Goal: Task Accomplishment & Management: Use online tool/utility

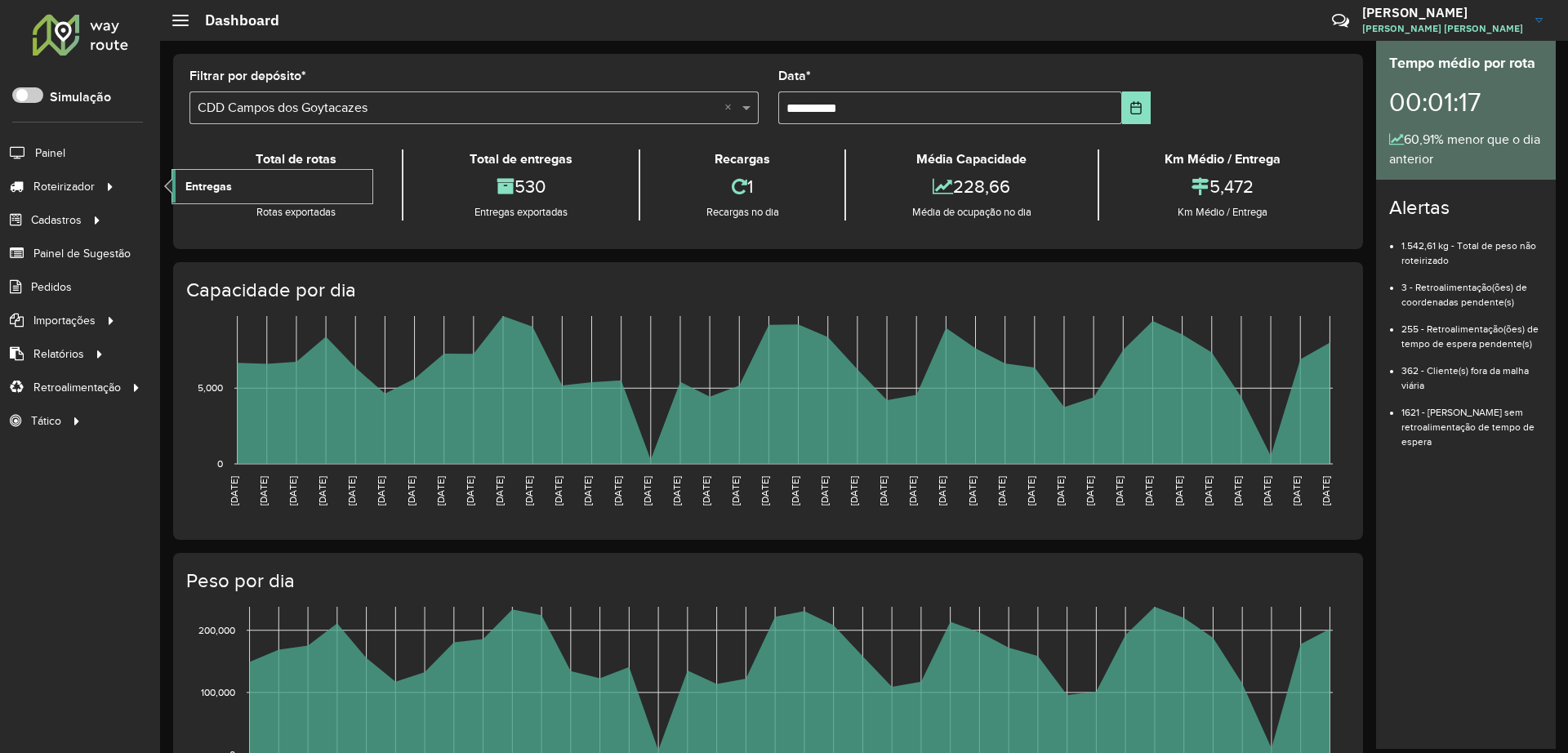
click at [237, 183] on link "Entregas" at bounding box center [272, 185] width 200 height 32
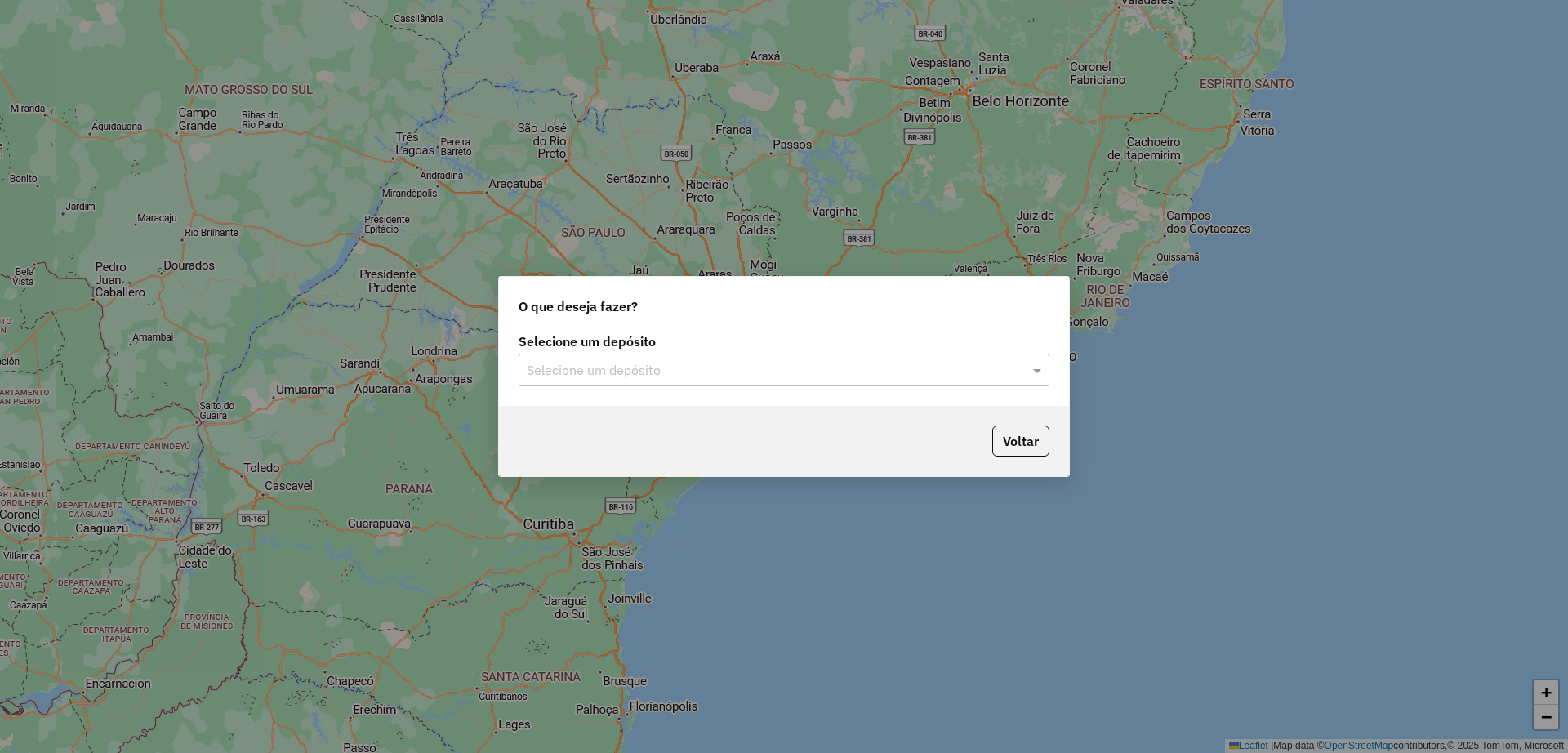
click at [592, 383] on div "Selecione um depósito" at bounding box center [784, 370] width 531 height 32
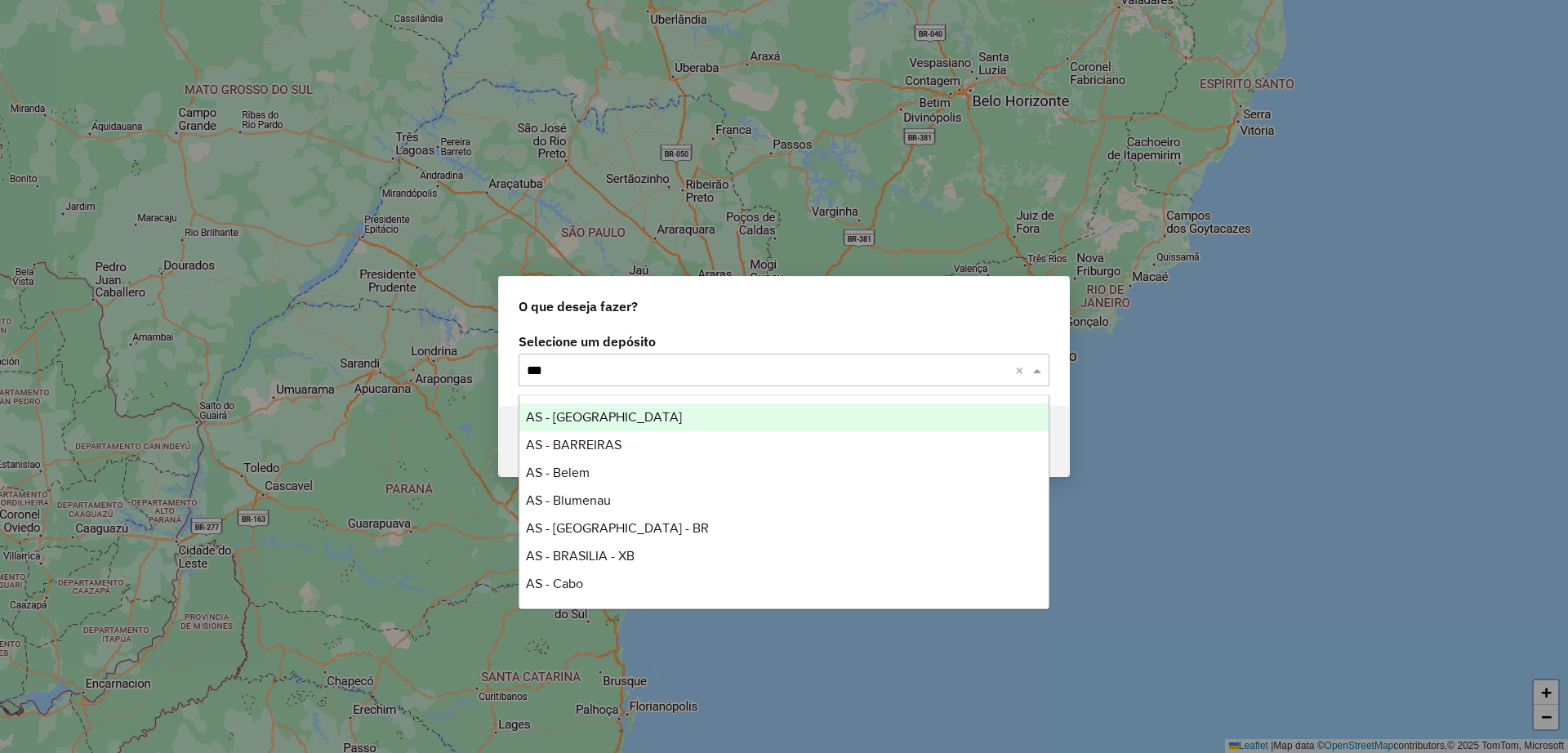
type input "****"
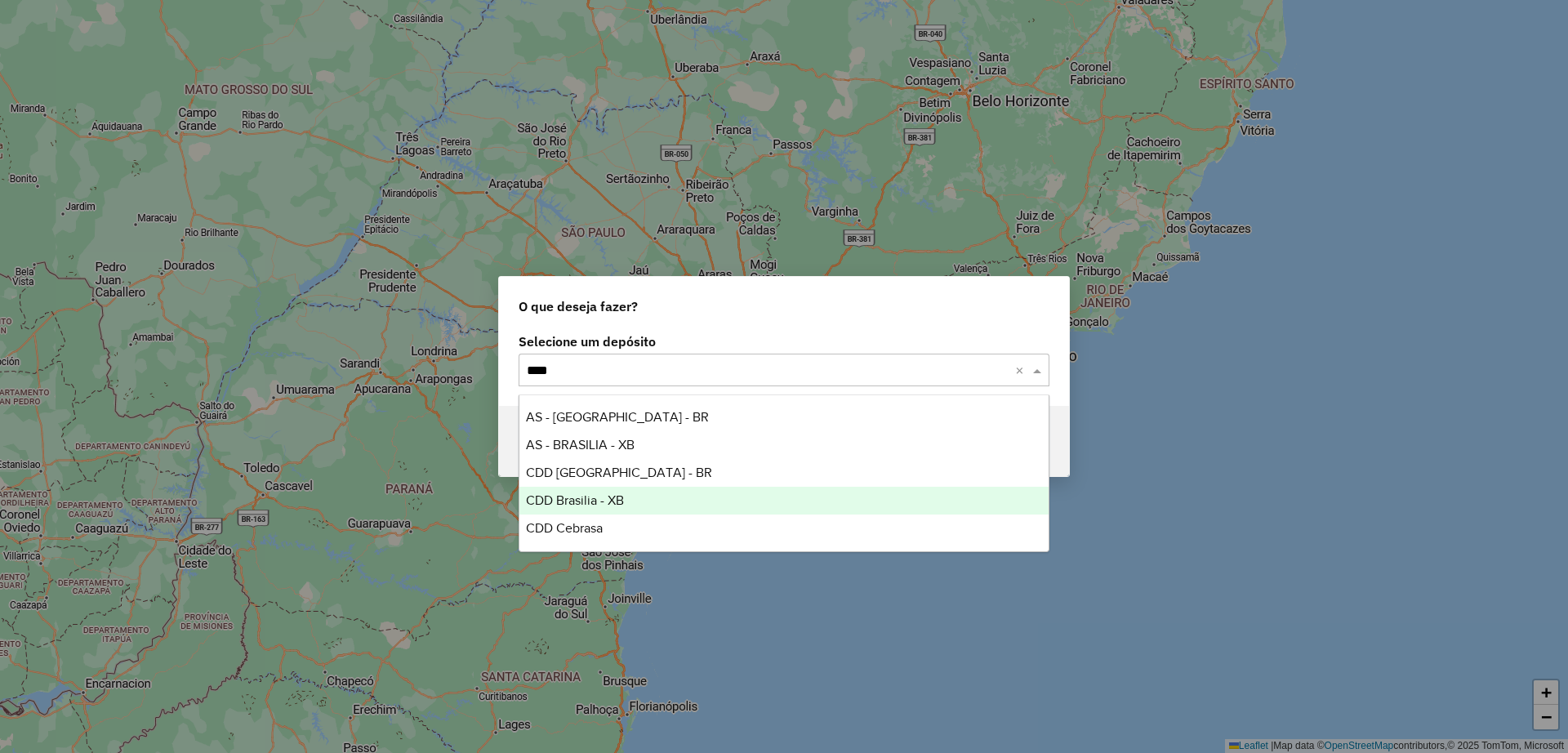
click at [635, 495] on div "CDD Brasilia - XB" at bounding box center [784, 501] width 529 height 27
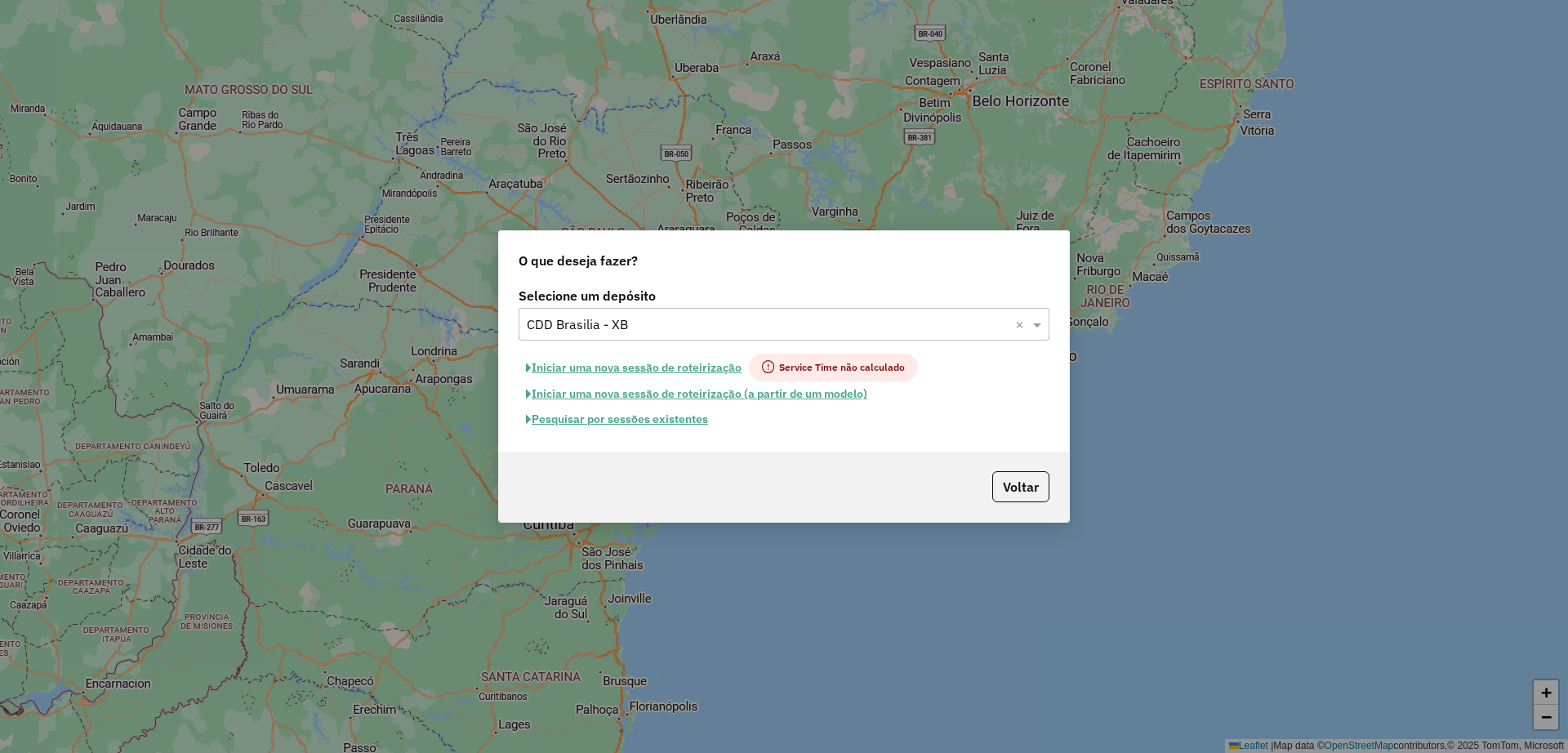
click at [647, 427] on button "Pesquisar por sessões existentes" at bounding box center [616, 420] width 197 height 25
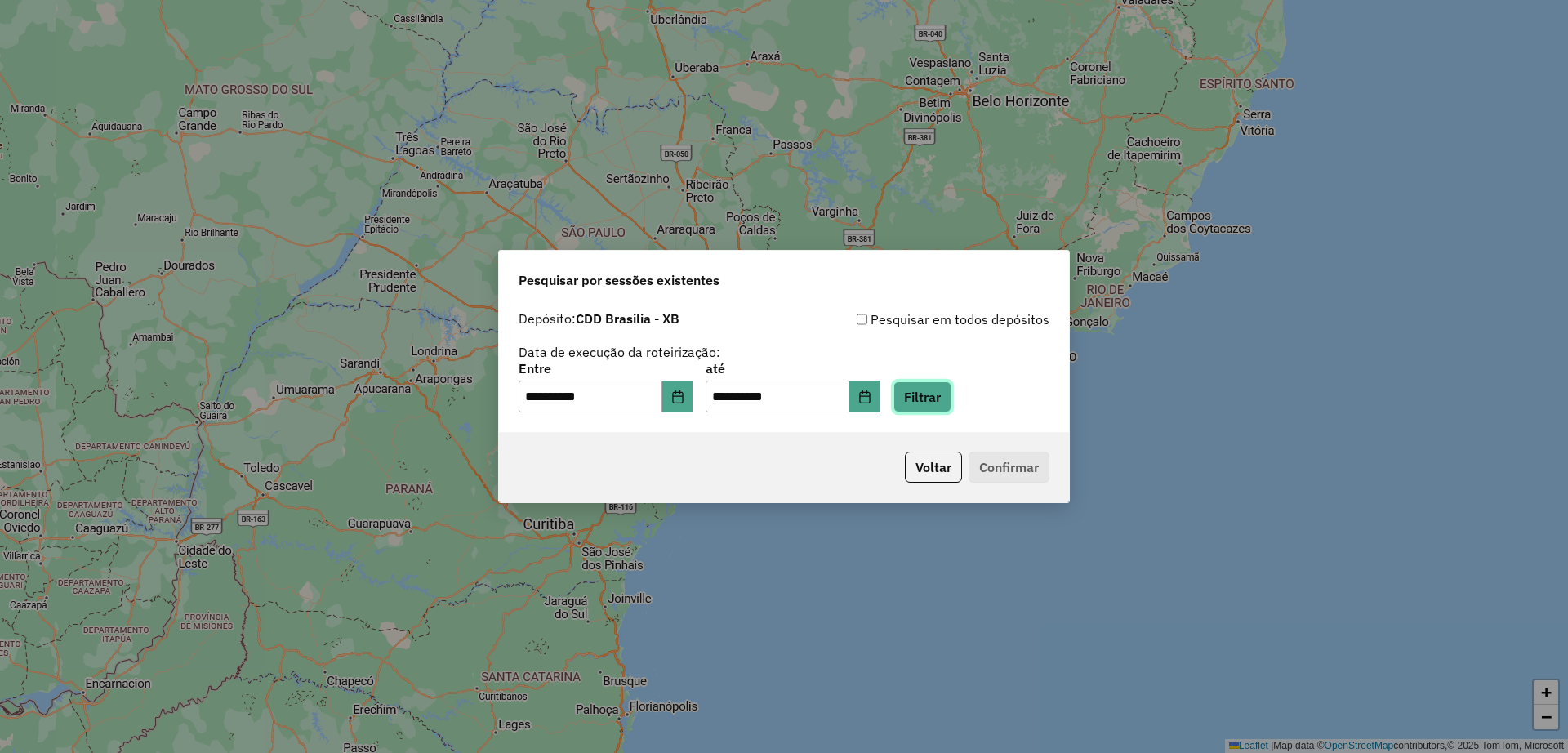
click at [952, 399] on button "Filtrar" at bounding box center [922, 397] width 58 height 31
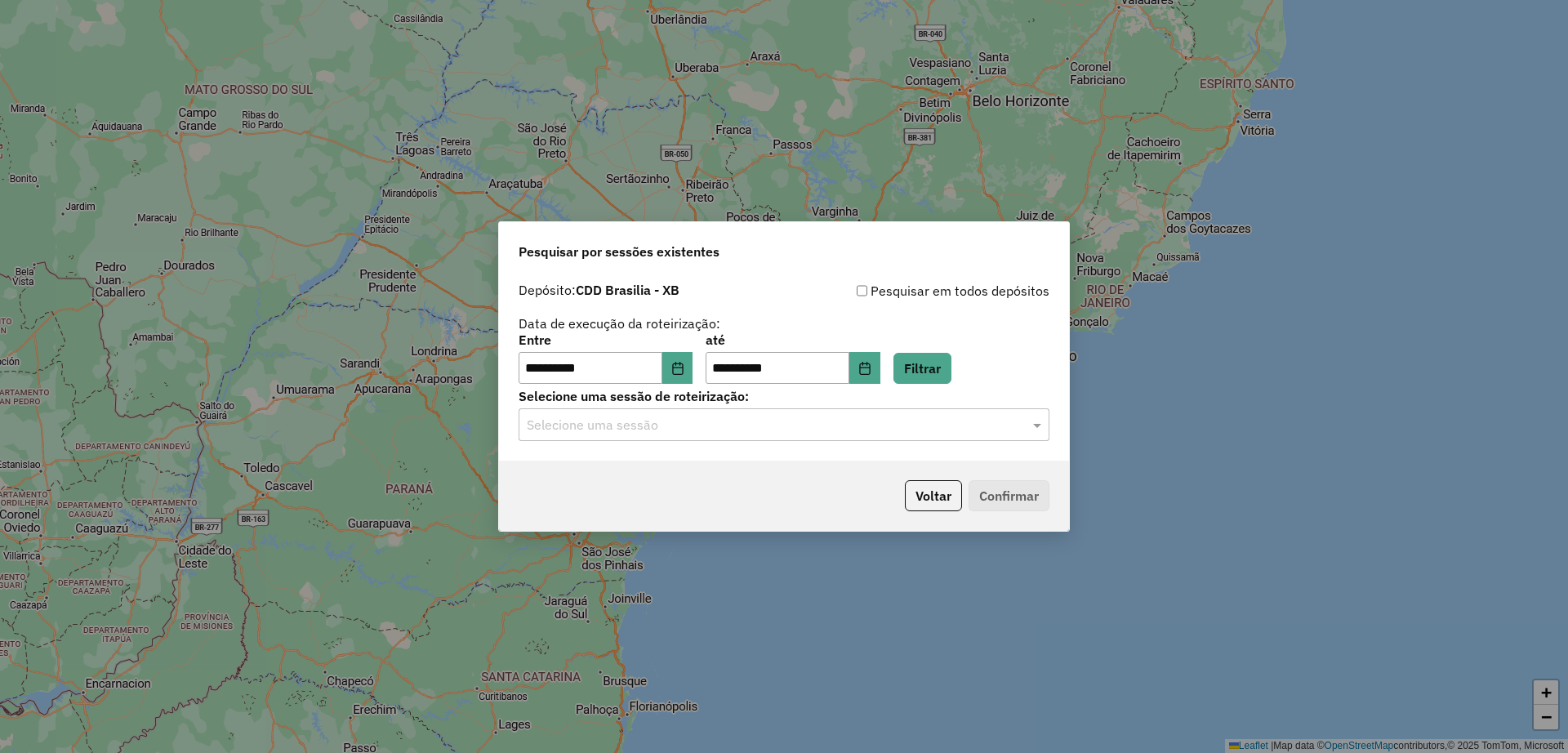
click at [673, 427] on input "text" at bounding box center [767, 426] width 482 height 20
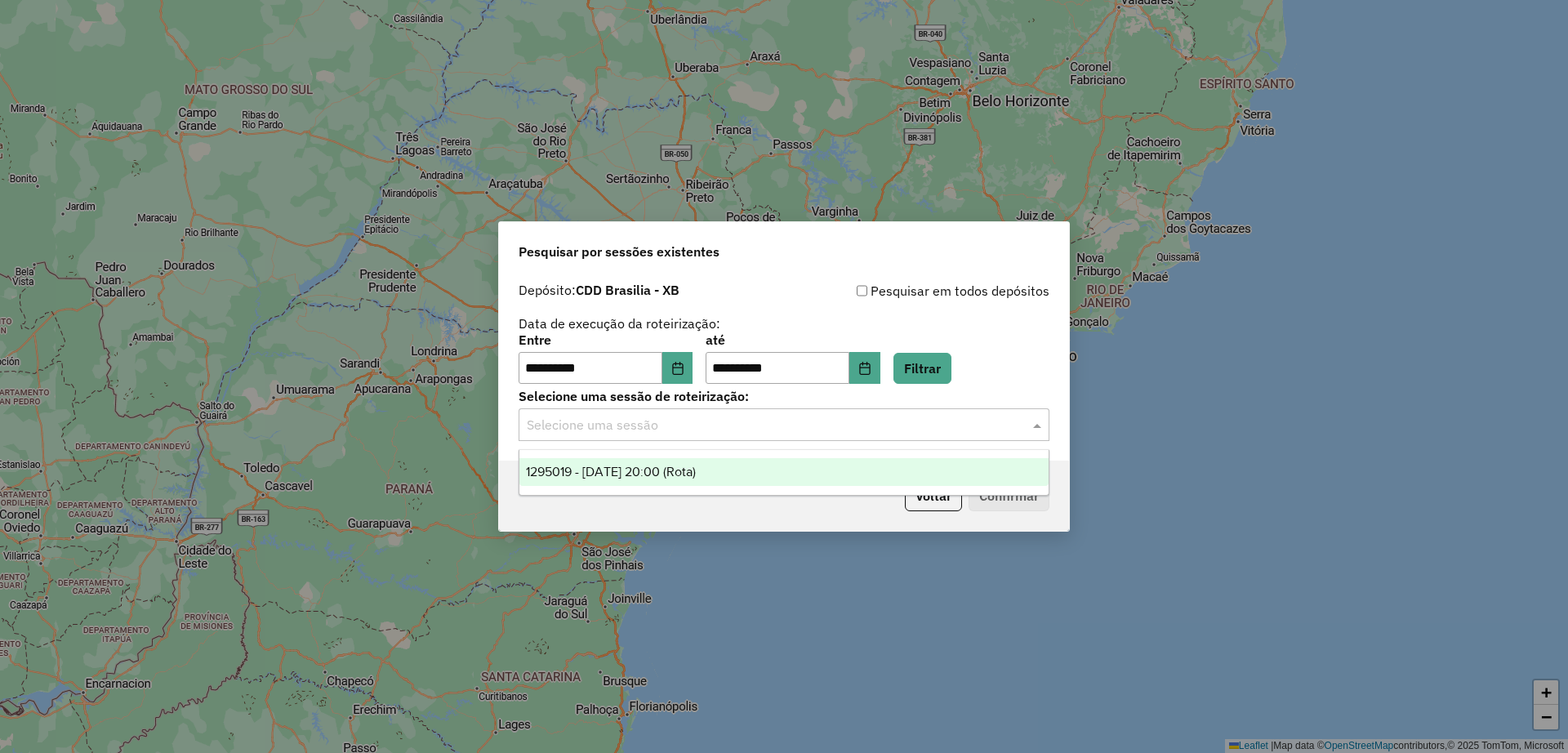
click at [682, 468] on span "1295019 - [DATE] 20:00 (Rota)" at bounding box center [611, 472] width 170 height 14
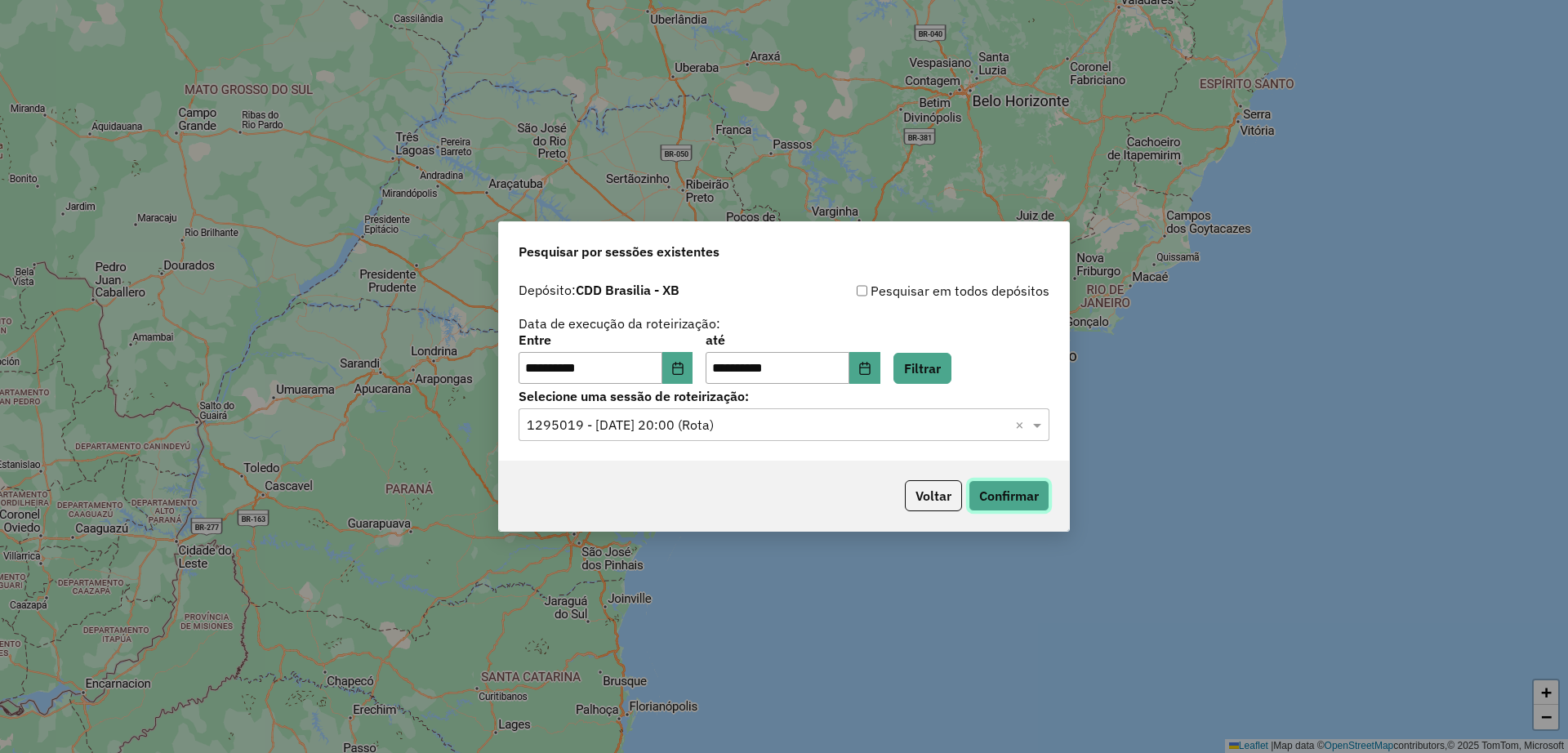
click at [1013, 487] on button "Confirmar" at bounding box center [1008, 496] width 80 height 31
click at [941, 495] on button "Voltar" at bounding box center [933, 496] width 57 height 31
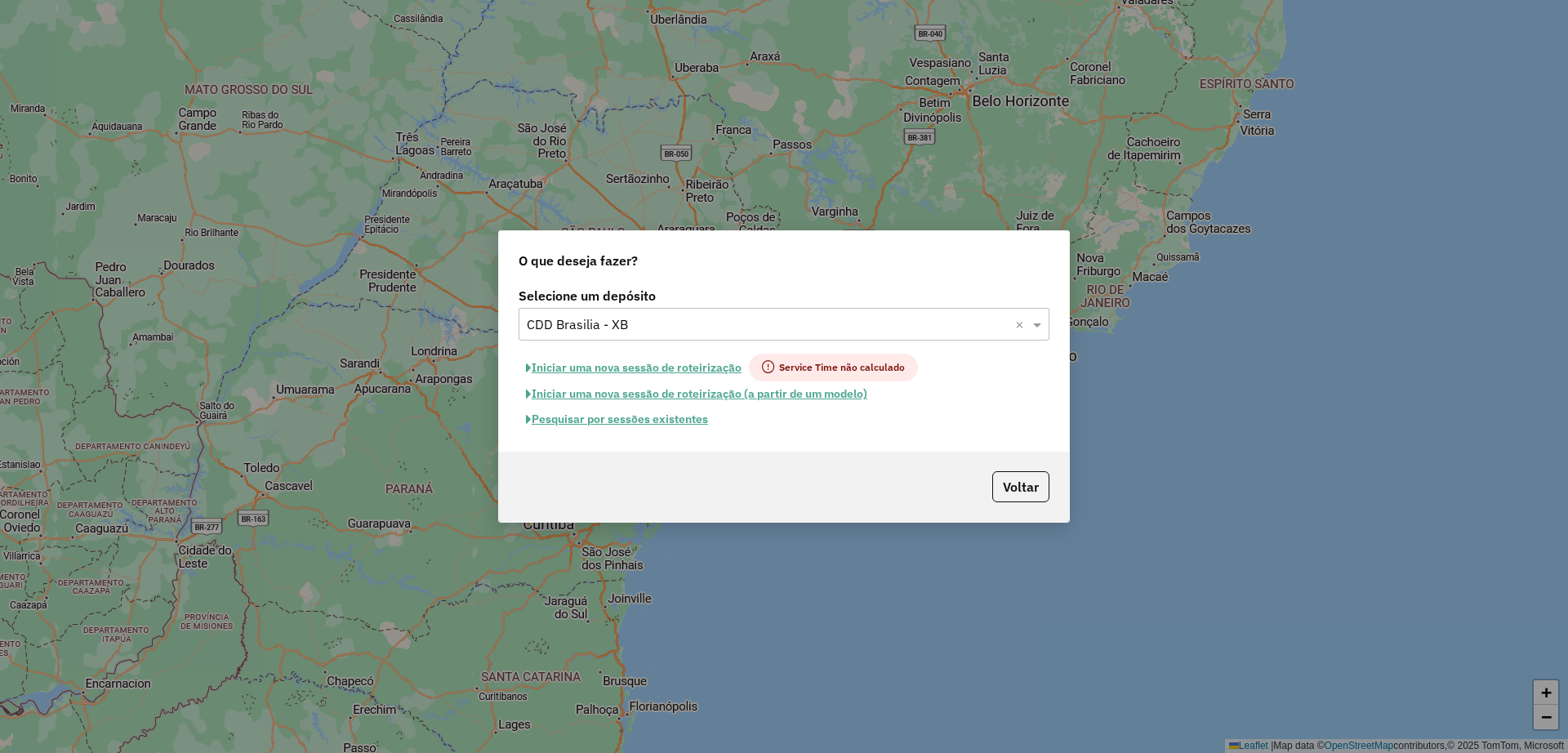
click at [688, 335] on div "Selecione um depósito × CDD Brasilia - XB ×" at bounding box center [784, 324] width 531 height 32
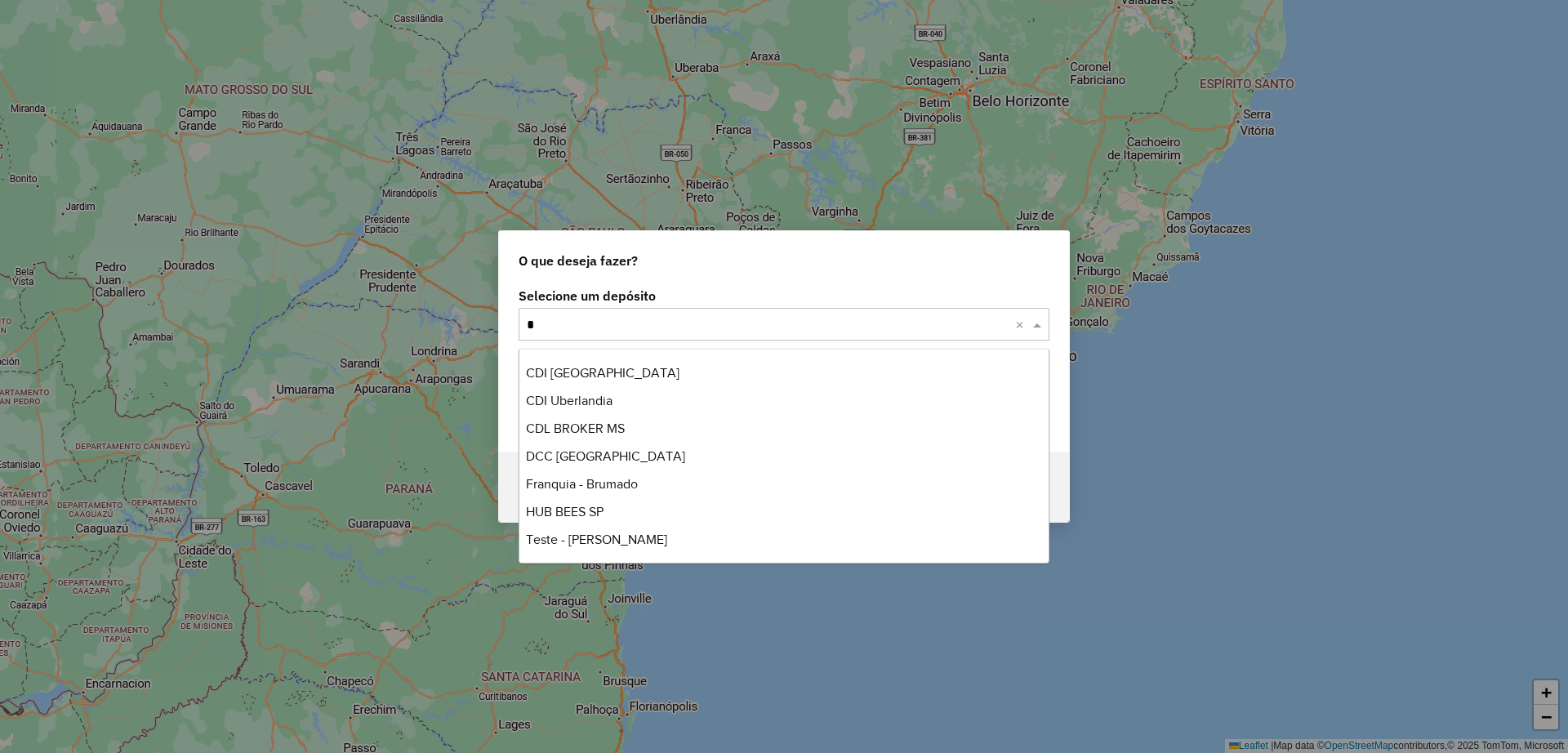
scroll to position [81, 0]
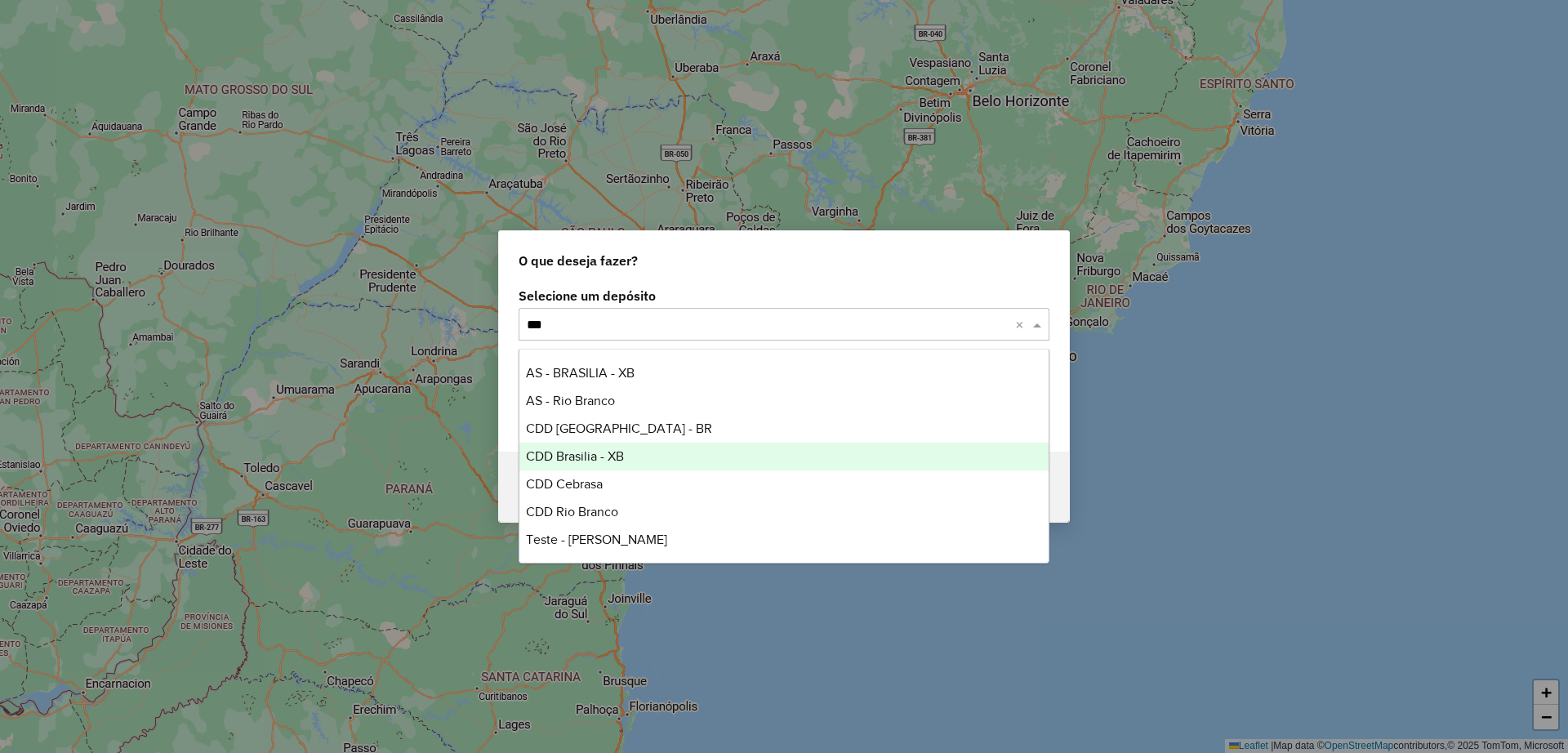
type input "****"
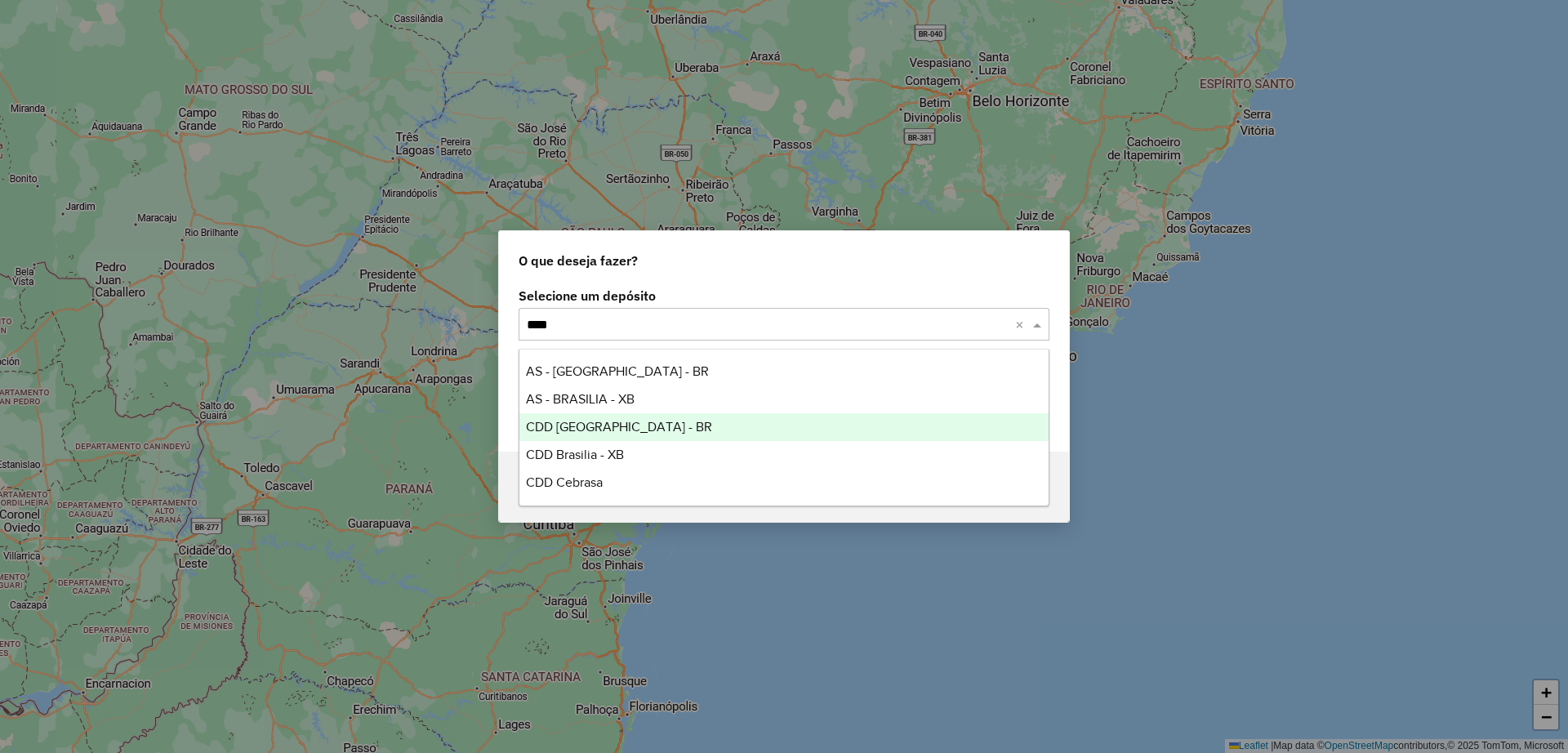
click at [652, 424] on div "CDD Brasilia - BR" at bounding box center [784, 427] width 529 height 27
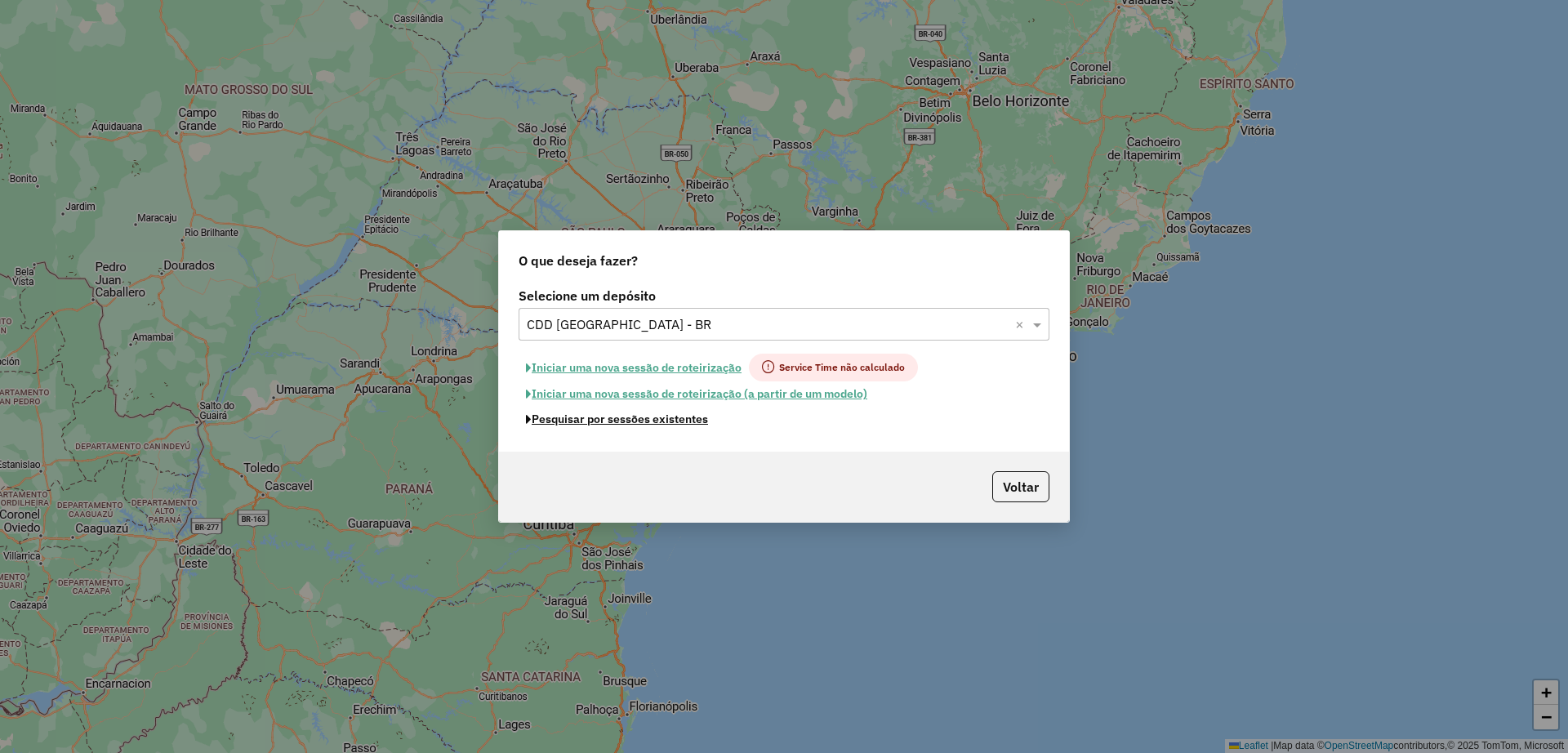
click at [652, 424] on button "Pesquisar por sessões existentes" at bounding box center [616, 420] width 197 height 25
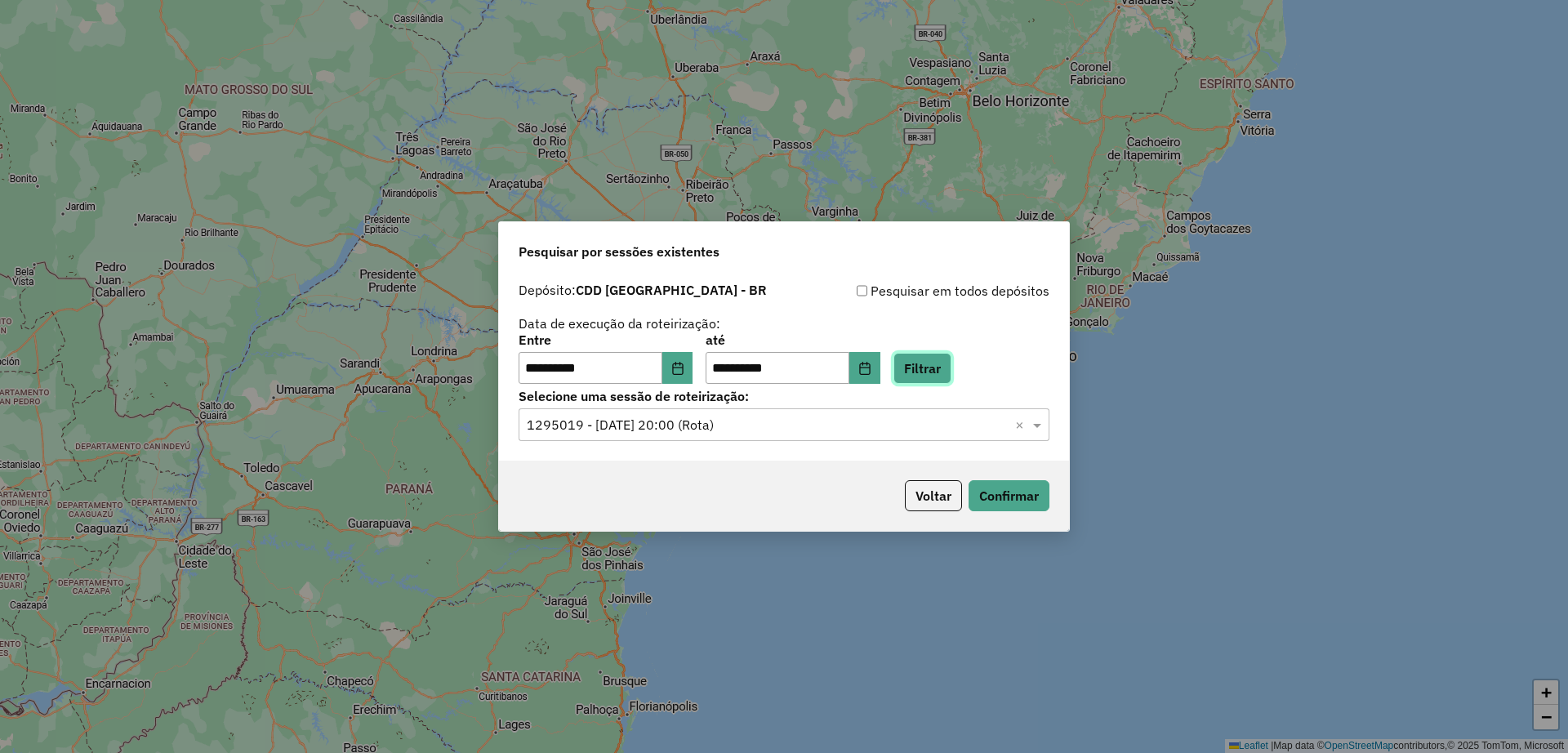
click at [944, 369] on button "Filtrar" at bounding box center [922, 369] width 58 height 31
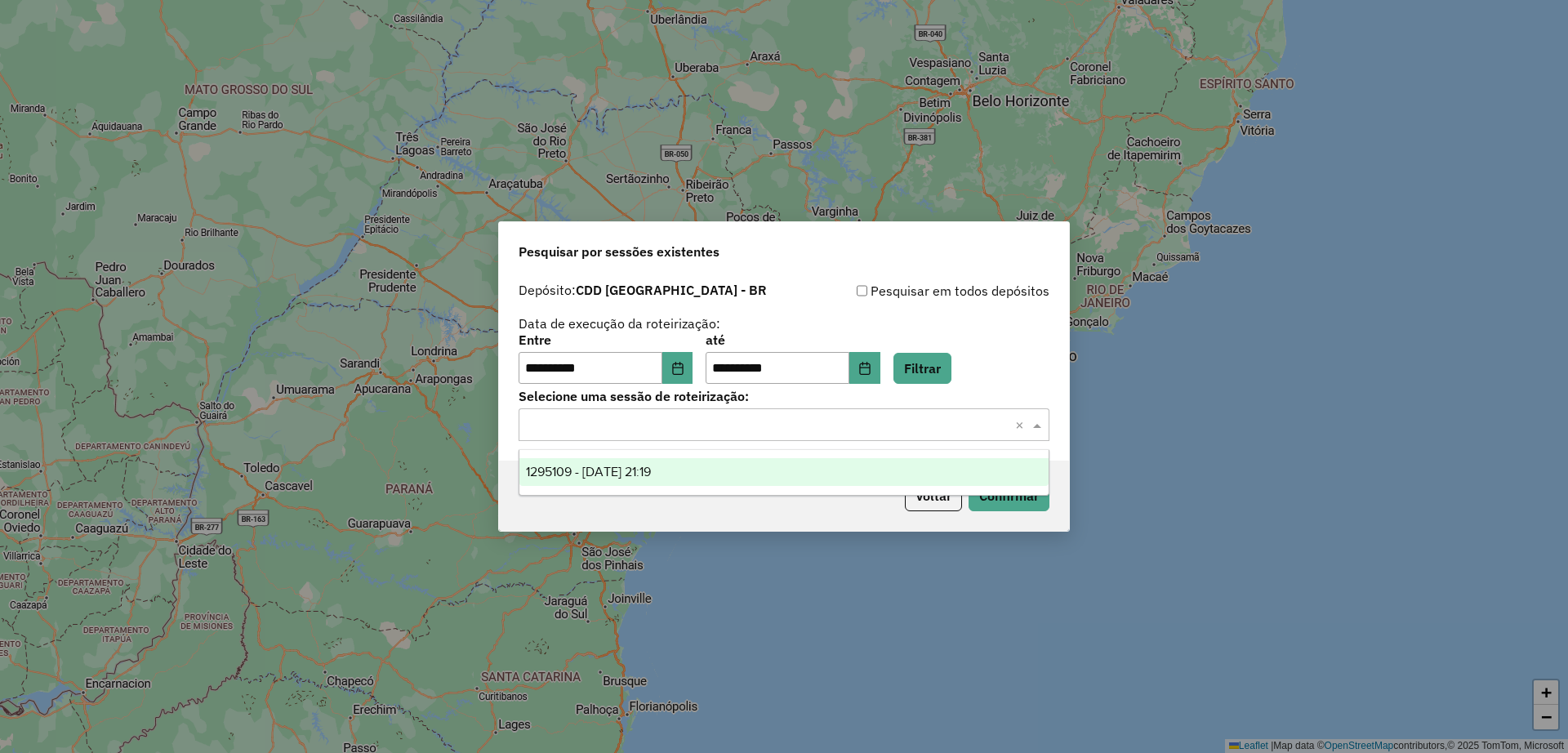
click at [752, 426] on input "text" at bounding box center [767, 426] width 482 height 20
click at [682, 466] on div "1295109 - 15/10/2025 21:19" at bounding box center [784, 472] width 529 height 27
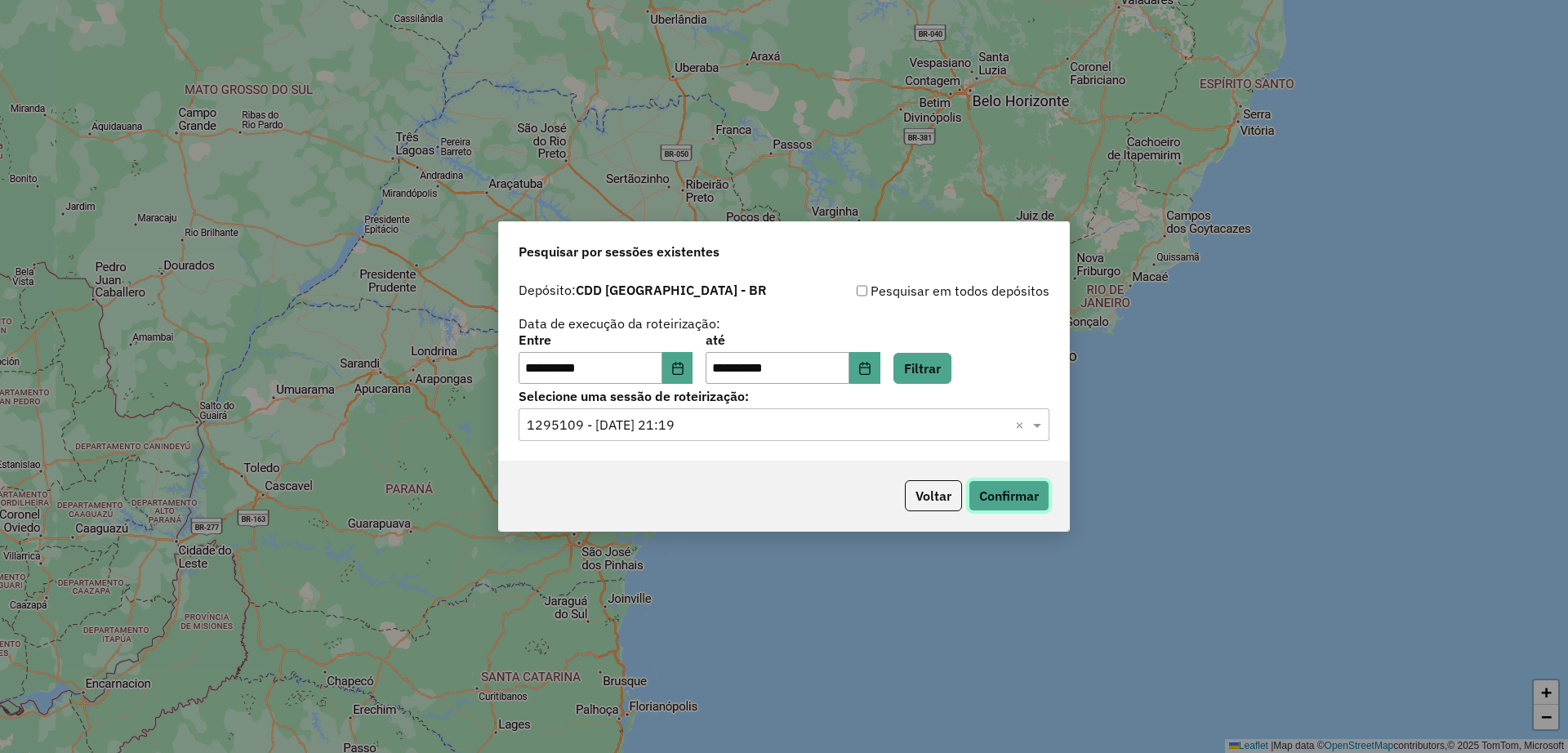
click at [995, 487] on button "Confirmar" at bounding box center [1008, 496] width 80 height 31
click at [926, 498] on button "Voltar" at bounding box center [933, 496] width 57 height 31
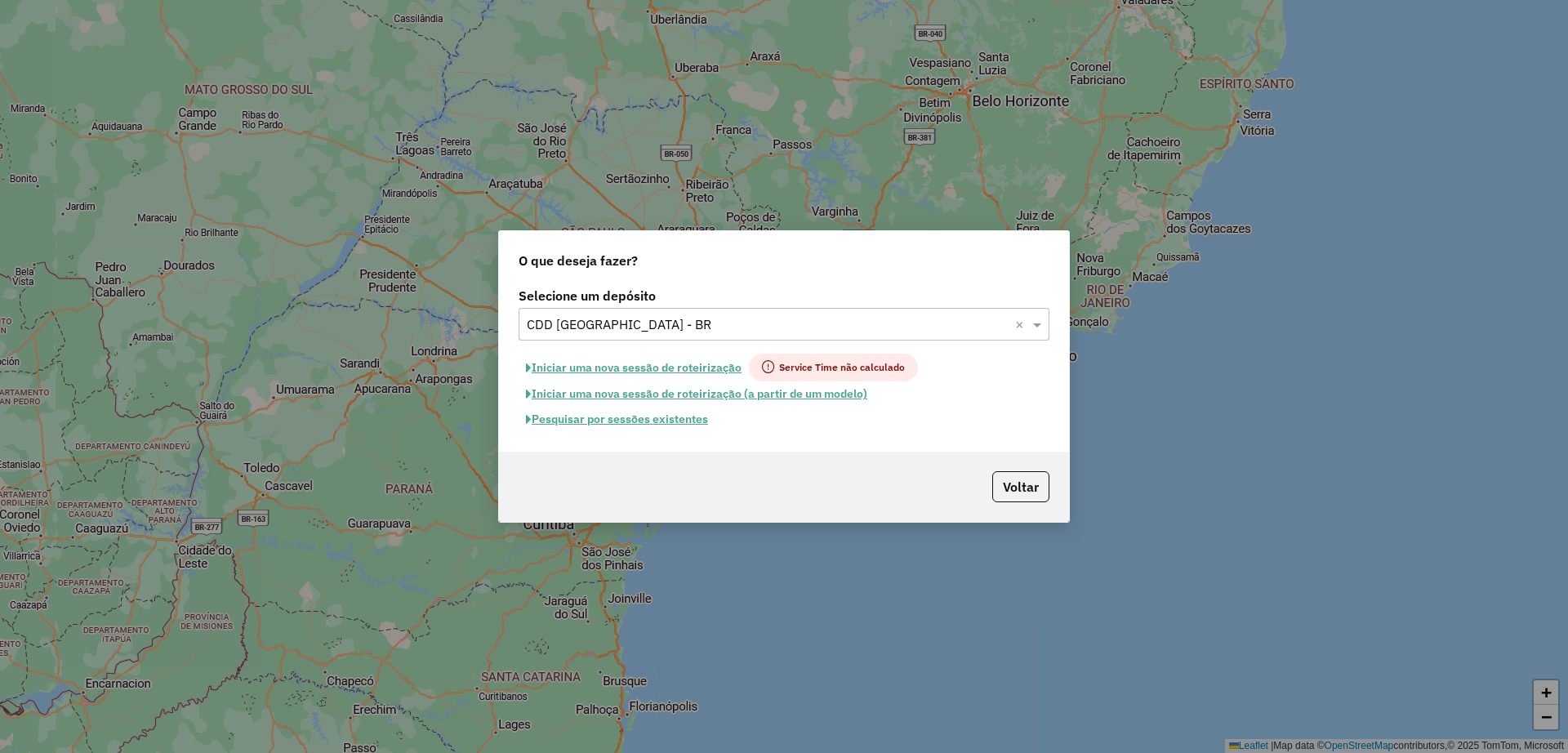
click at [642, 332] on input "text" at bounding box center [767, 326] width 482 height 20
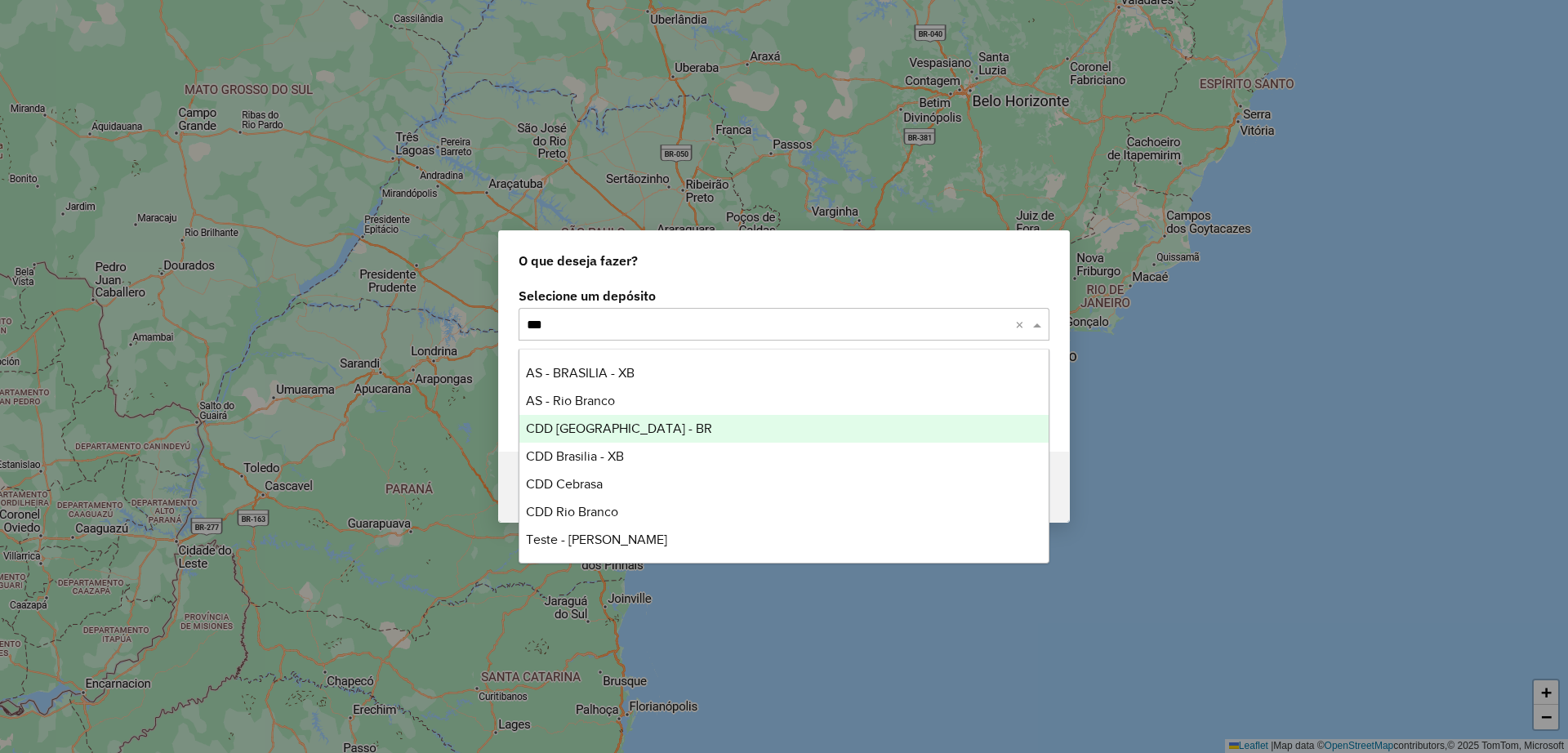
scroll to position [26, 0]
type input "****"
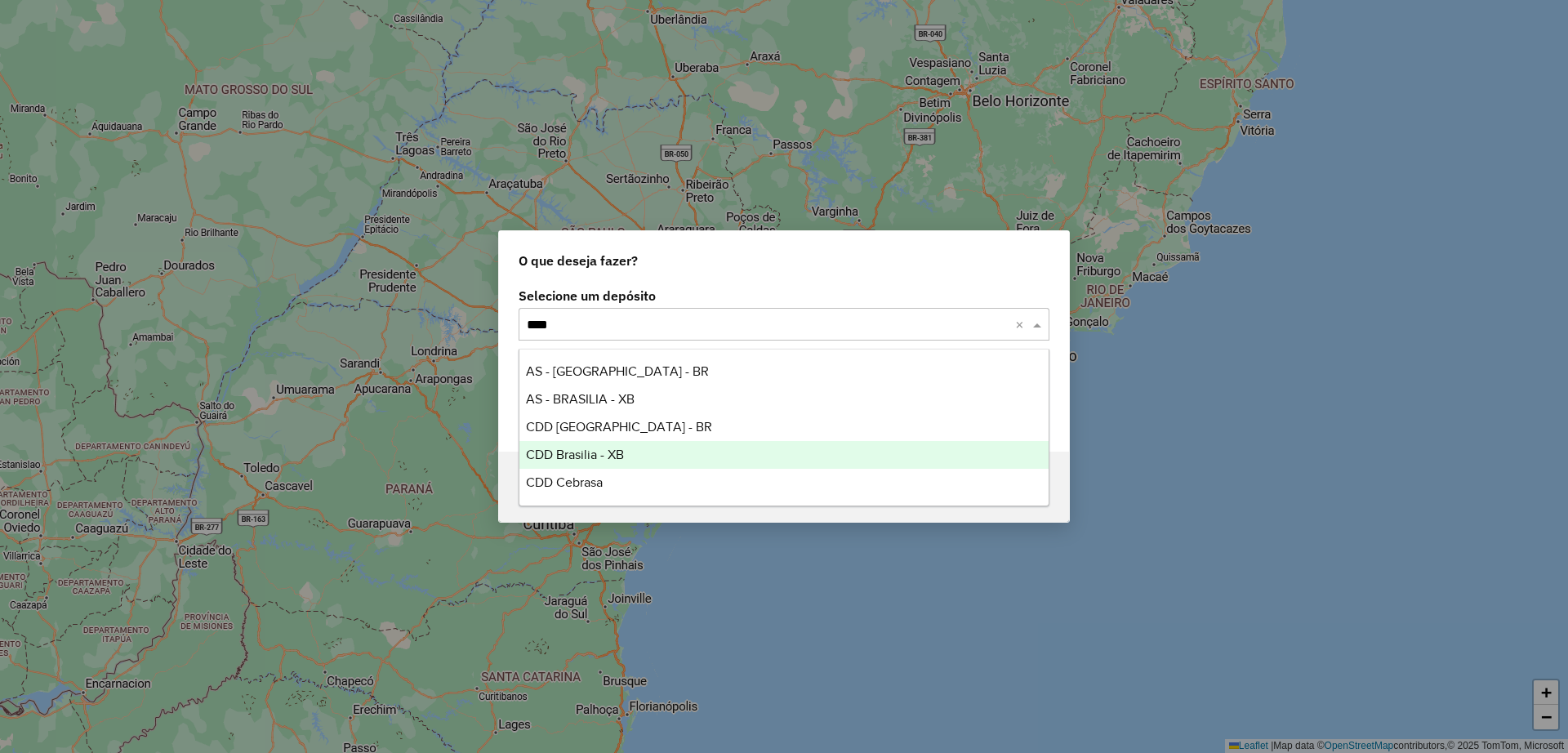
scroll to position [0, 0]
click at [609, 462] on div "CDD Brasilia - XB" at bounding box center [784, 455] width 529 height 27
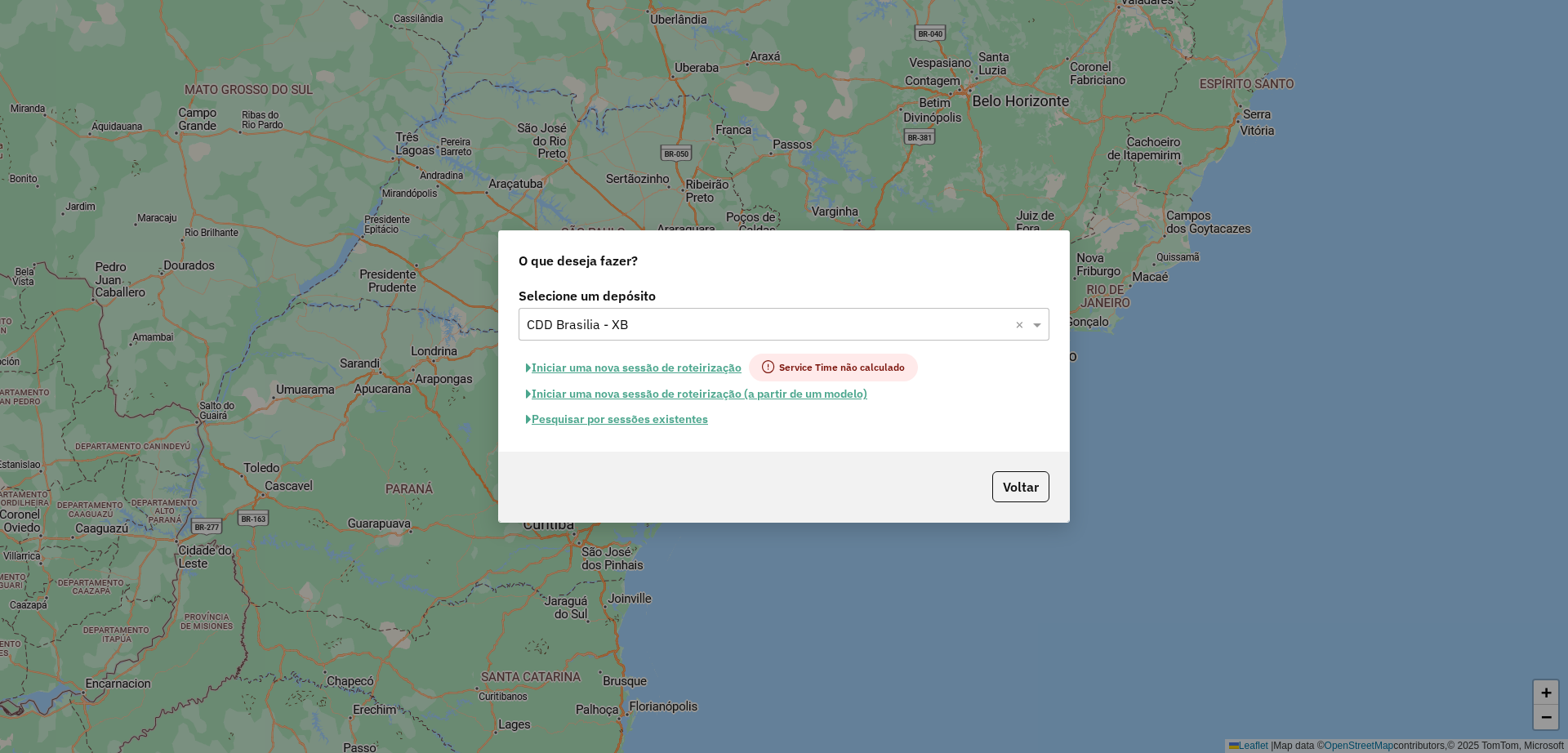
click at [651, 419] on button "Pesquisar por sessões existentes" at bounding box center [616, 420] width 197 height 25
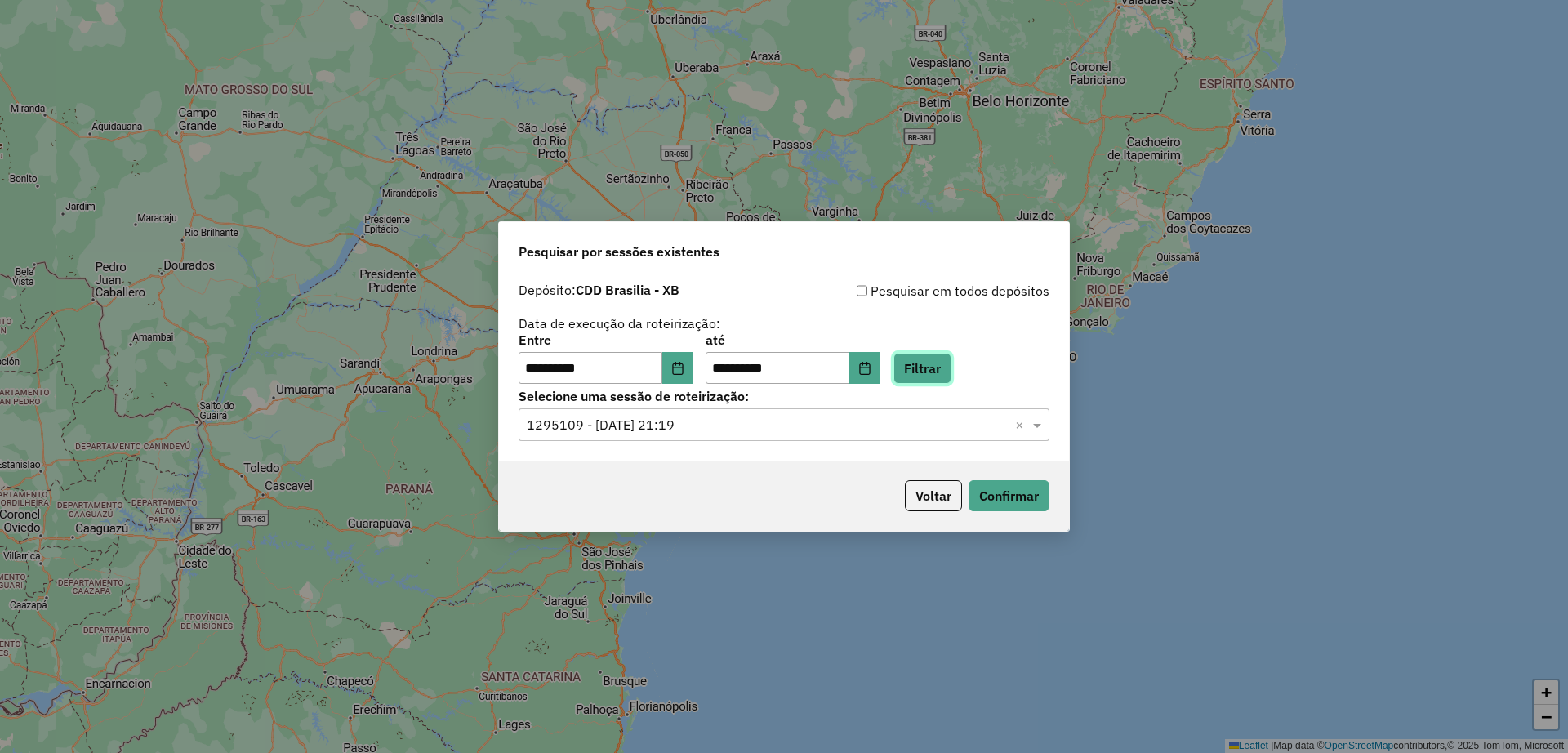
click at [936, 361] on button "Filtrar" at bounding box center [922, 369] width 58 height 31
click at [621, 416] on input "text" at bounding box center [767, 426] width 482 height 20
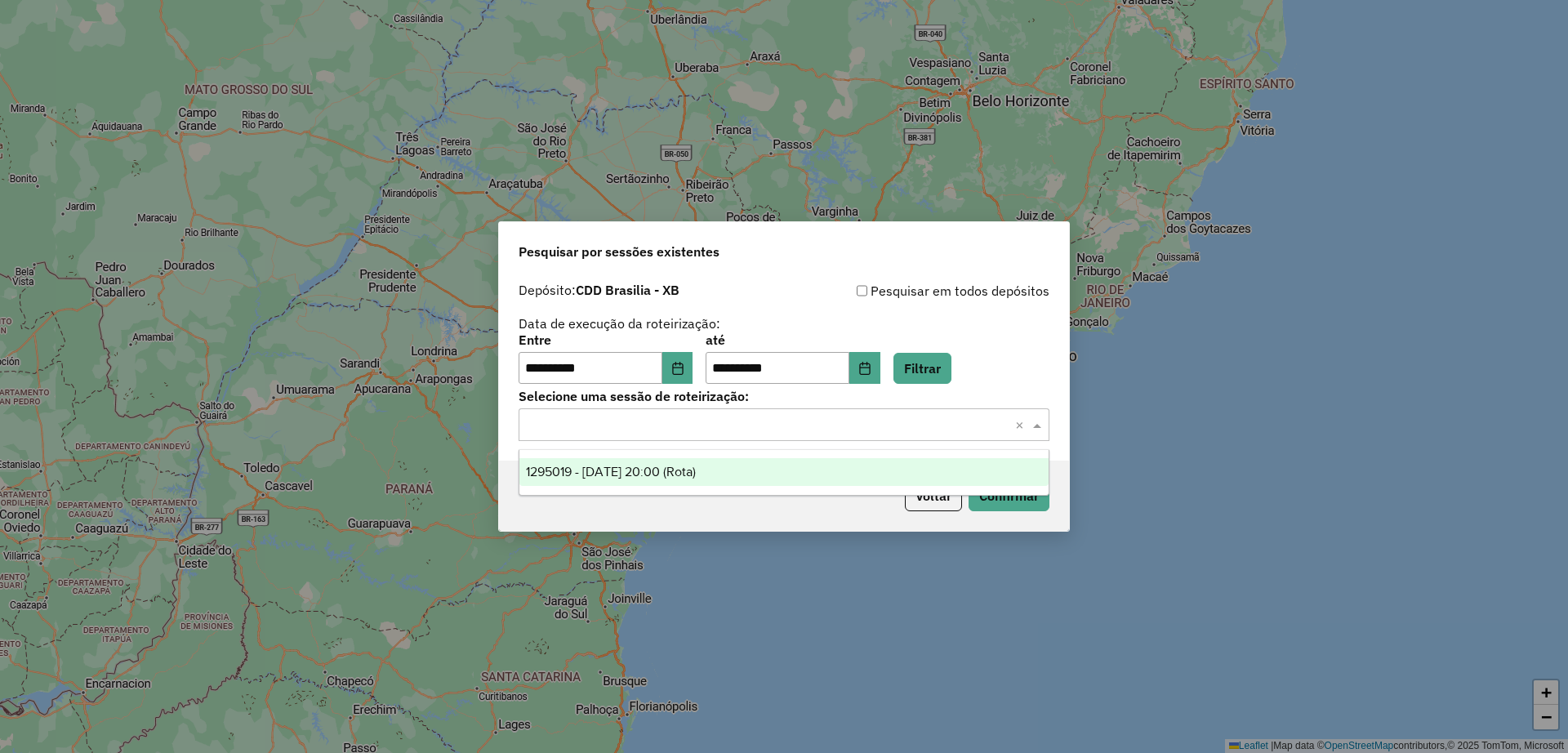
click at [696, 477] on span "1295019 - 15/10/2025 20:00 (Rota)" at bounding box center [611, 472] width 170 height 14
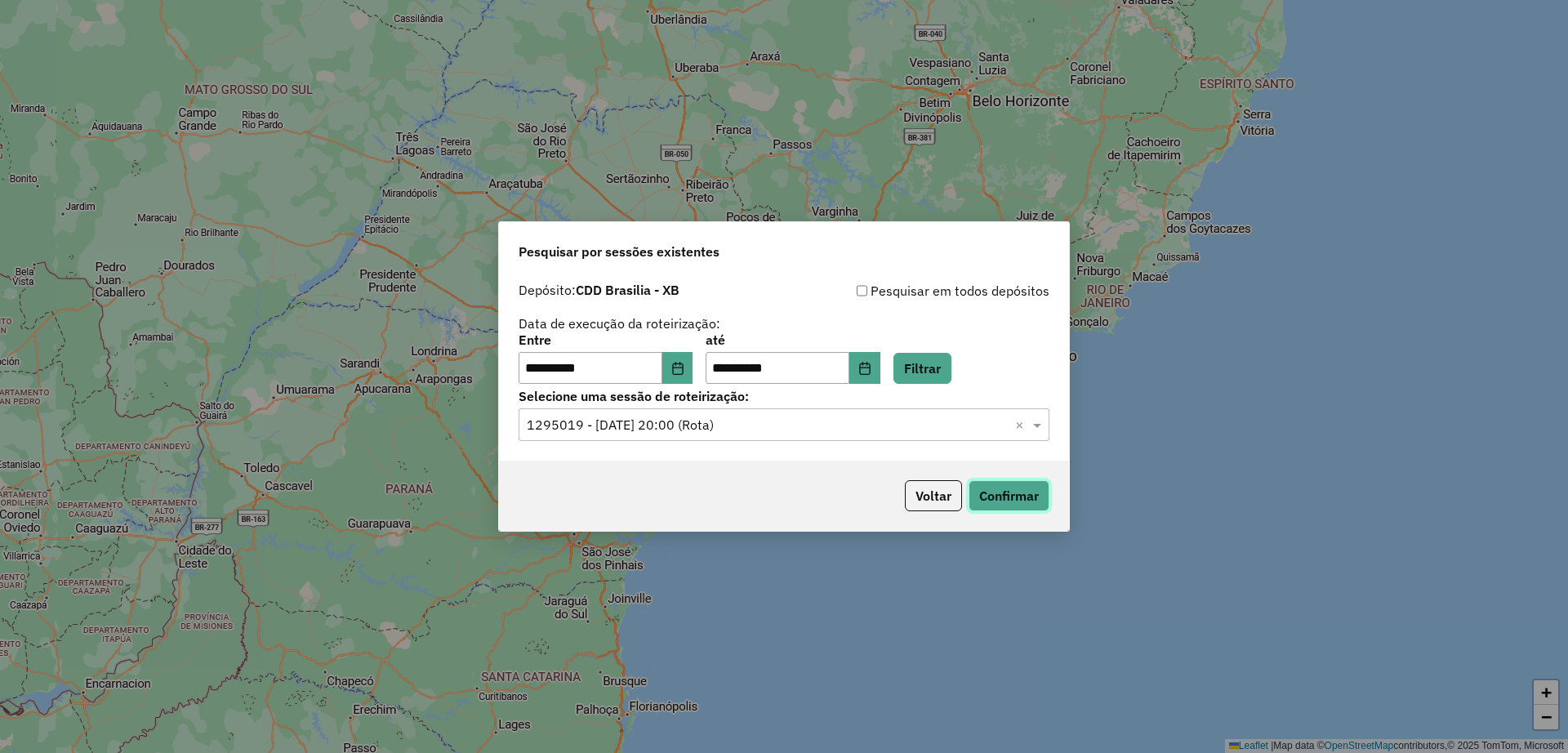
click at [1010, 497] on button "Confirmar" at bounding box center [1008, 496] width 80 height 31
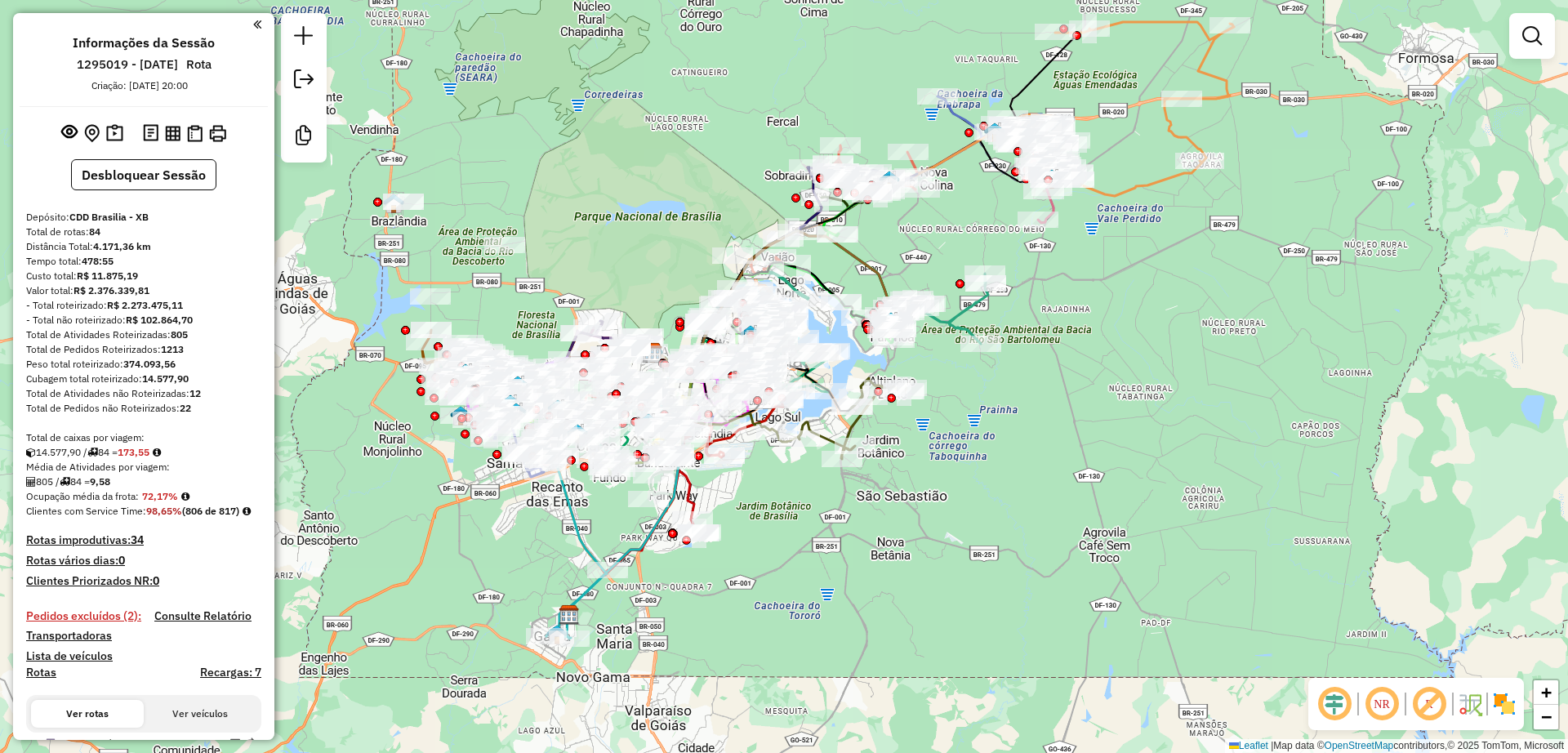
click at [1427, 718] on em at bounding box center [1429, 704] width 39 height 39
drag, startPoint x: 1345, startPoint y: 703, endPoint x: 1082, endPoint y: 545, distance: 306.8
click at [1345, 703] on em at bounding box center [1335, 704] width 39 height 39
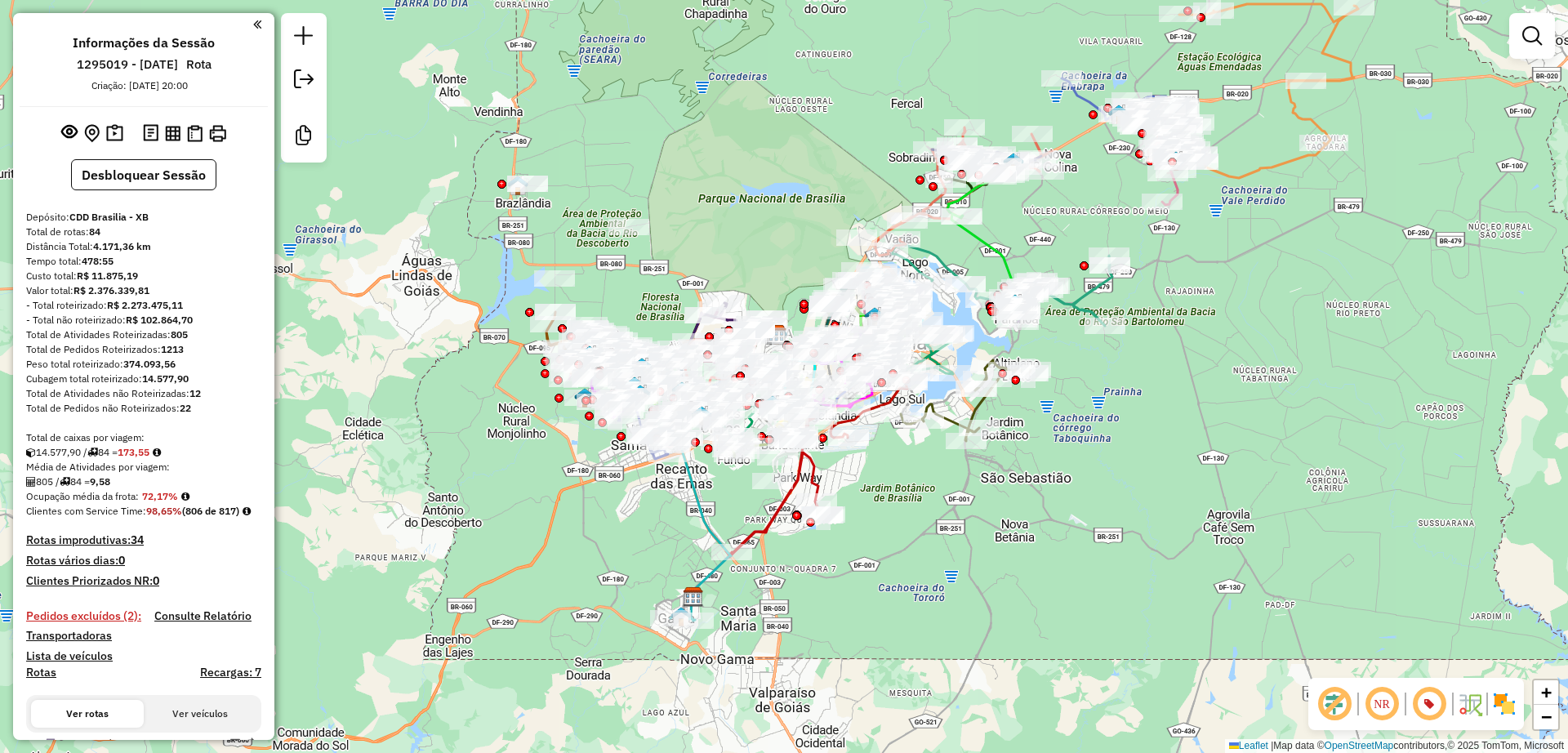
drag, startPoint x: 936, startPoint y: 592, endPoint x: 973, endPoint y: 585, distance: 37.7
click at [973, 585] on div "Janela de atendimento Grade de atendimento Capacidade Transportadoras Veículos …" at bounding box center [784, 376] width 1568 height 753
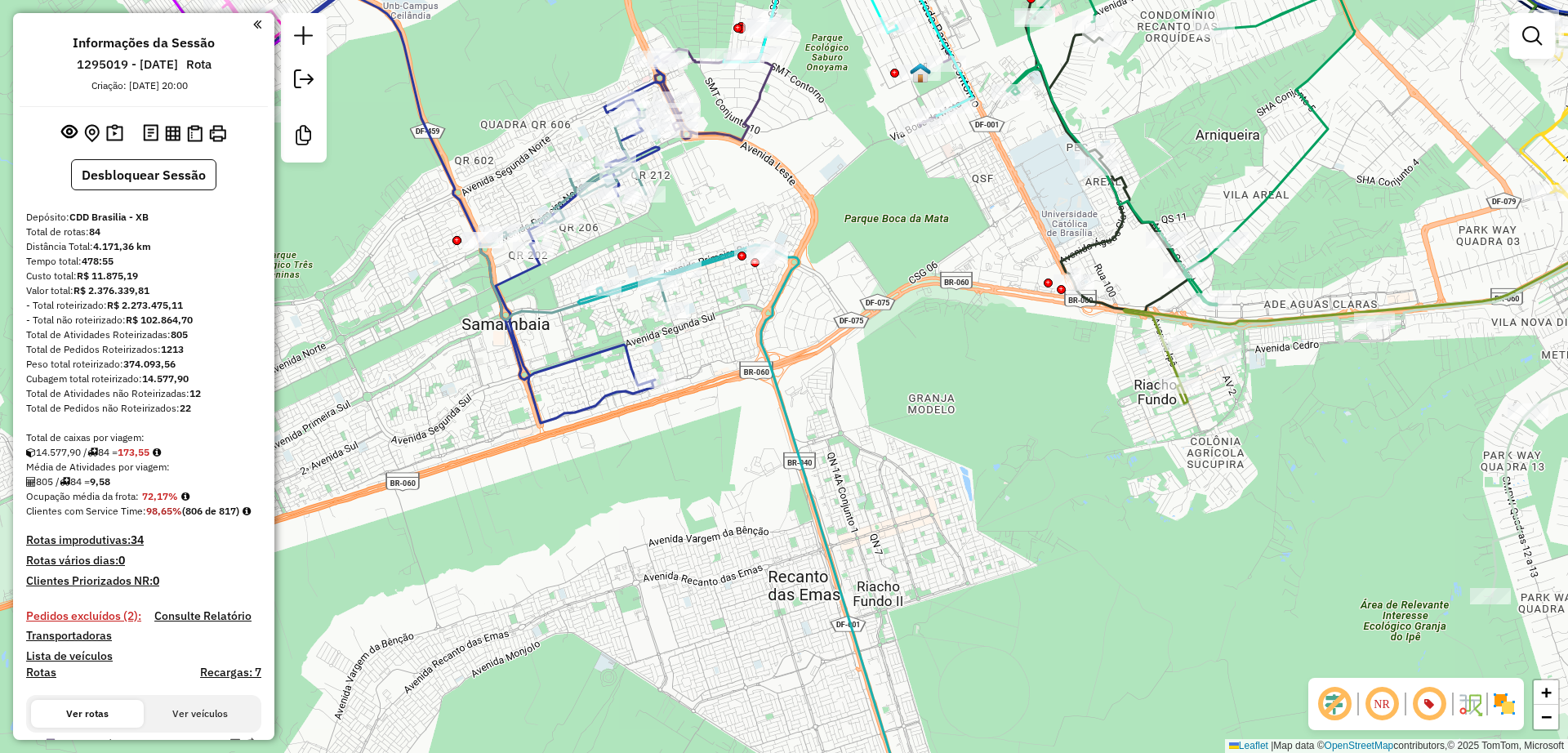
drag, startPoint x: 549, startPoint y: 425, endPoint x: 557, endPoint y: 427, distance: 8.2
click at [557, 427] on div "Janela de atendimento Grade de atendimento Capacidade Transportadoras Veículos …" at bounding box center [784, 376] width 1568 height 753
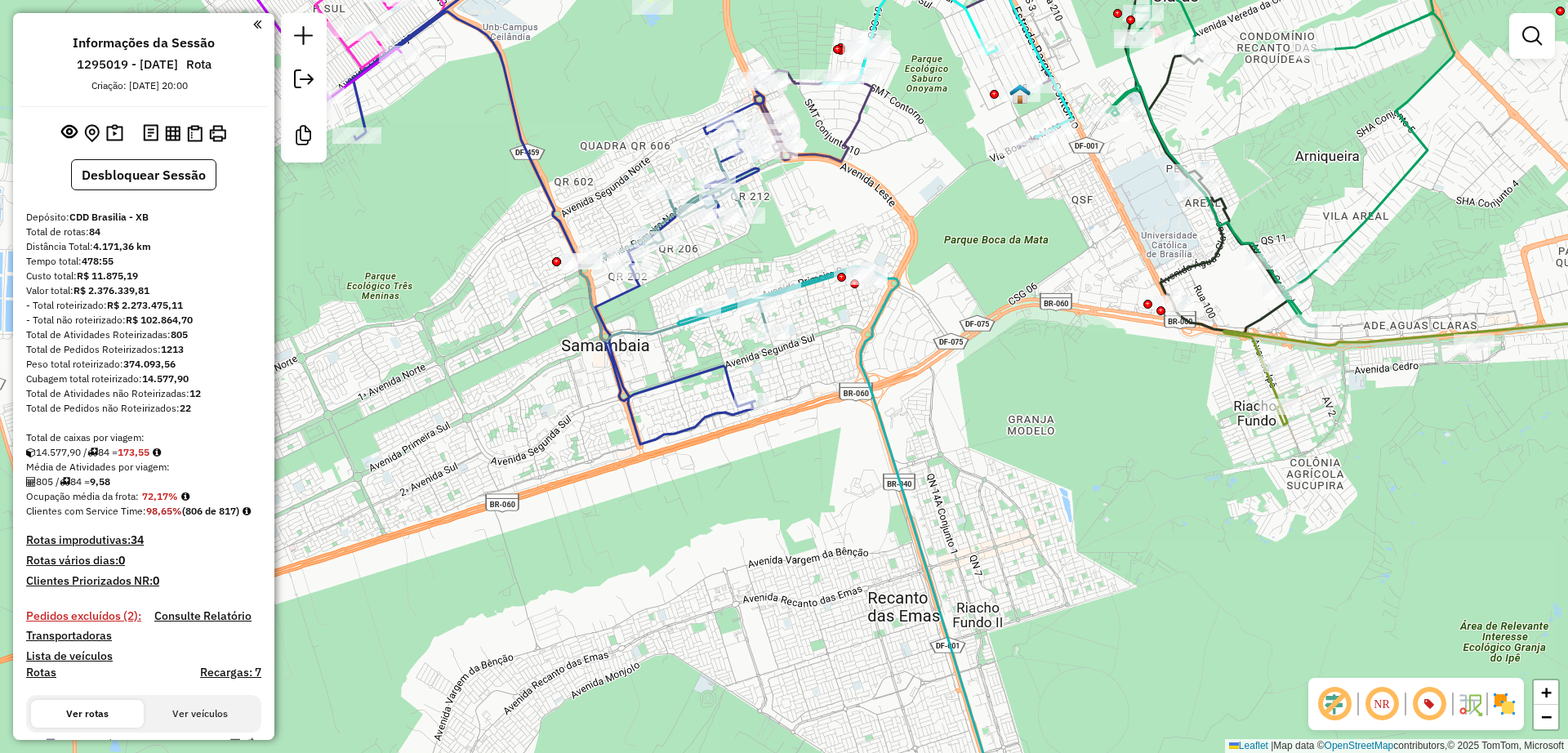
click at [611, 421] on div "Janela de atendimento Grade de atendimento Capacidade Transportadoras Veículos …" at bounding box center [784, 376] width 1568 height 753
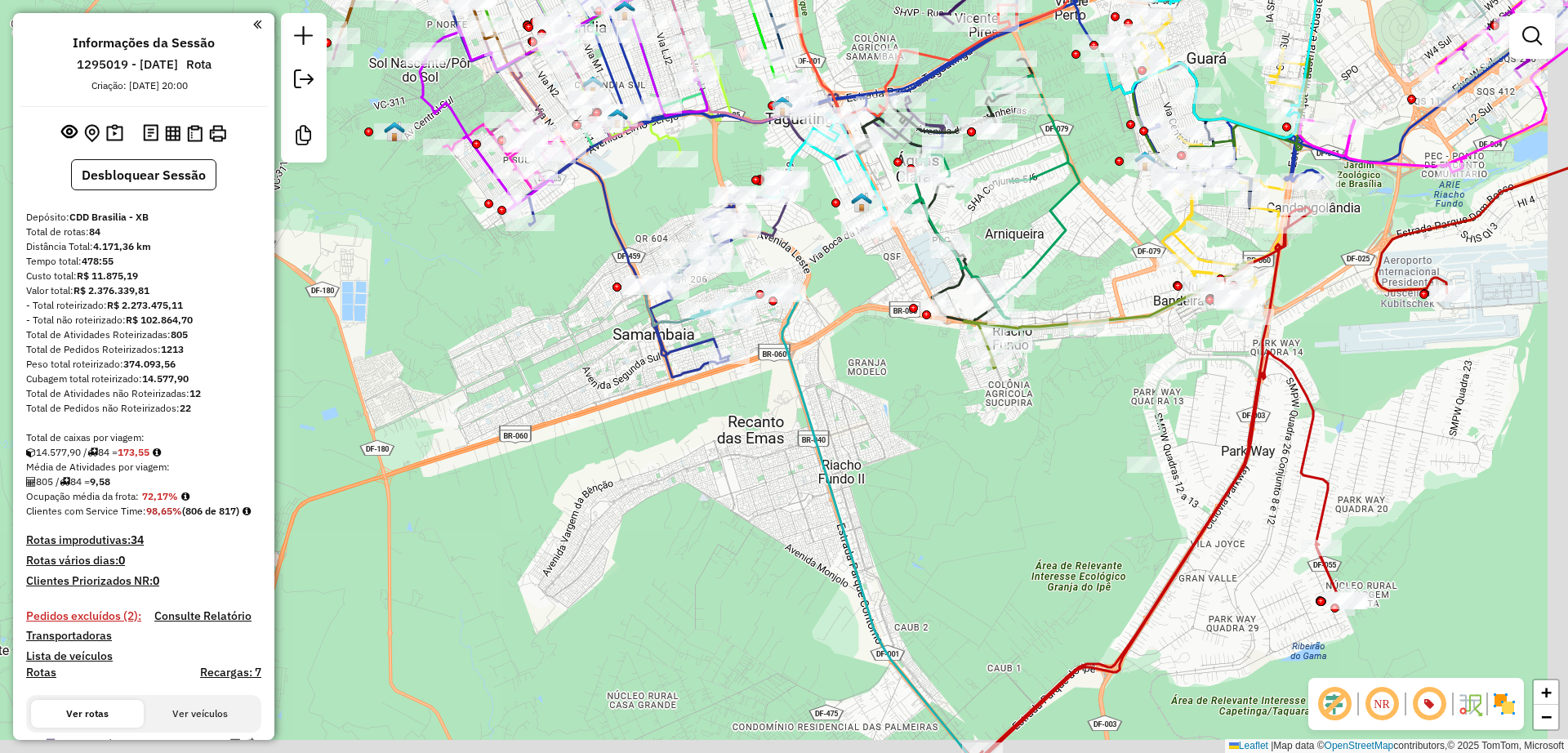
drag, startPoint x: 753, startPoint y: 506, endPoint x: 737, endPoint y: 497, distance: 18.4
click at [738, 498] on div "Janela de atendimento Grade de atendimento Capacidade Transportadoras Veículos …" at bounding box center [784, 376] width 1568 height 753
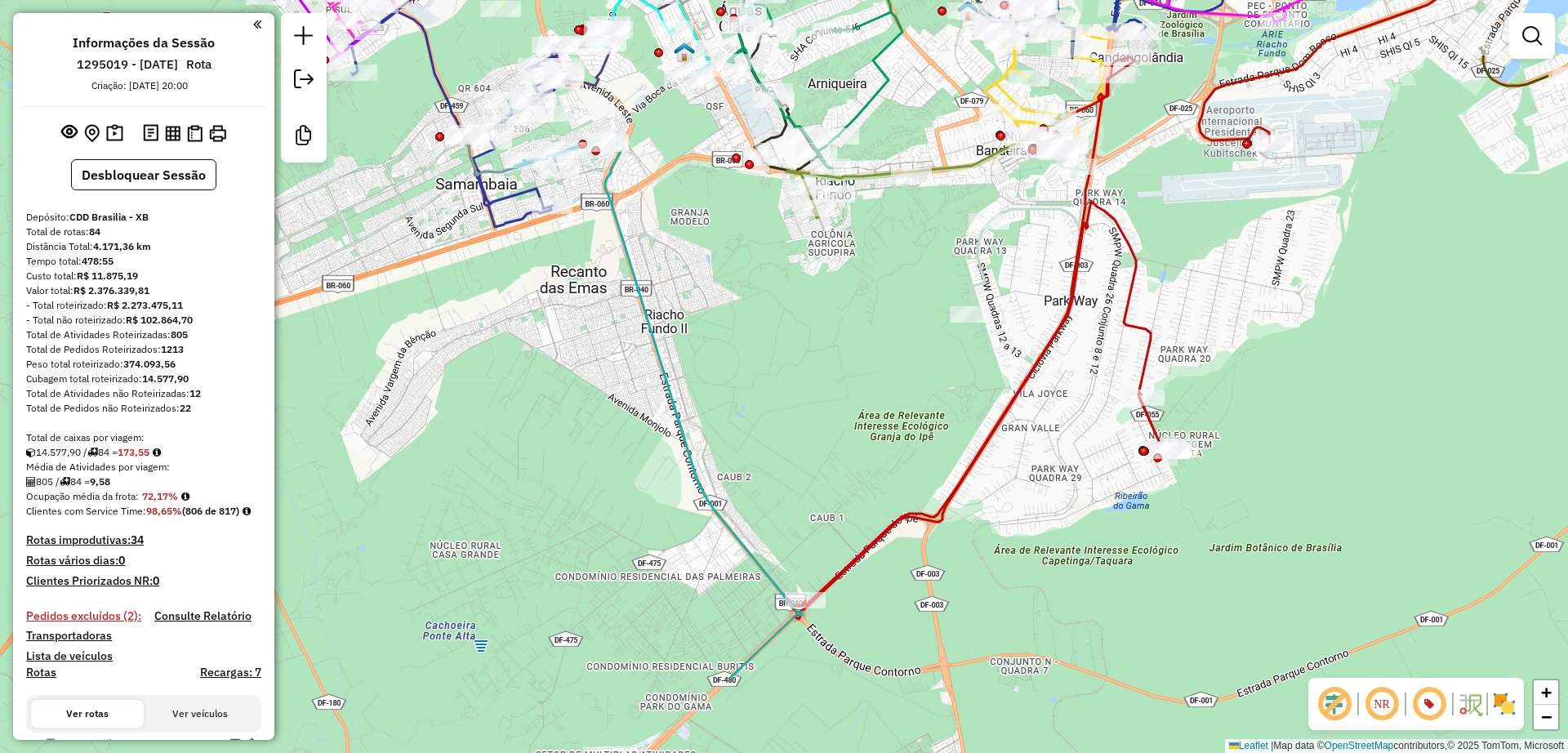
drag, startPoint x: 959, startPoint y: 556, endPoint x: 777, endPoint y: 402, distance: 238.4
click at [777, 403] on div "Janela de atendimento Grade de atendimento Capacidade Transportadoras Veículos …" at bounding box center [784, 376] width 1568 height 753
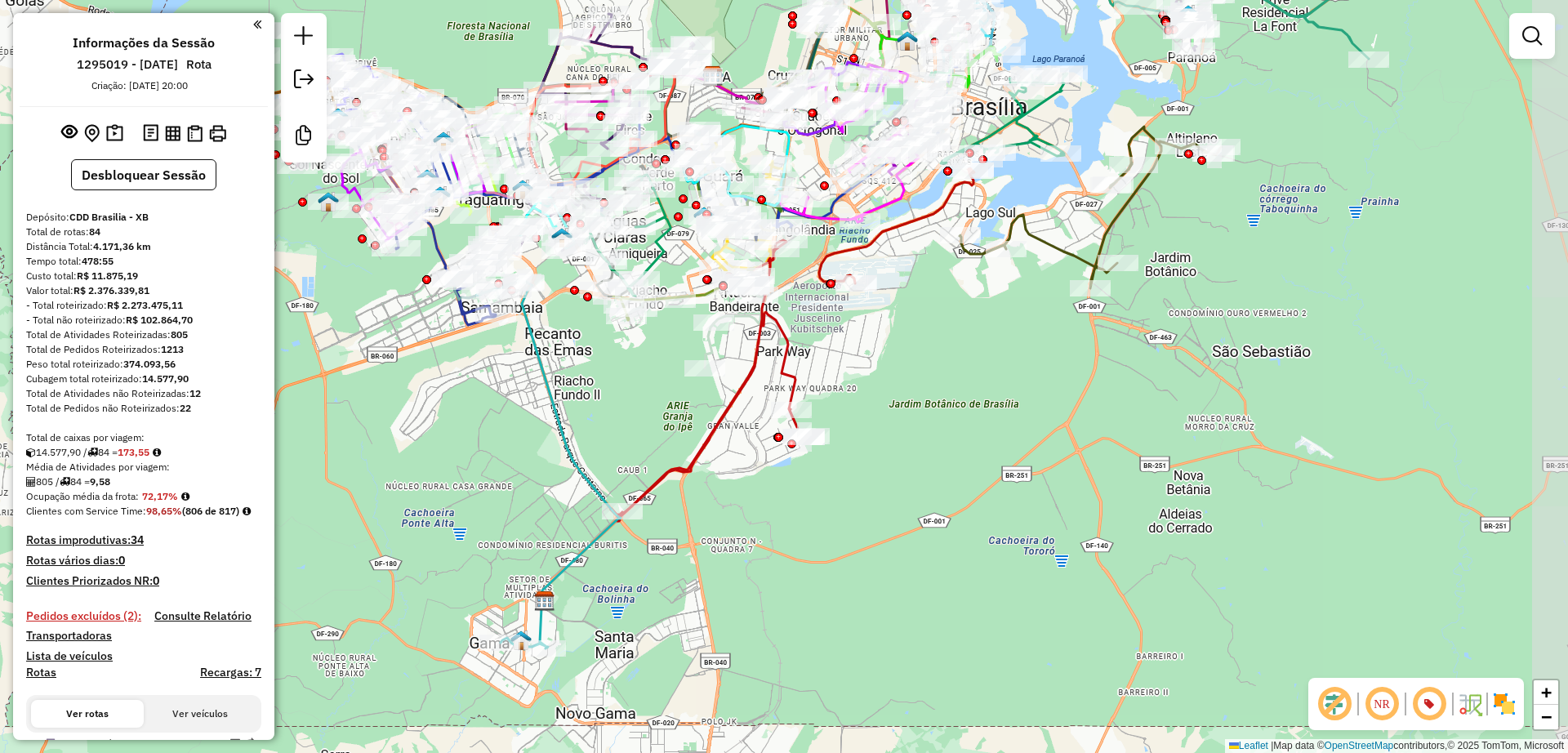
click at [1044, 490] on div "Janela de atendimento Grade de atendimento Capacidade Transportadoras Veículos …" at bounding box center [784, 376] width 1568 height 753
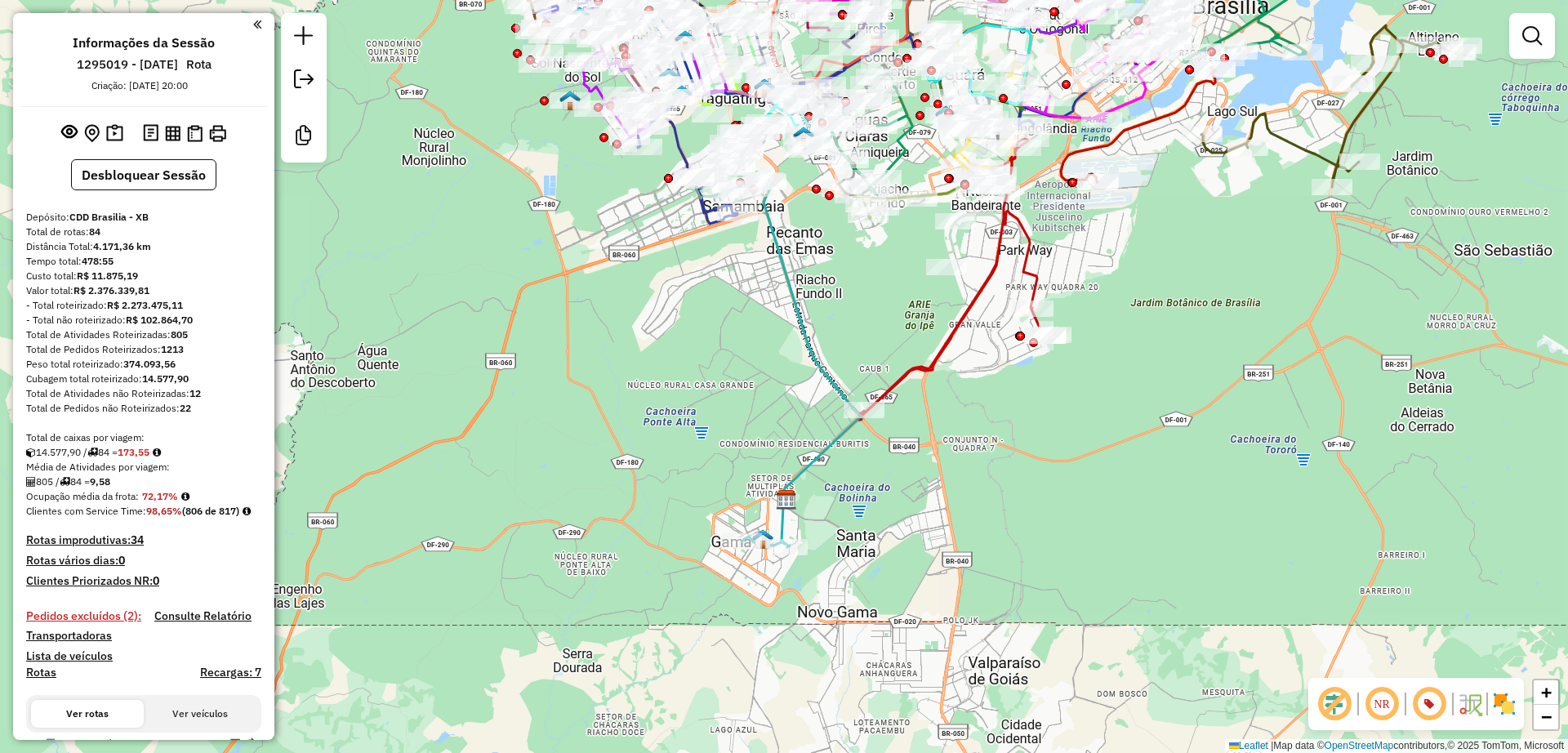
drag, startPoint x: 1011, startPoint y: 476, endPoint x: 1136, endPoint y: 433, distance: 132.2
click at [1136, 433] on div "Janela de atendimento Grade de atendimento Capacidade Transportadoras Veículos …" at bounding box center [784, 376] width 1568 height 753
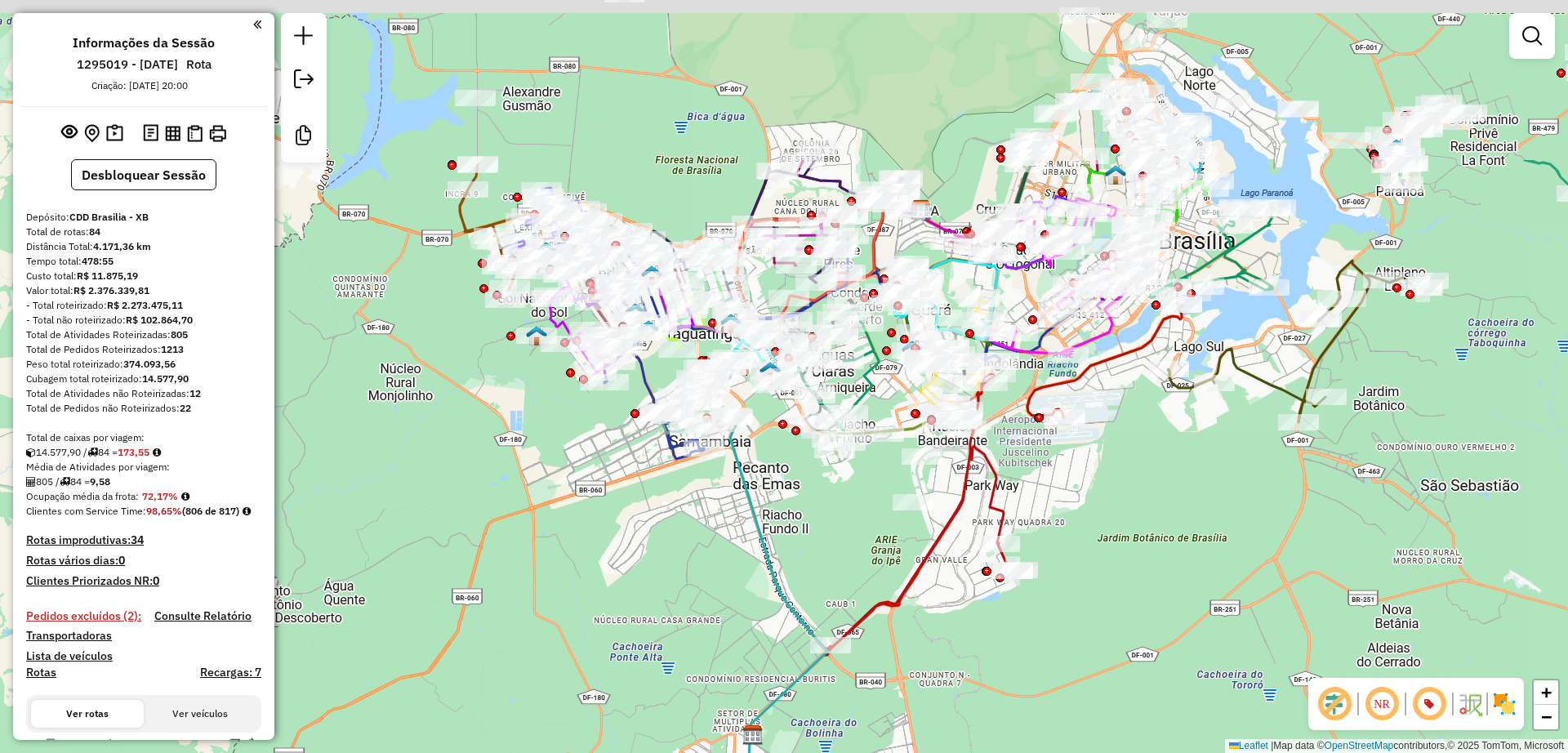
drag, startPoint x: 653, startPoint y: 285, endPoint x: 607, endPoint y: 502, distance: 221.8
click at [607, 502] on div "Janela de atendimento Grade de atendimento Capacidade Transportadoras Veículos …" at bounding box center [784, 376] width 1568 height 753
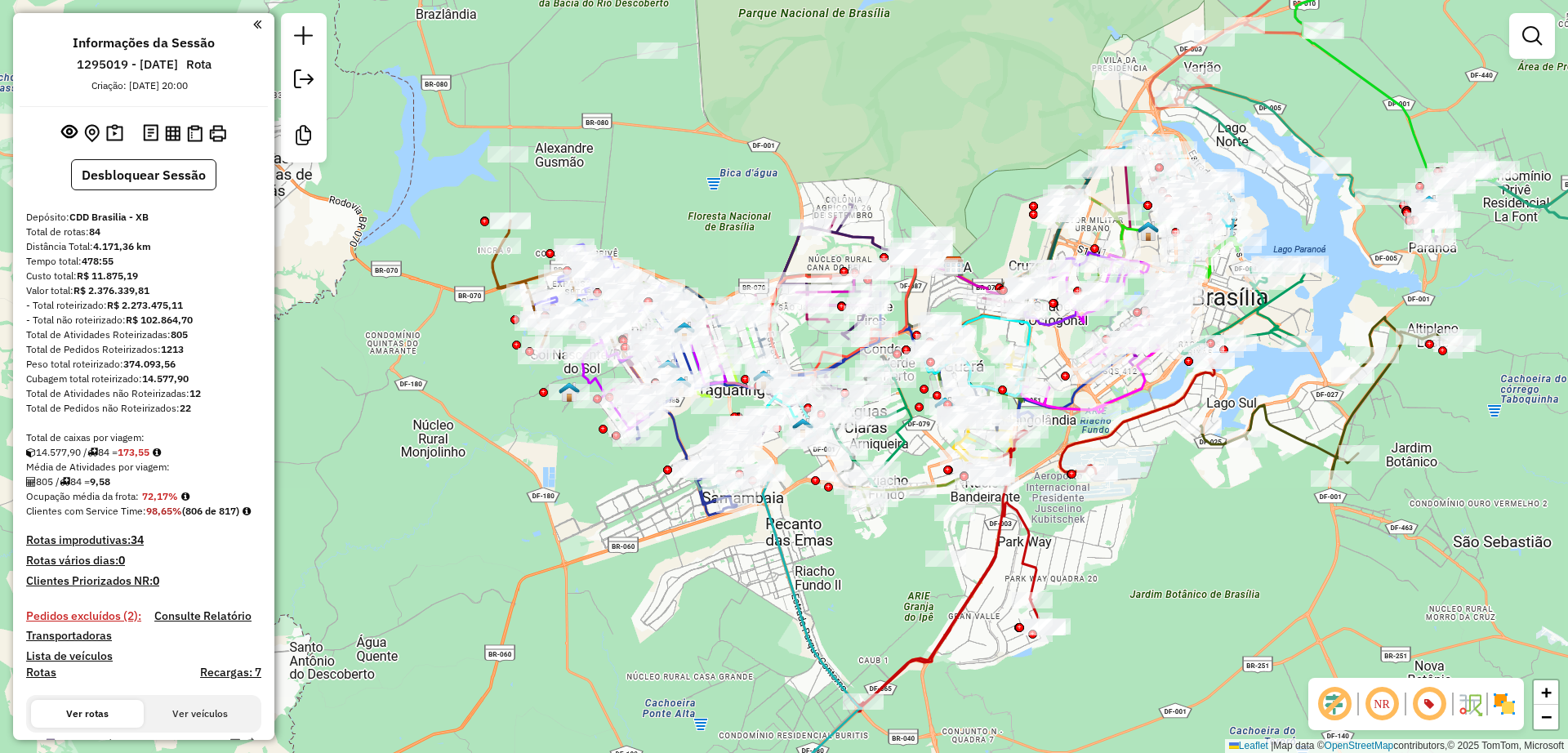
click at [526, 545] on div "Janela de atendimento Grade de atendimento Capacidade Transportadoras Veículos …" at bounding box center [784, 376] width 1568 height 753
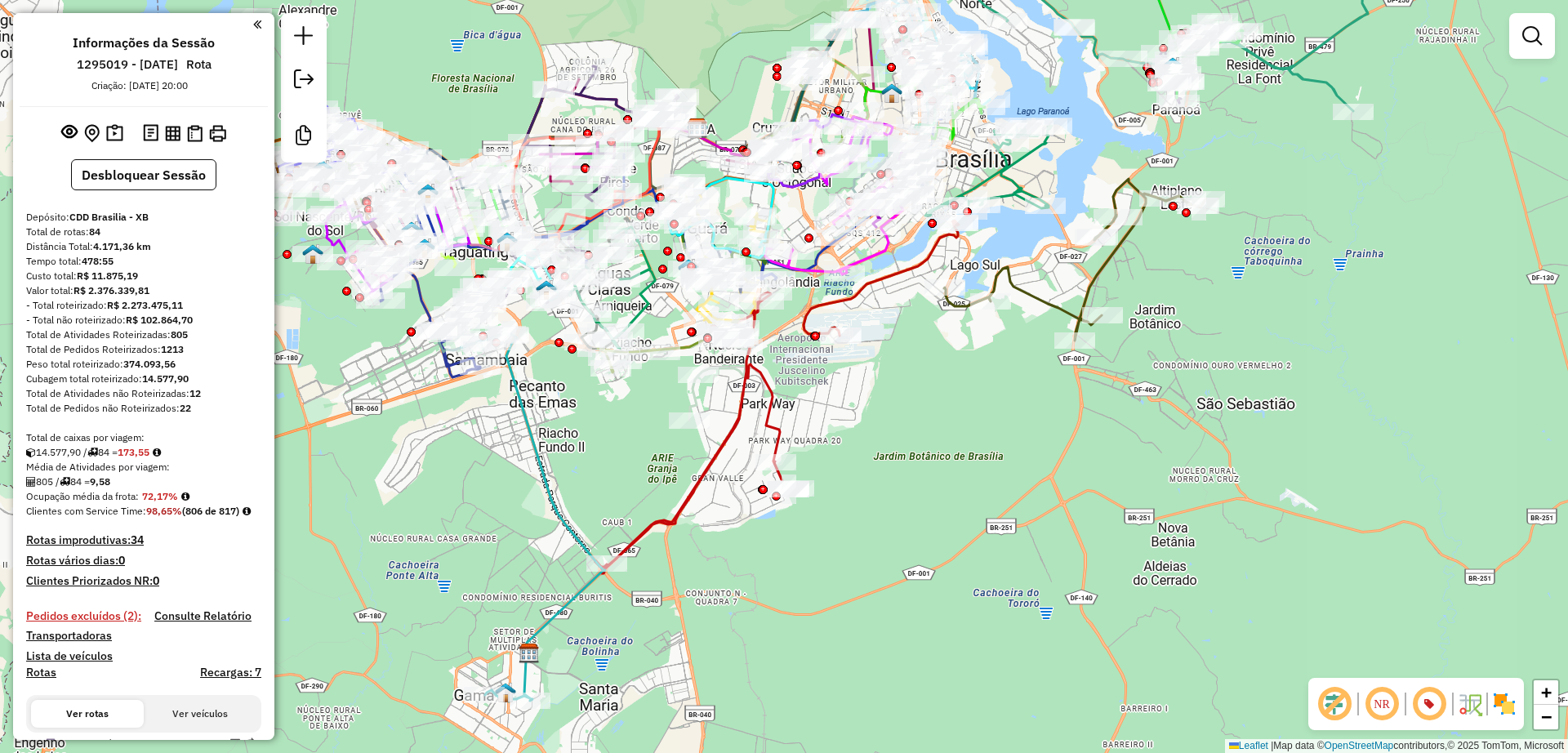
click at [531, 443] on icon at bounding box center [533, 518] width 144 height 369
select select "**********"
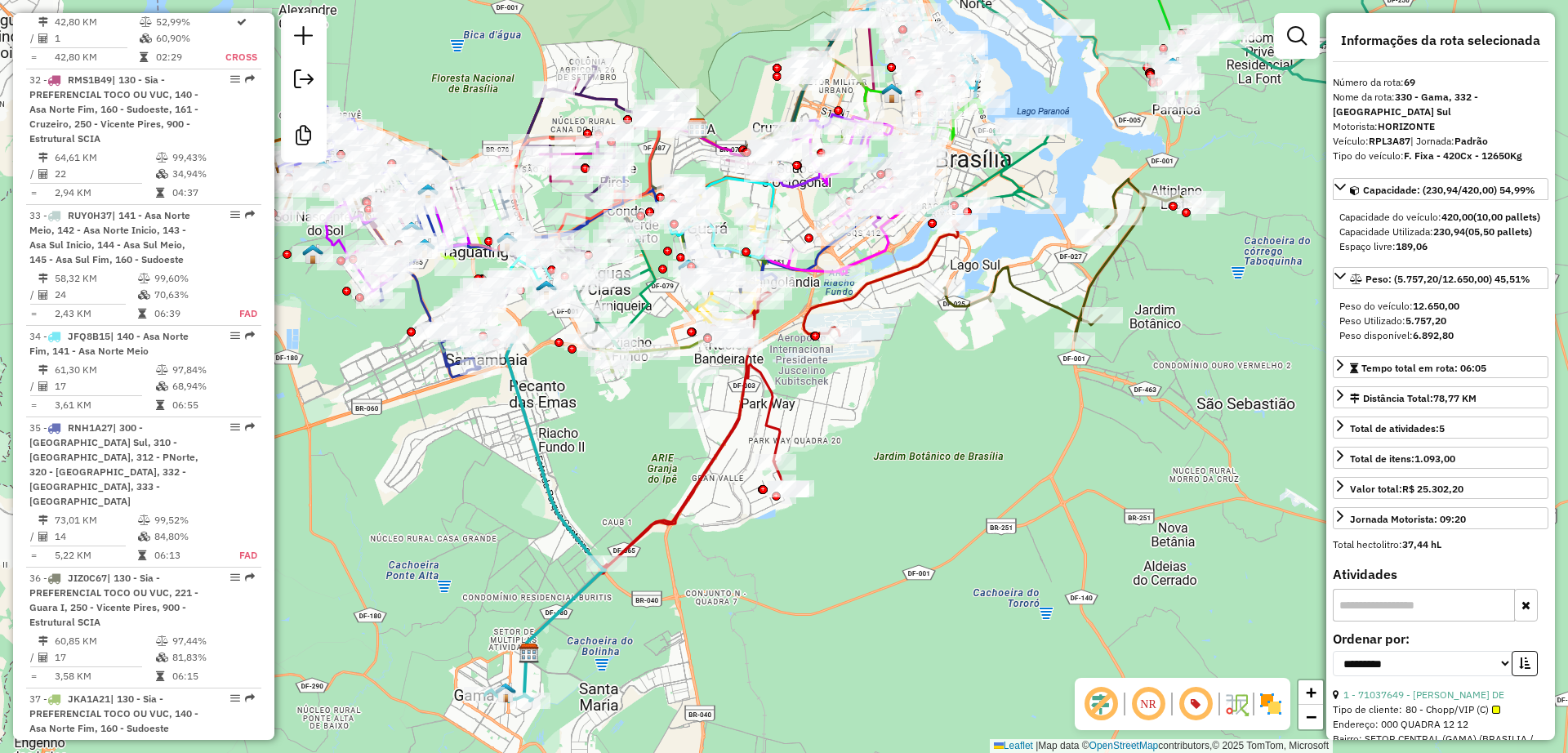
scroll to position [7501, 0]
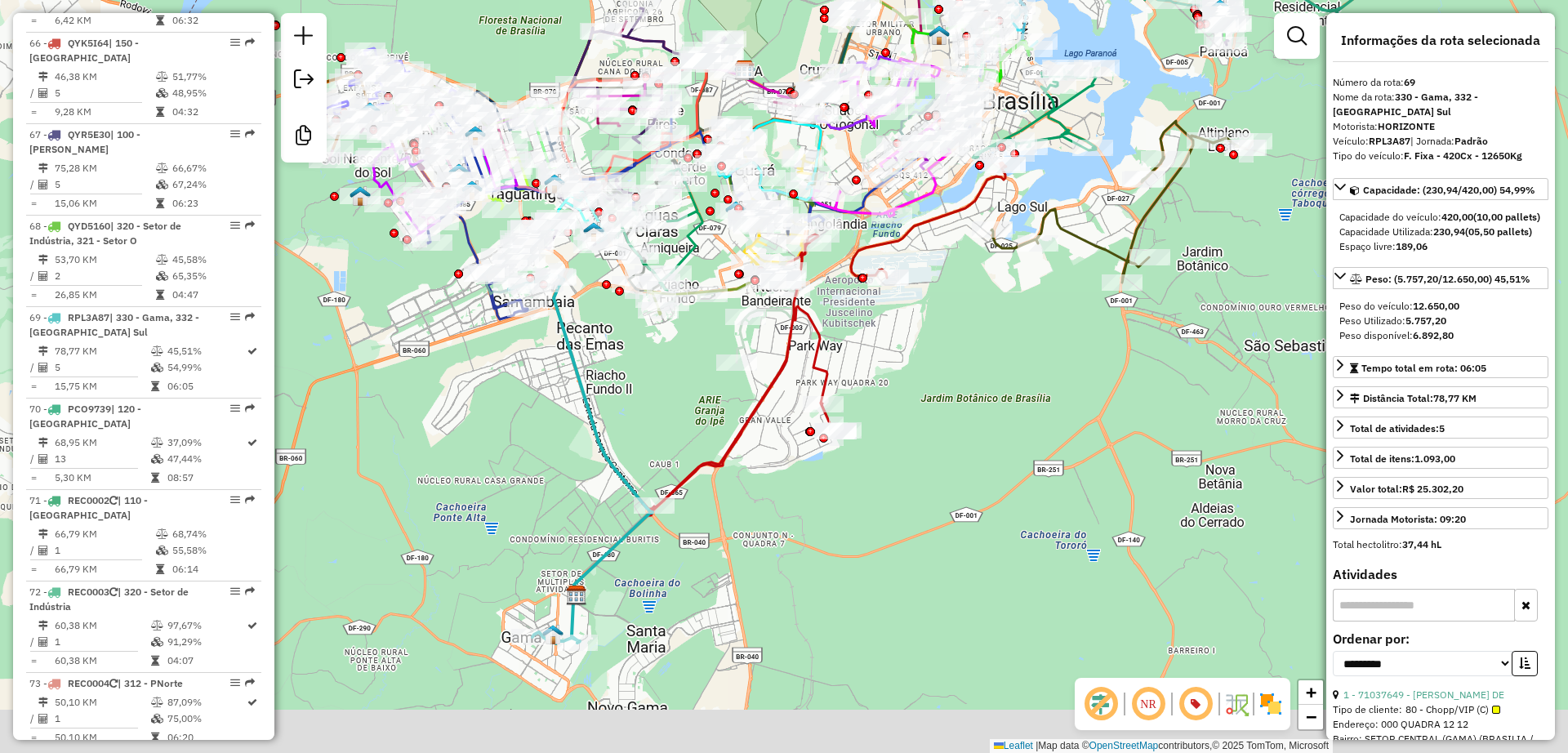
click at [514, 480] on div "Janela de atendimento Grade de atendimento Capacidade Transportadoras Veículos …" at bounding box center [784, 376] width 1568 height 753
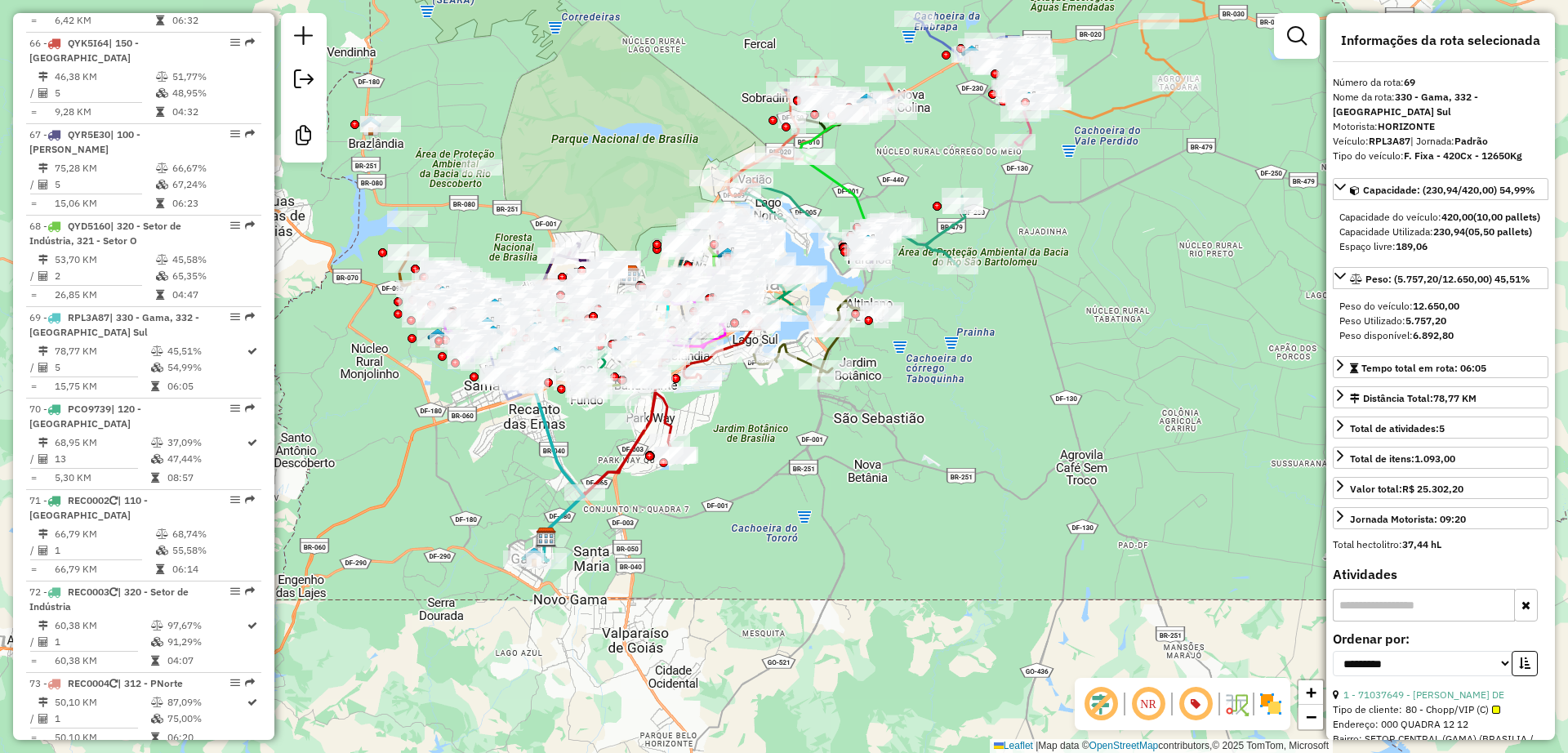
click at [638, 450] on icon at bounding box center [628, 427] width 99 height 140
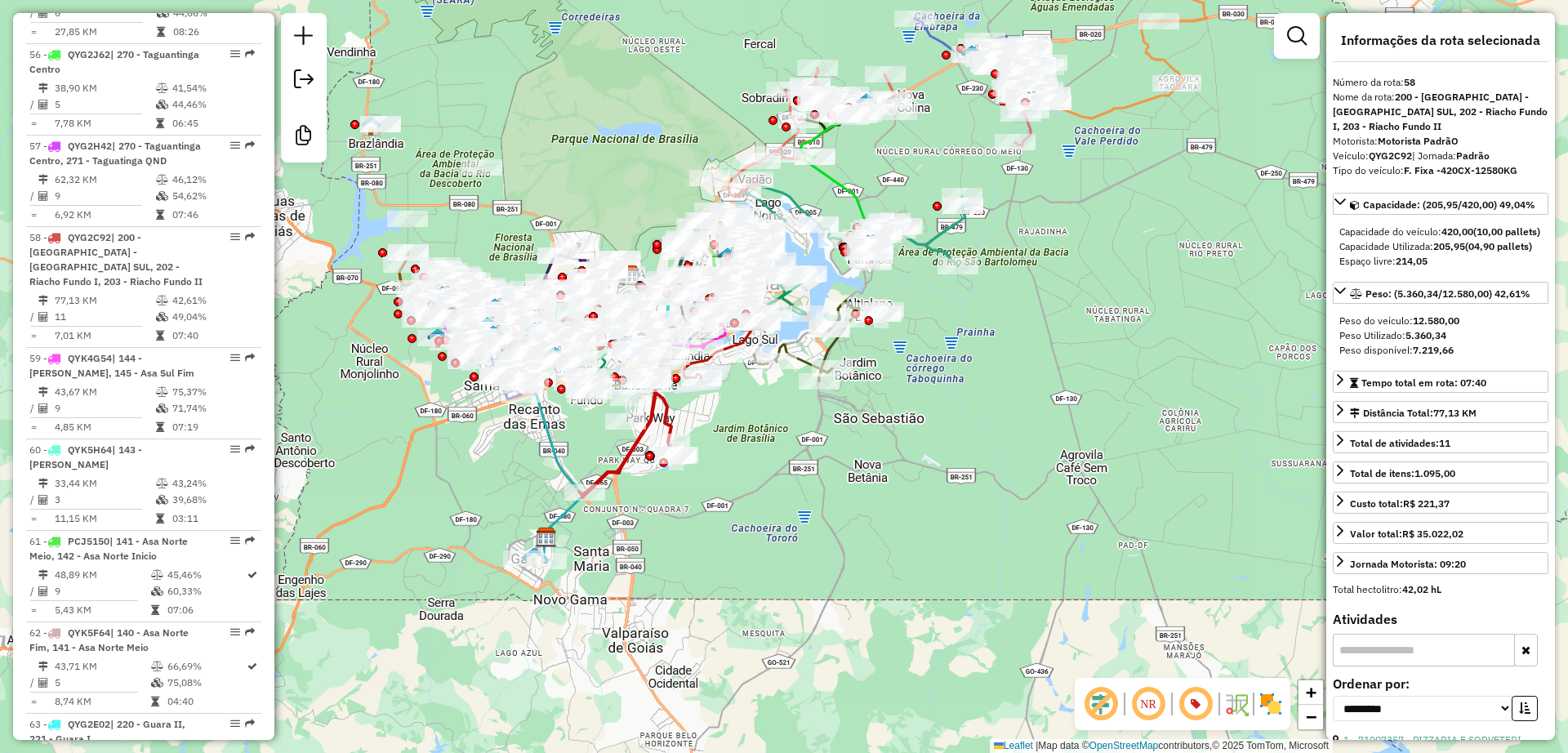
scroll to position [6495, 0]
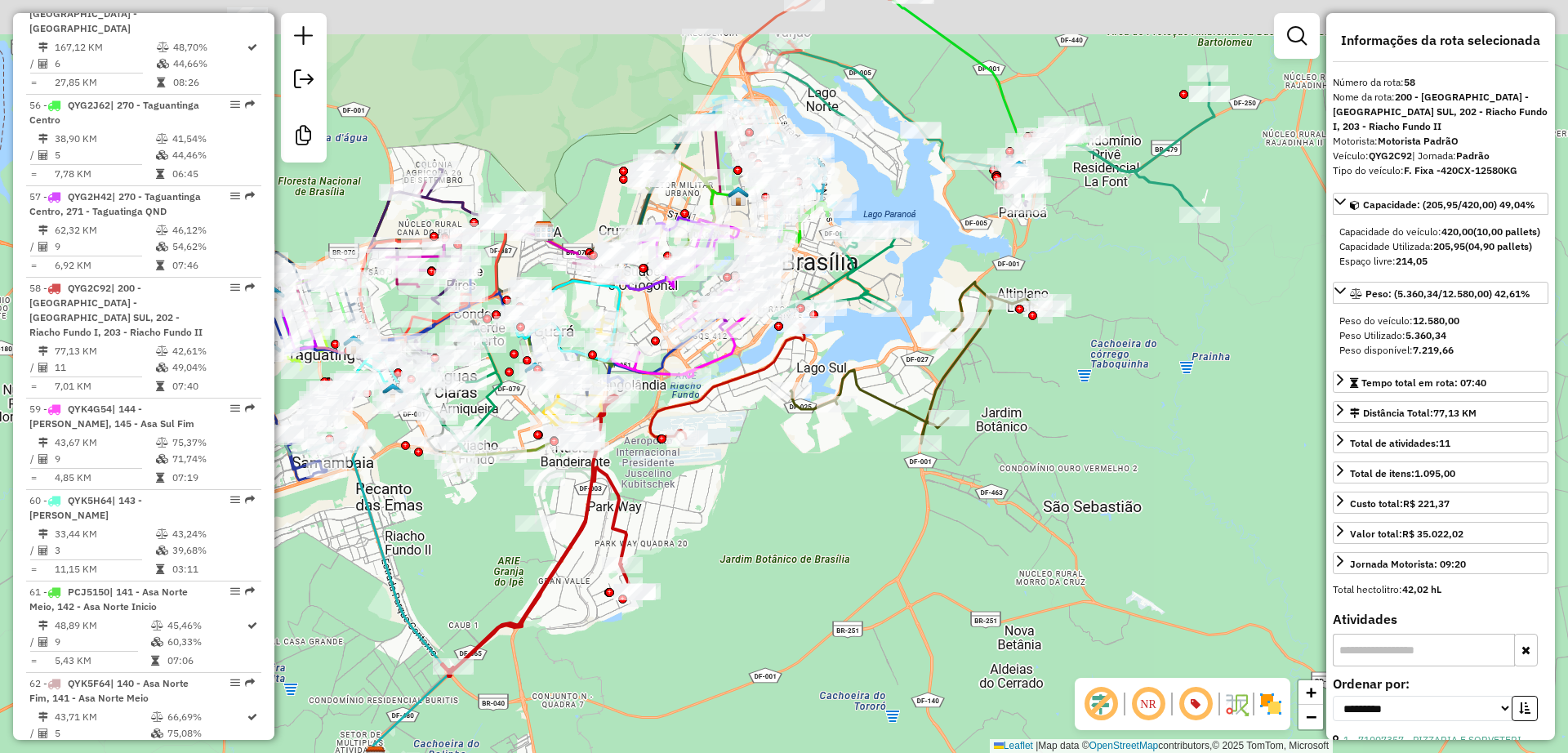
drag, startPoint x: 887, startPoint y: 417, endPoint x: 879, endPoint y: 522, distance: 105.3
click at [840, 543] on div "Janela de atendimento Grade de atendimento Capacidade Transportadoras Veículos …" at bounding box center [784, 376] width 1568 height 753
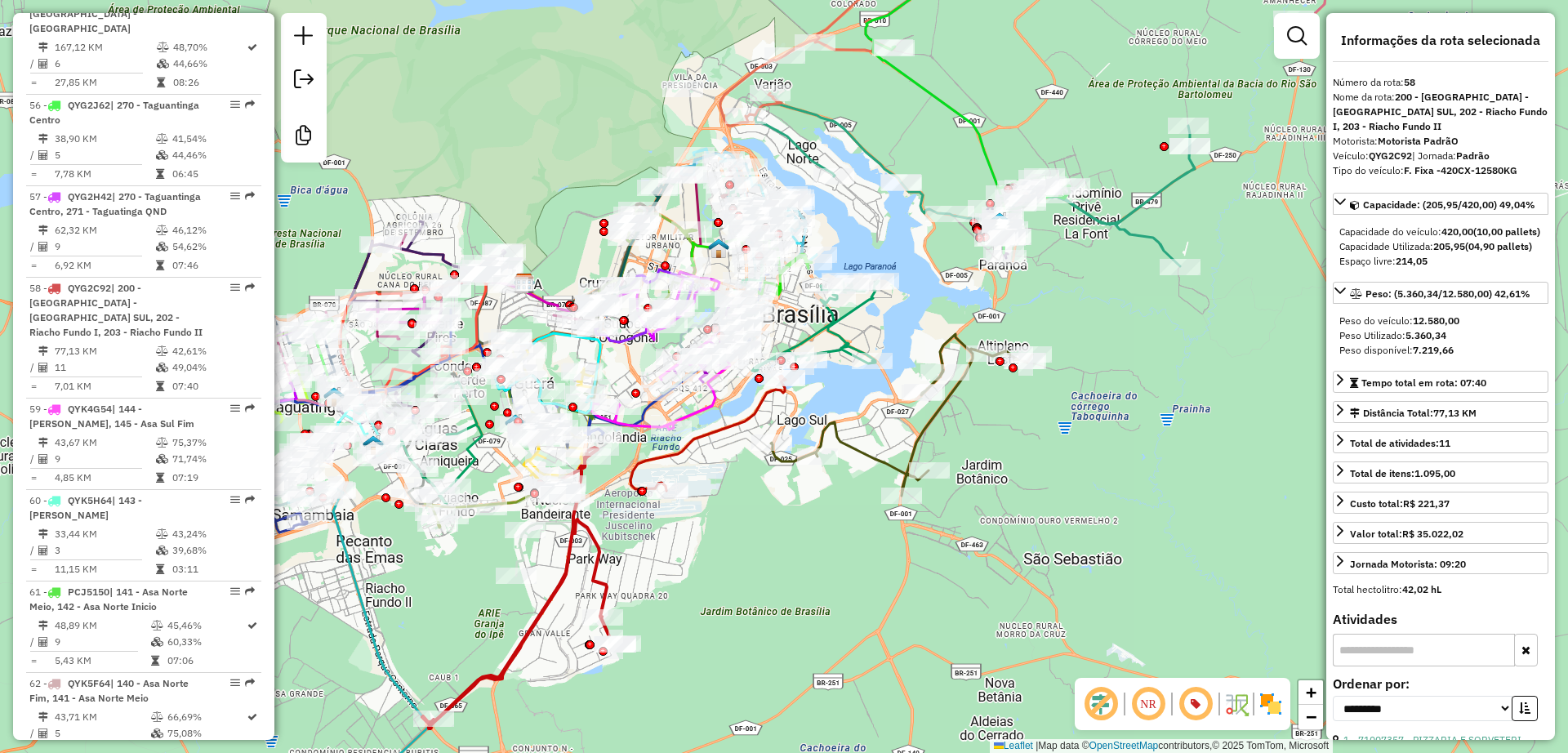
click at [923, 424] on icon at bounding box center [902, 415] width 262 height 162
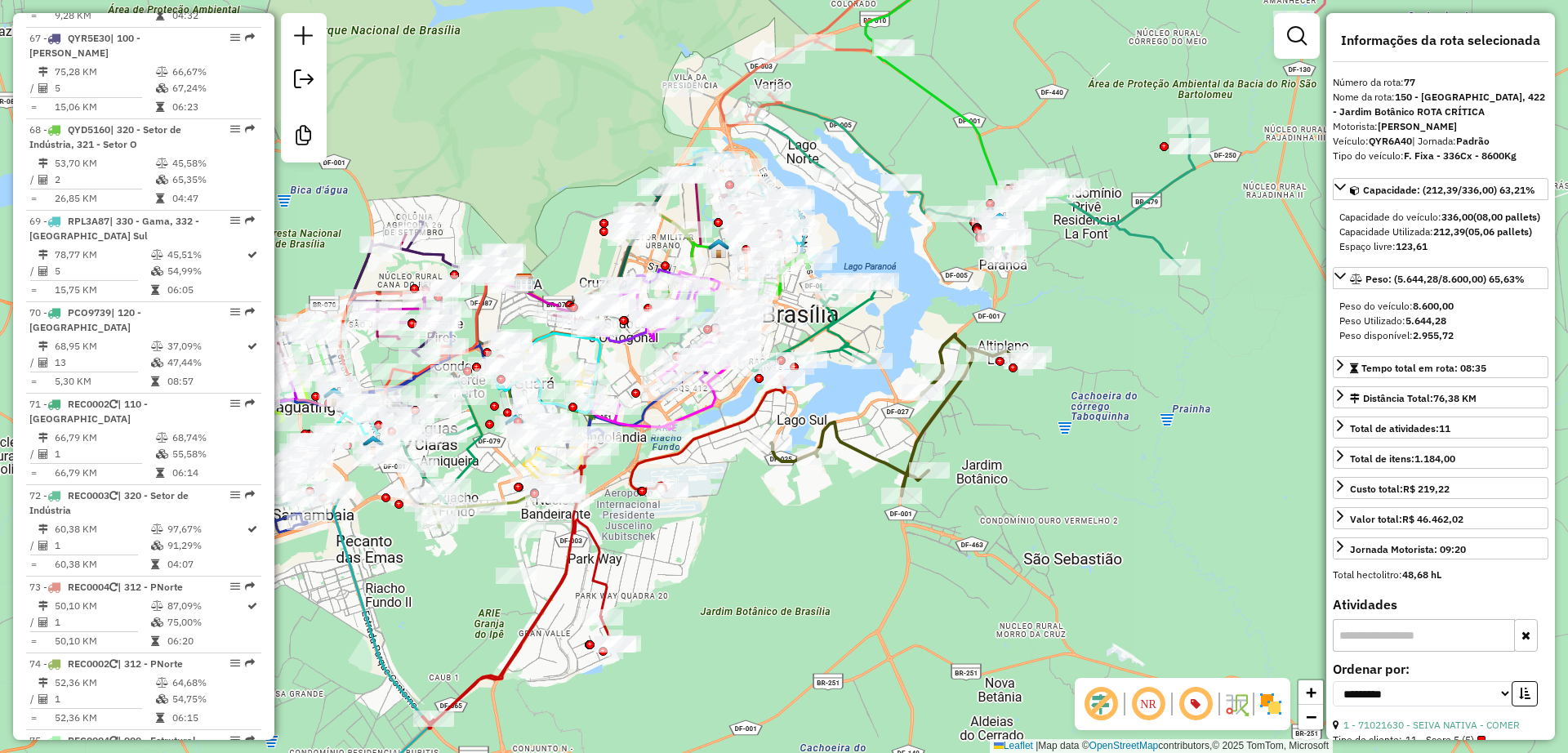
scroll to position [8189, 0]
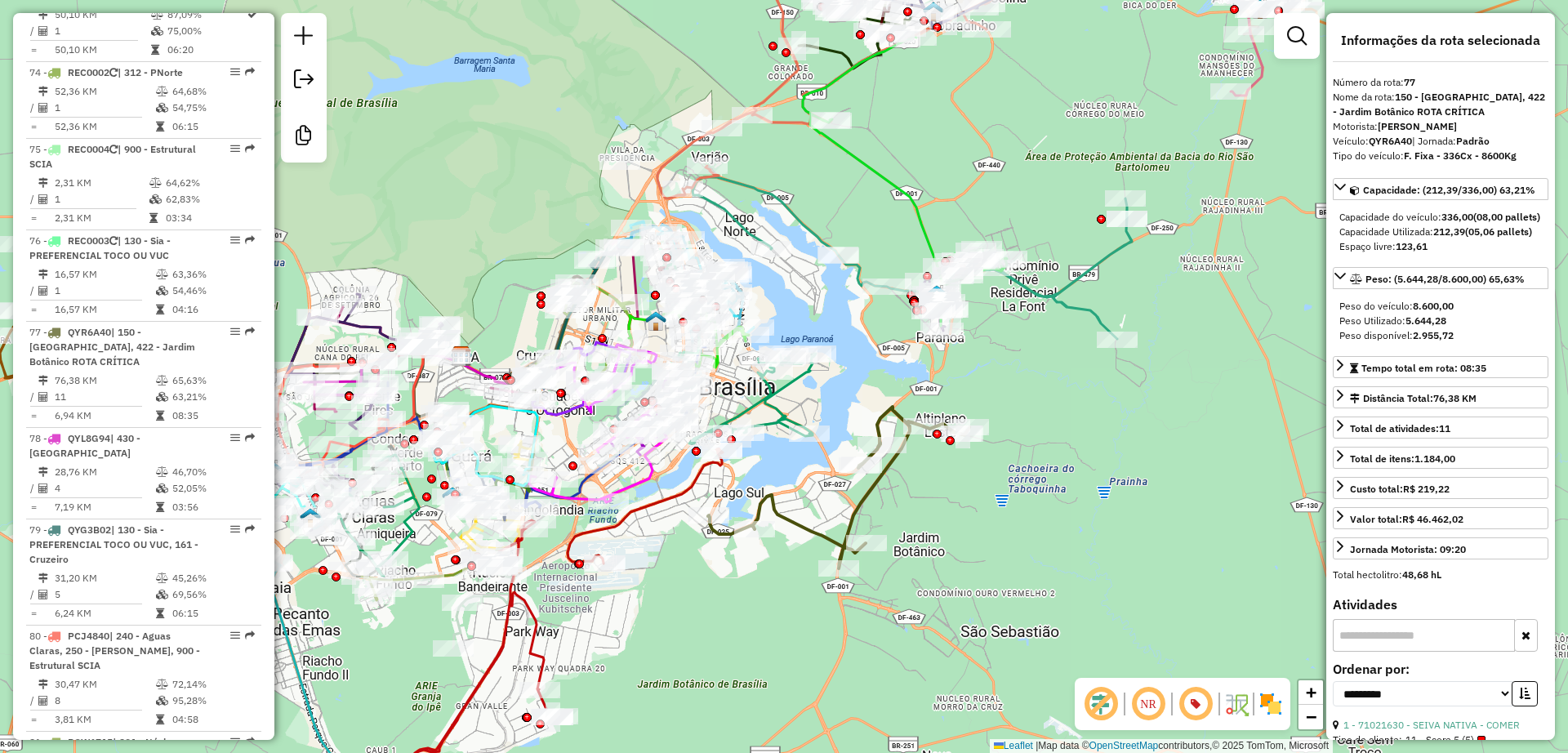
drag, startPoint x: 1055, startPoint y: 463, endPoint x: 990, endPoint y: 499, distance: 74.3
click at [990, 499] on div "Janela de atendimento Grade de atendimento Capacidade Transportadoras Veículos …" at bounding box center [784, 376] width 1568 height 753
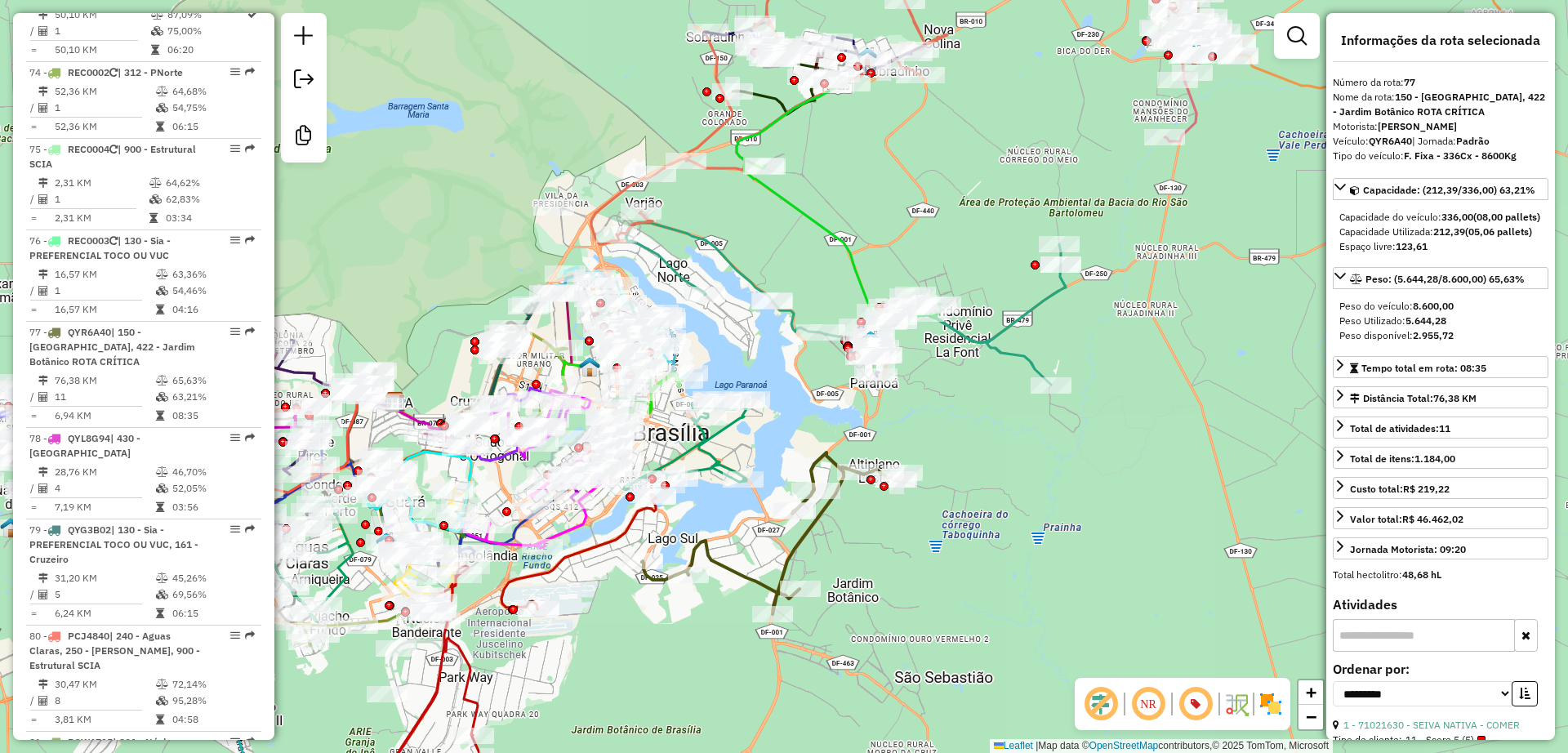
drag, startPoint x: 1051, startPoint y: 442, endPoint x: 987, endPoint y: 517, distance: 98.6
click at [995, 528] on div "Janela de atendimento Grade de atendimento Capacidade Transportadoras Veículos …" at bounding box center [784, 376] width 1568 height 753
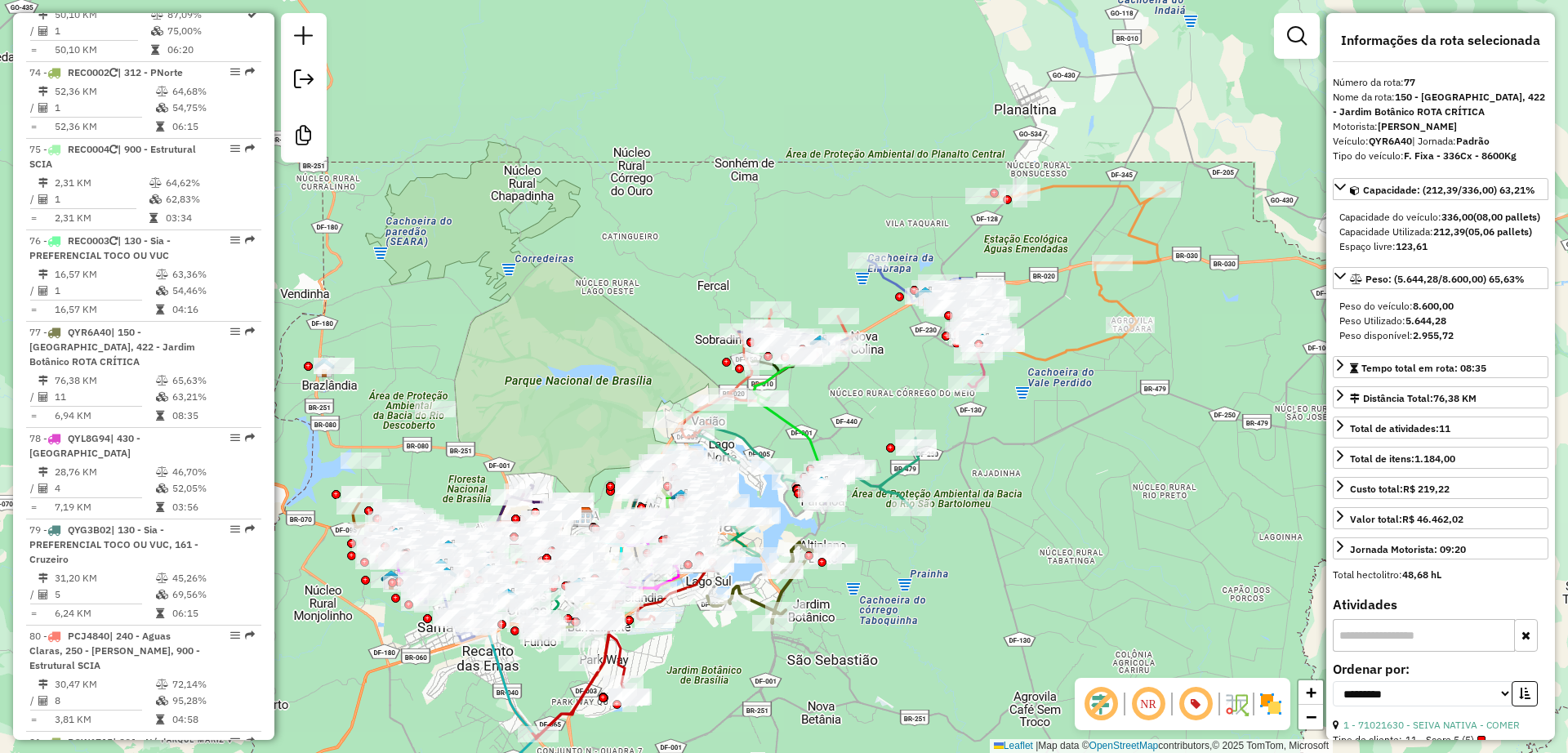
click at [1097, 280] on icon at bounding box center [1069, 273] width 189 height 174
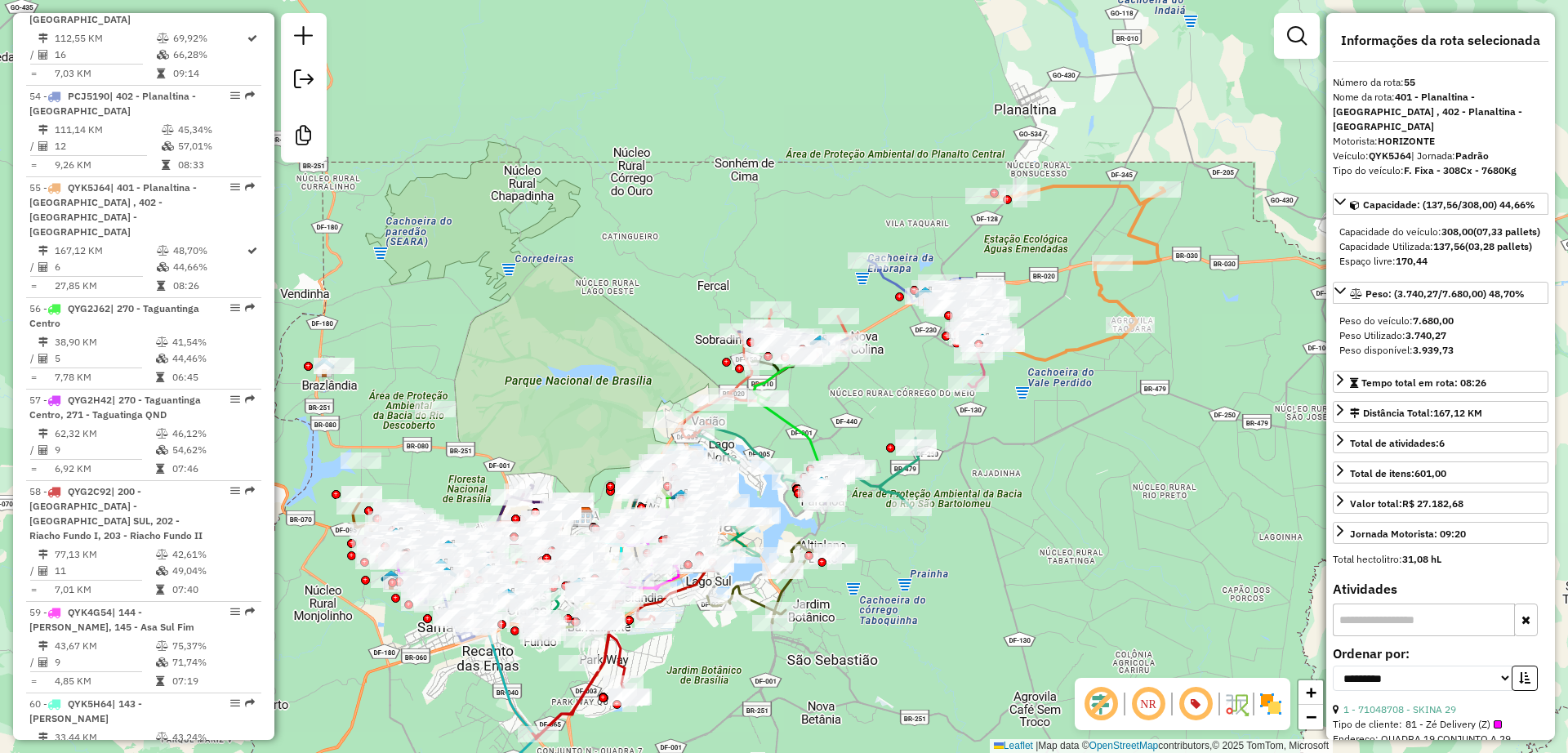
scroll to position [6191, 0]
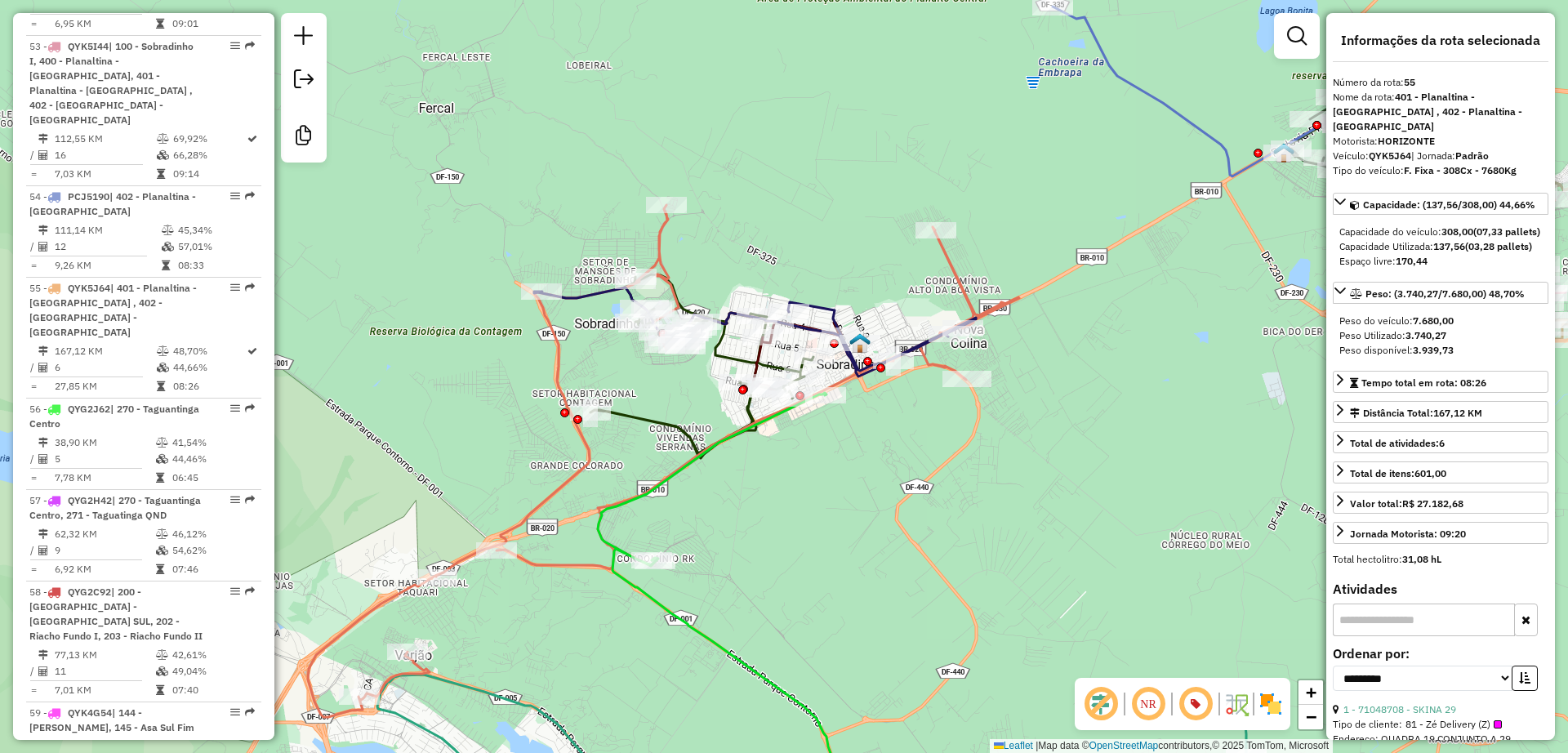
click at [591, 294] on icon at bounding box center [755, 331] width 442 height 89
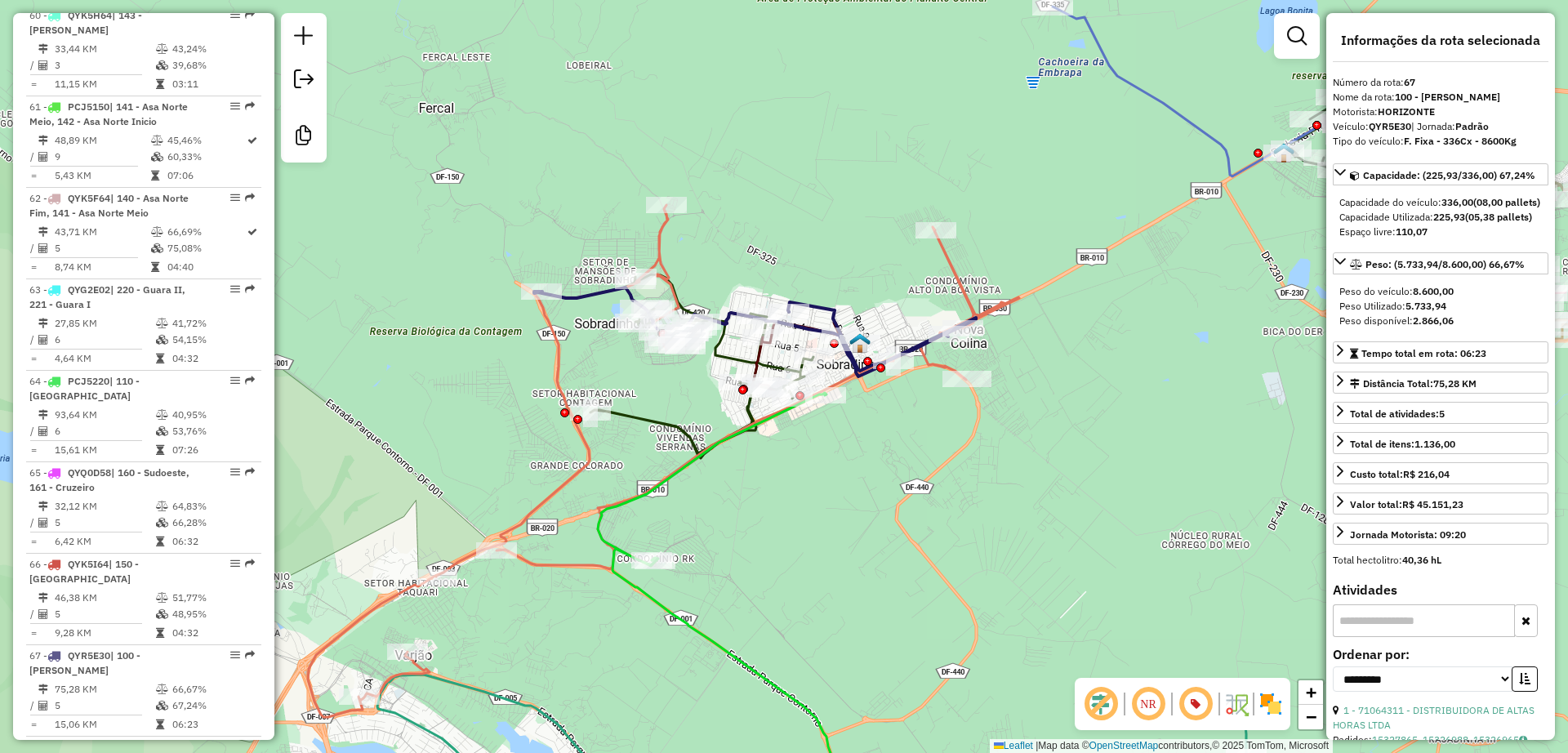
scroll to position [7318, 0]
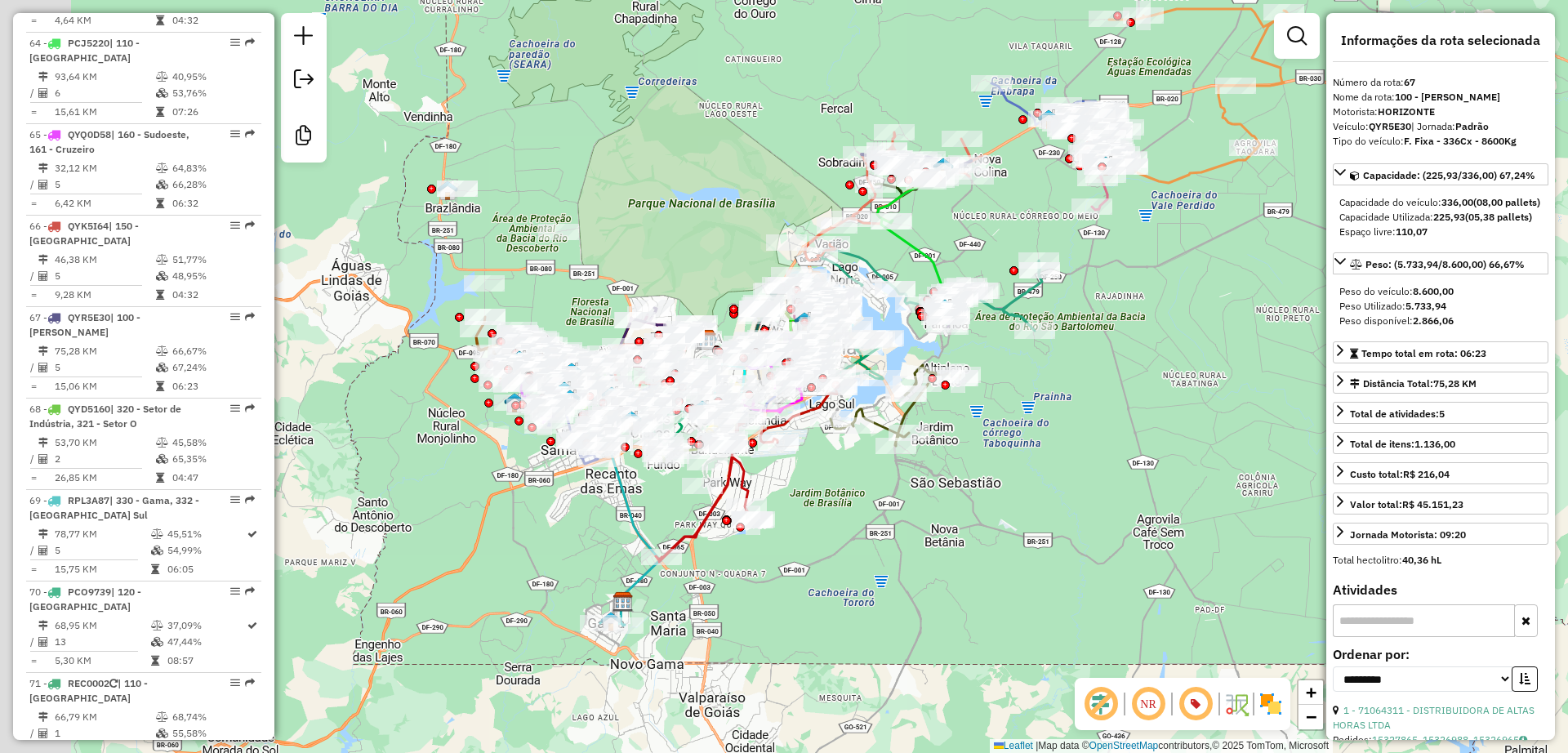
drag, startPoint x: 743, startPoint y: 406, endPoint x: 971, endPoint y: 235, distance: 285.0
click at [971, 235] on div "Janela de atendimento Grade de atendimento Capacidade Transportadoras Veículos …" at bounding box center [784, 376] width 1568 height 753
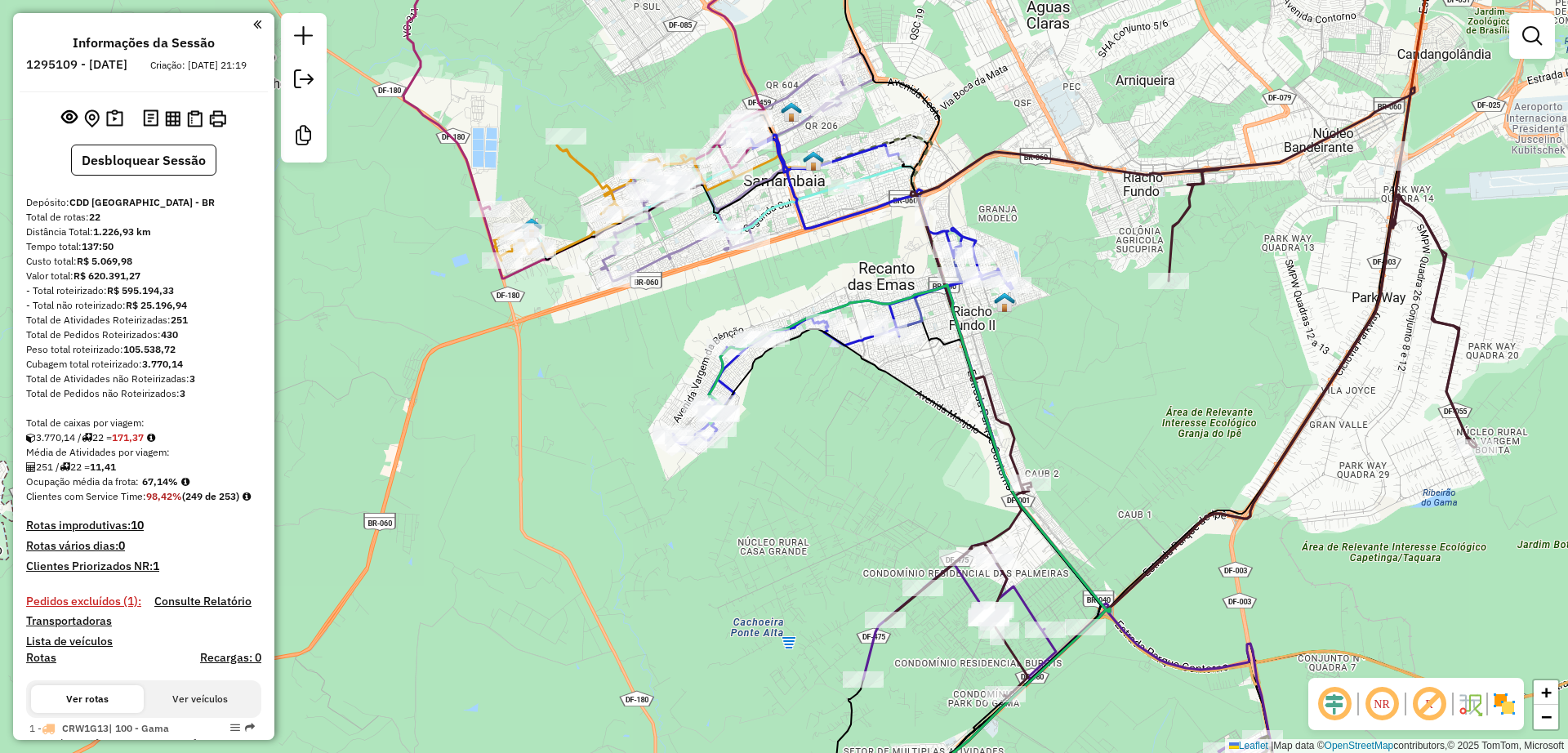
drag, startPoint x: 820, startPoint y: 487, endPoint x: 727, endPoint y: 213, distance: 289.4
click at [727, 213] on div "Janela de atendimento Grade de atendimento Capacidade Transportadoras Veículos …" at bounding box center [784, 376] width 1568 height 753
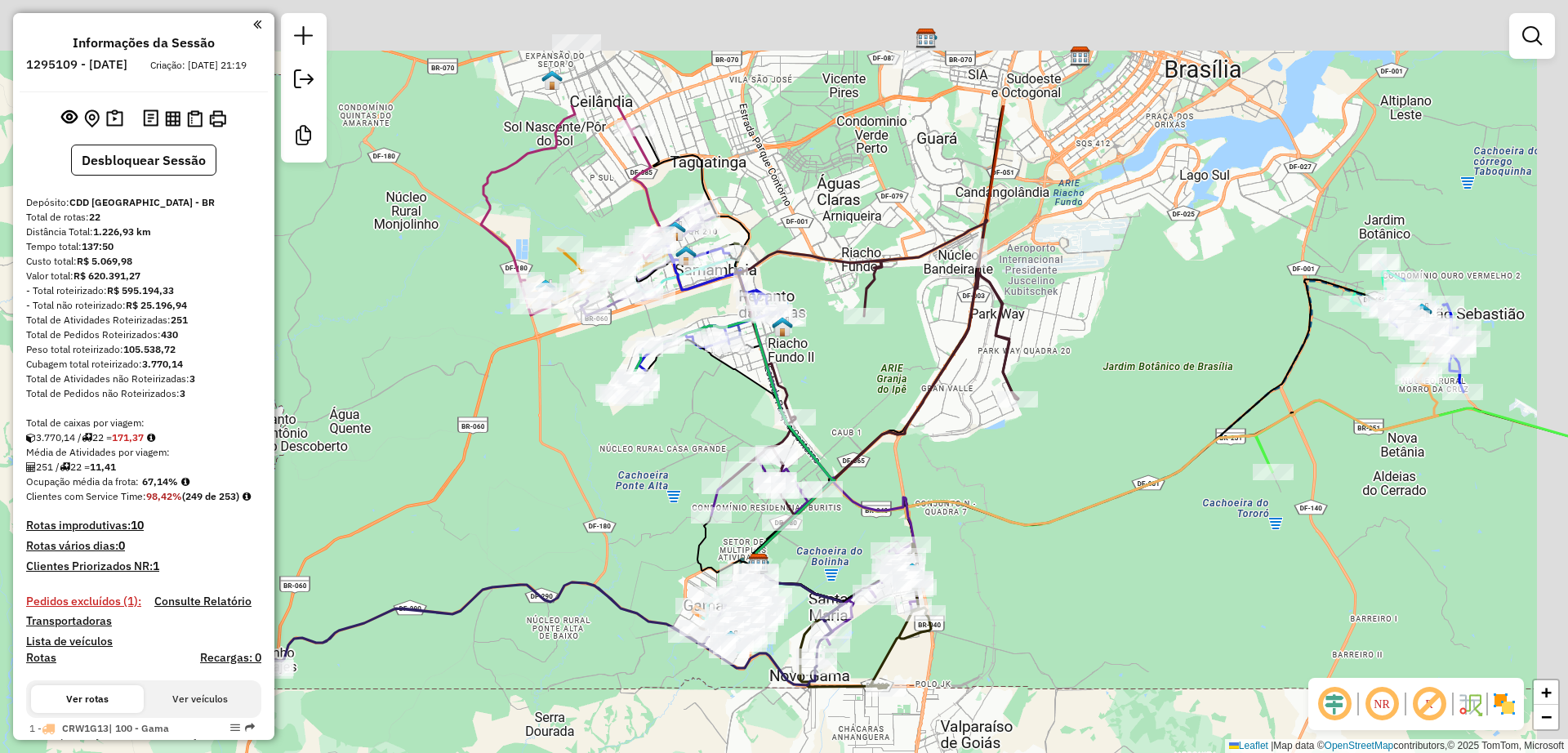
drag, startPoint x: 1061, startPoint y: 414, endPoint x: 1058, endPoint y: 424, distance: 10.4
click at [1059, 424] on div "Janela de atendimento Grade de atendimento Capacidade Transportadoras Veículos …" at bounding box center [784, 376] width 1568 height 753
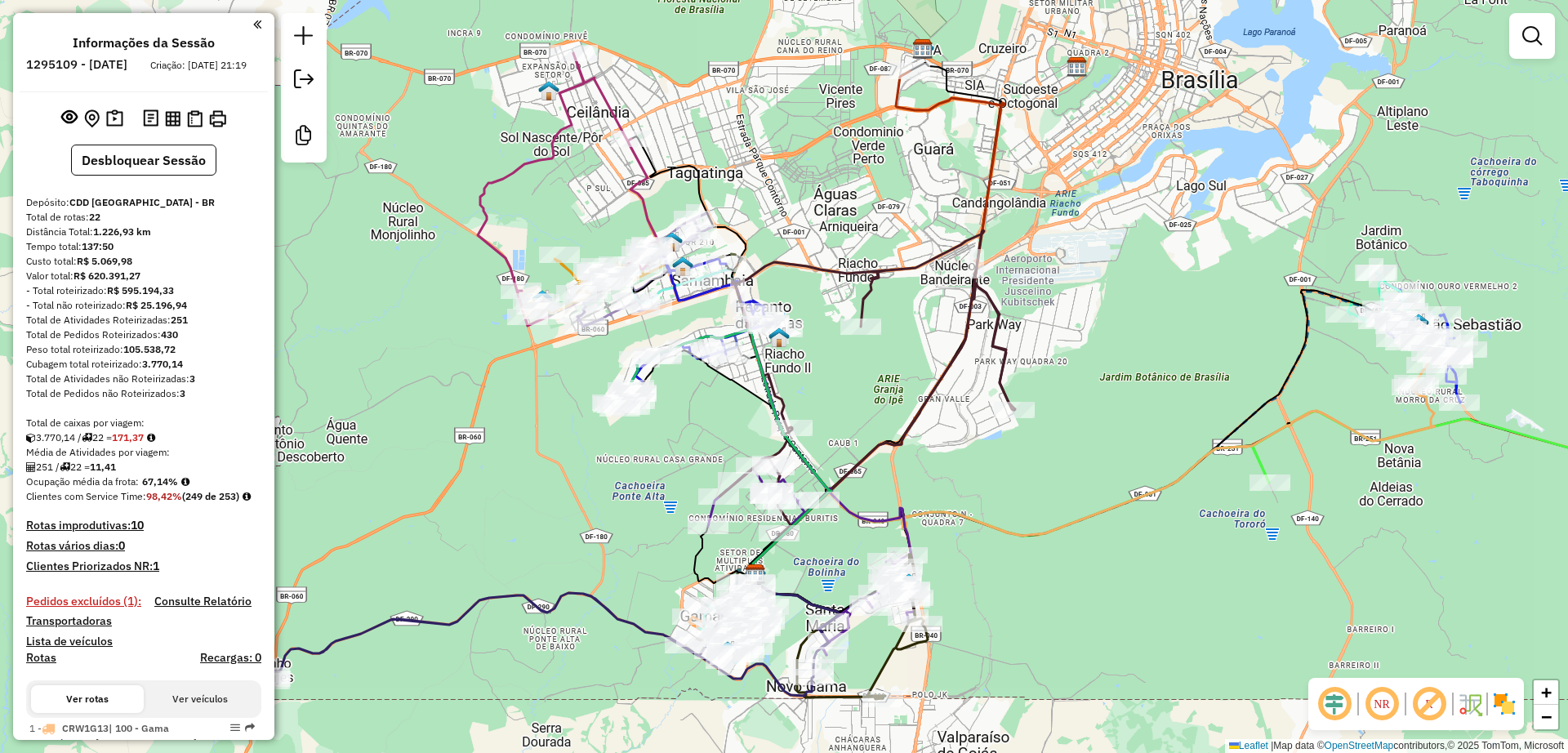
drag, startPoint x: 739, startPoint y: 211, endPoint x: 736, endPoint y: 259, distance: 48.1
click at [736, 259] on div "Janela de atendimento Grade de atendimento Capacidade Transportadoras Veículos …" at bounding box center [784, 376] width 1568 height 753
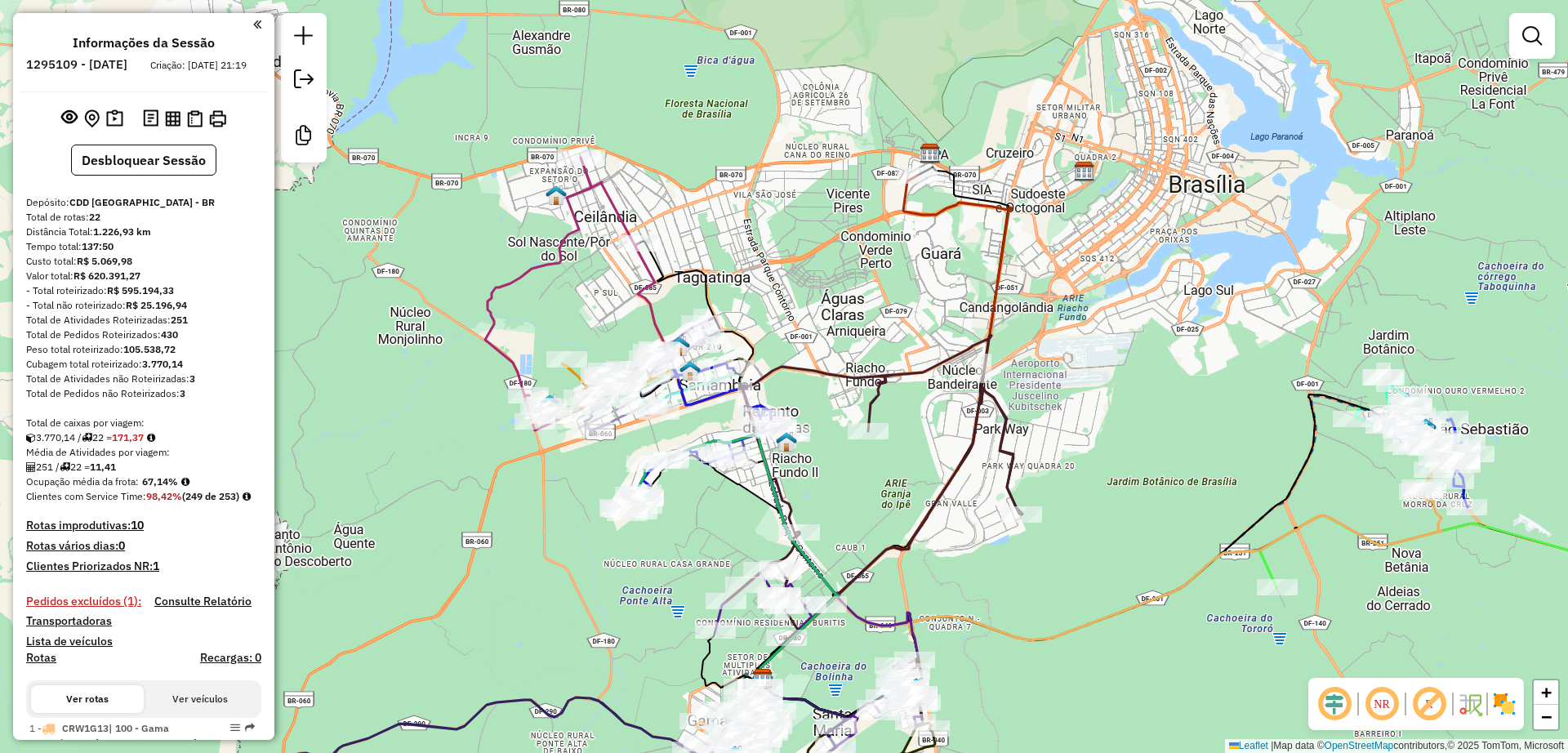
click at [799, 289] on div "Janela de atendimento Grade de atendimento Capacidade Transportadoras Veículos …" at bounding box center [784, 376] width 1568 height 753
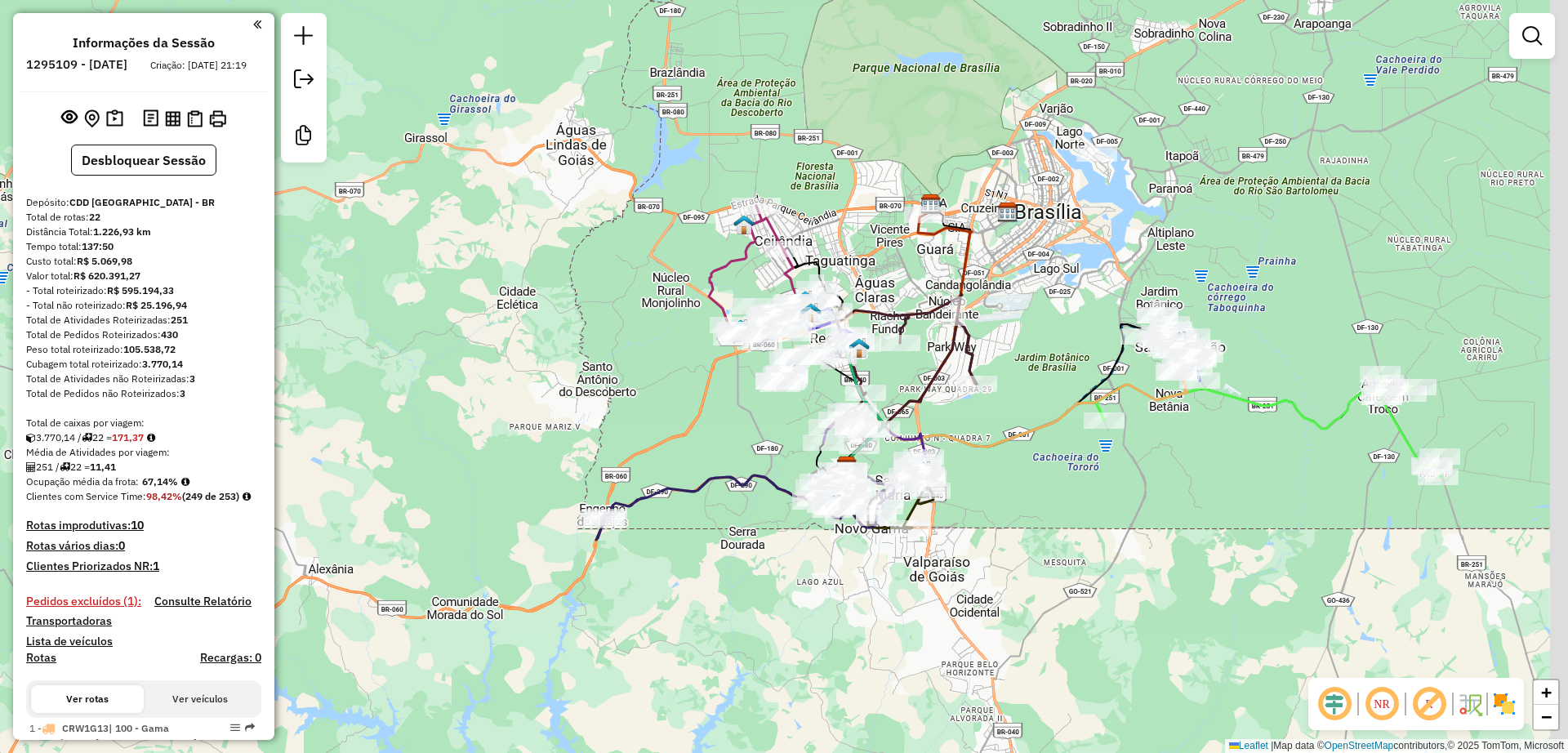
click at [580, 381] on div "Janela de atendimento Grade de atendimento Capacidade Transportadoras Veículos …" at bounding box center [784, 376] width 1568 height 753
drag, startPoint x: 1428, startPoint y: 708, endPoint x: 1430, endPoint y: 299, distance: 409.0
click at [1428, 708] on em at bounding box center [1429, 704] width 39 height 39
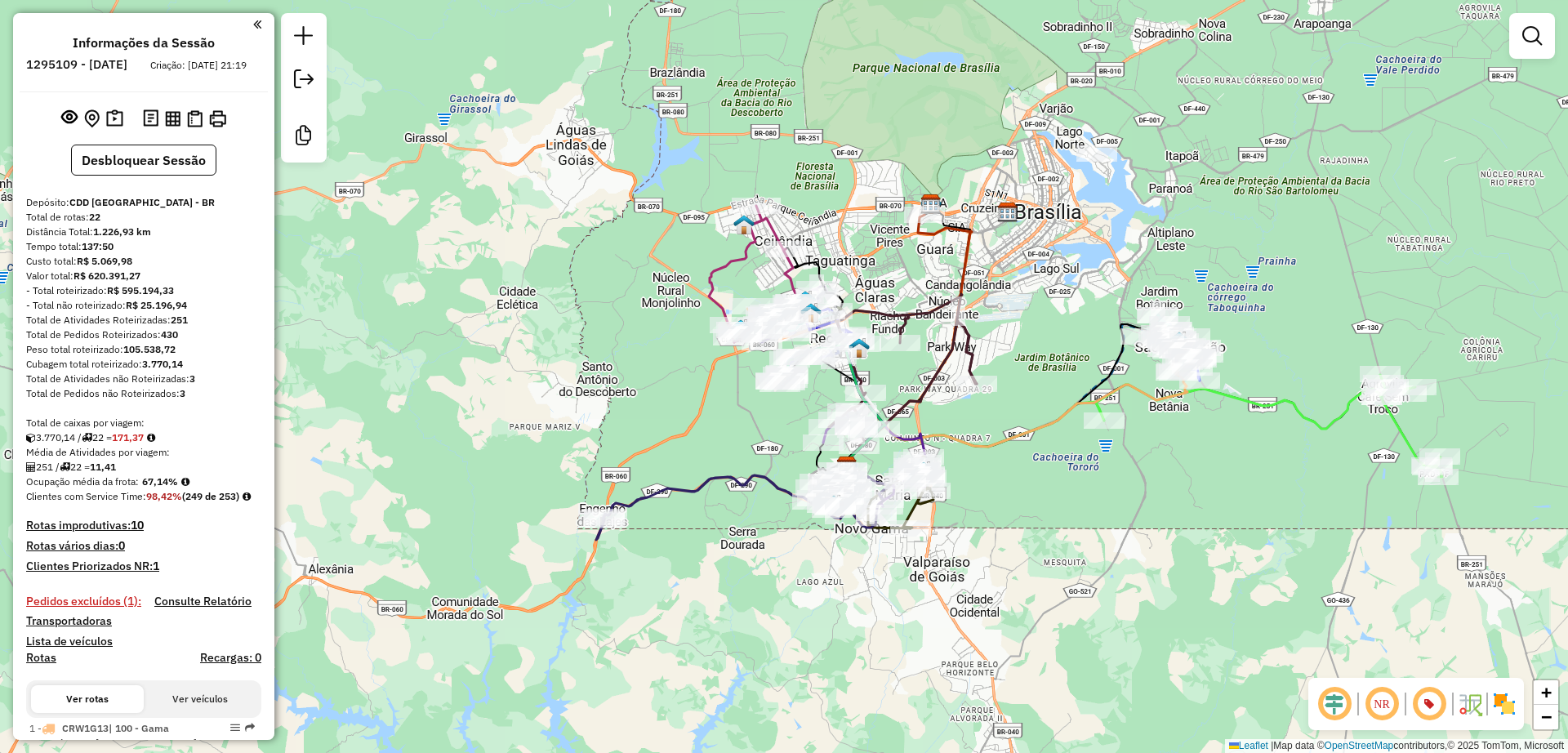
click at [663, 522] on div "Janela de atendimento Grade de atendimento Capacidade Transportadoras Veículos …" at bounding box center [784, 376] width 1568 height 753
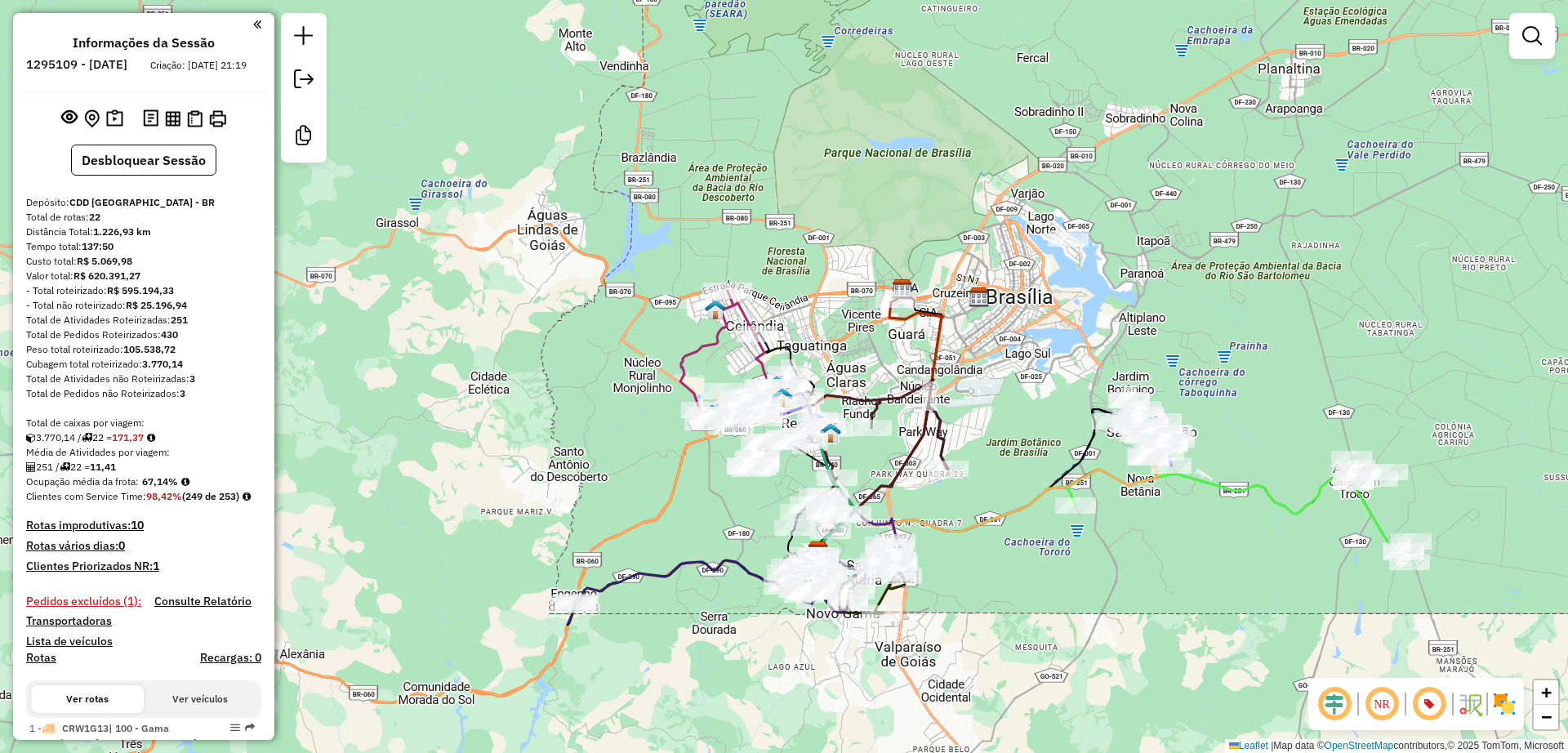
click at [603, 547] on div "Janela de atendimento Grade de atendimento Capacidade Transportadoras Veículos …" at bounding box center [784, 376] width 1568 height 753
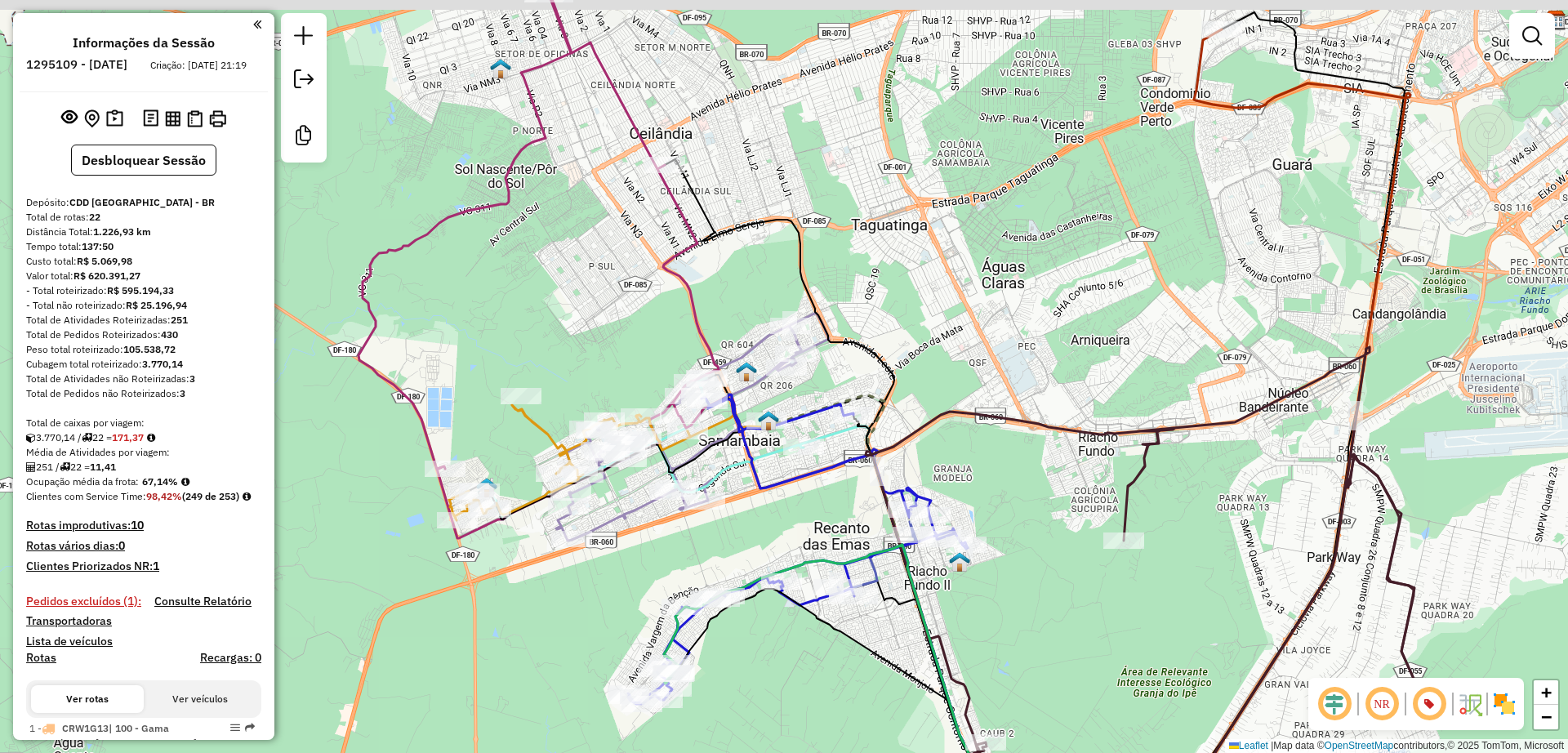
click at [917, 287] on div "Janela de atendimento Grade de atendimento Capacidade Transportadoras Veículos …" at bounding box center [784, 376] width 1568 height 753
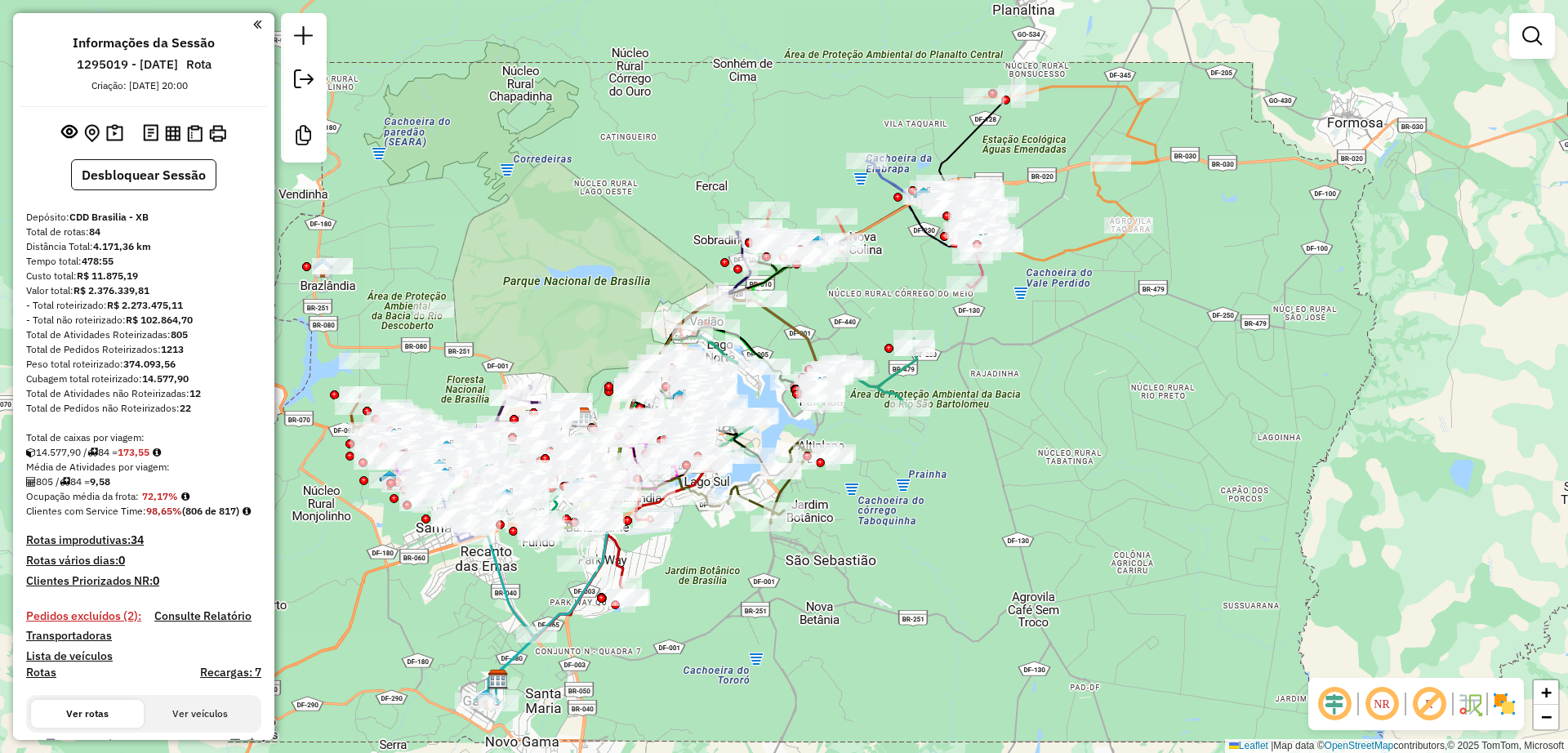
drag, startPoint x: 902, startPoint y: 288, endPoint x: 1082, endPoint y: 253, distance: 183.4
click at [1082, 253] on div "Janela de atendimento Grade de atendimento Capacidade Transportadoras Veículos …" at bounding box center [784, 376] width 1568 height 753
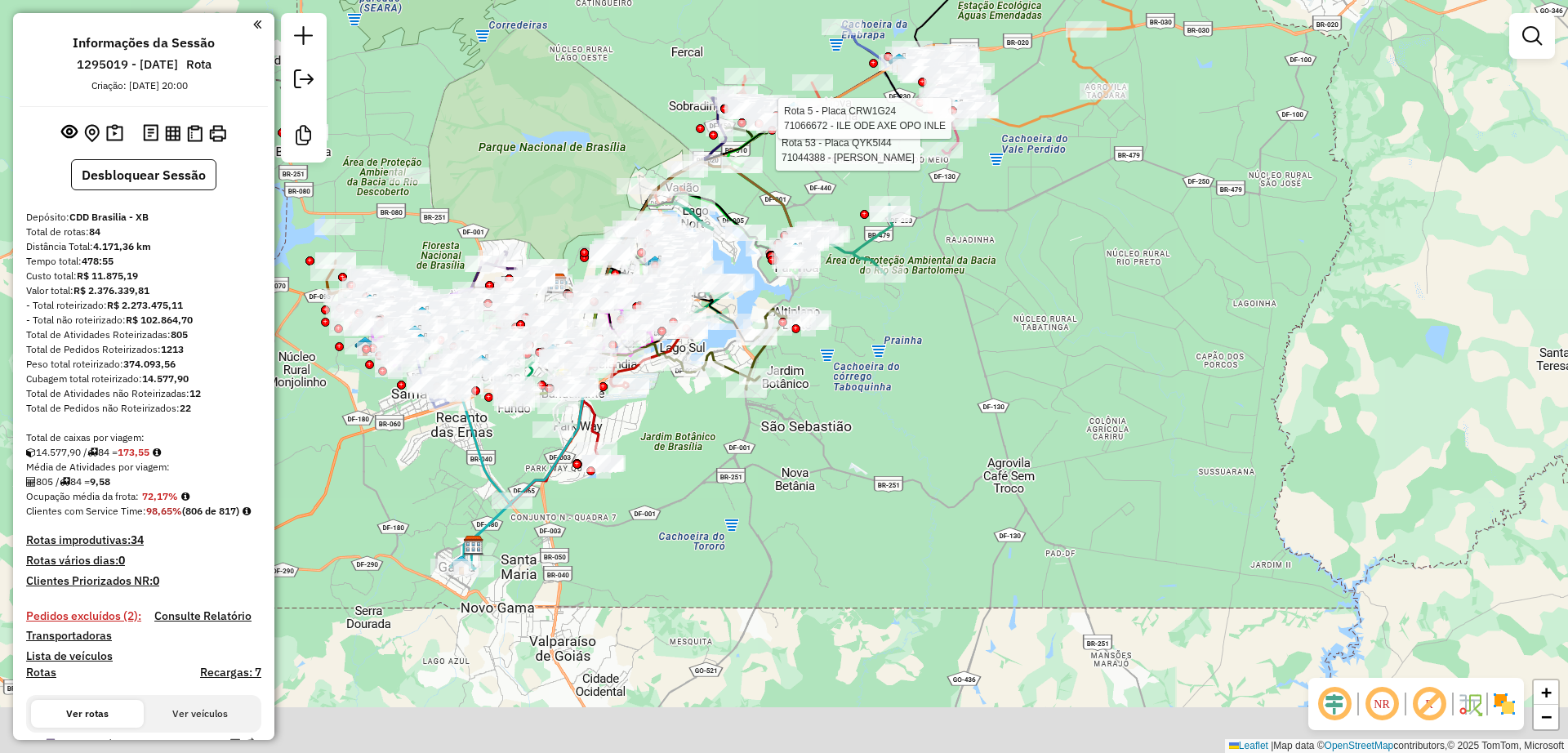
drag, startPoint x: 996, startPoint y: 438, endPoint x: 991, endPoint y: 428, distance: 11.2
click at [994, 436] on div "Rota 53 - Placa QYK5I44 71044388 - MERCADO OLIVEIRA Rota 5 - Placa CRW1G24 7106…" at bounding box center [784, 376] width 1568 height 753
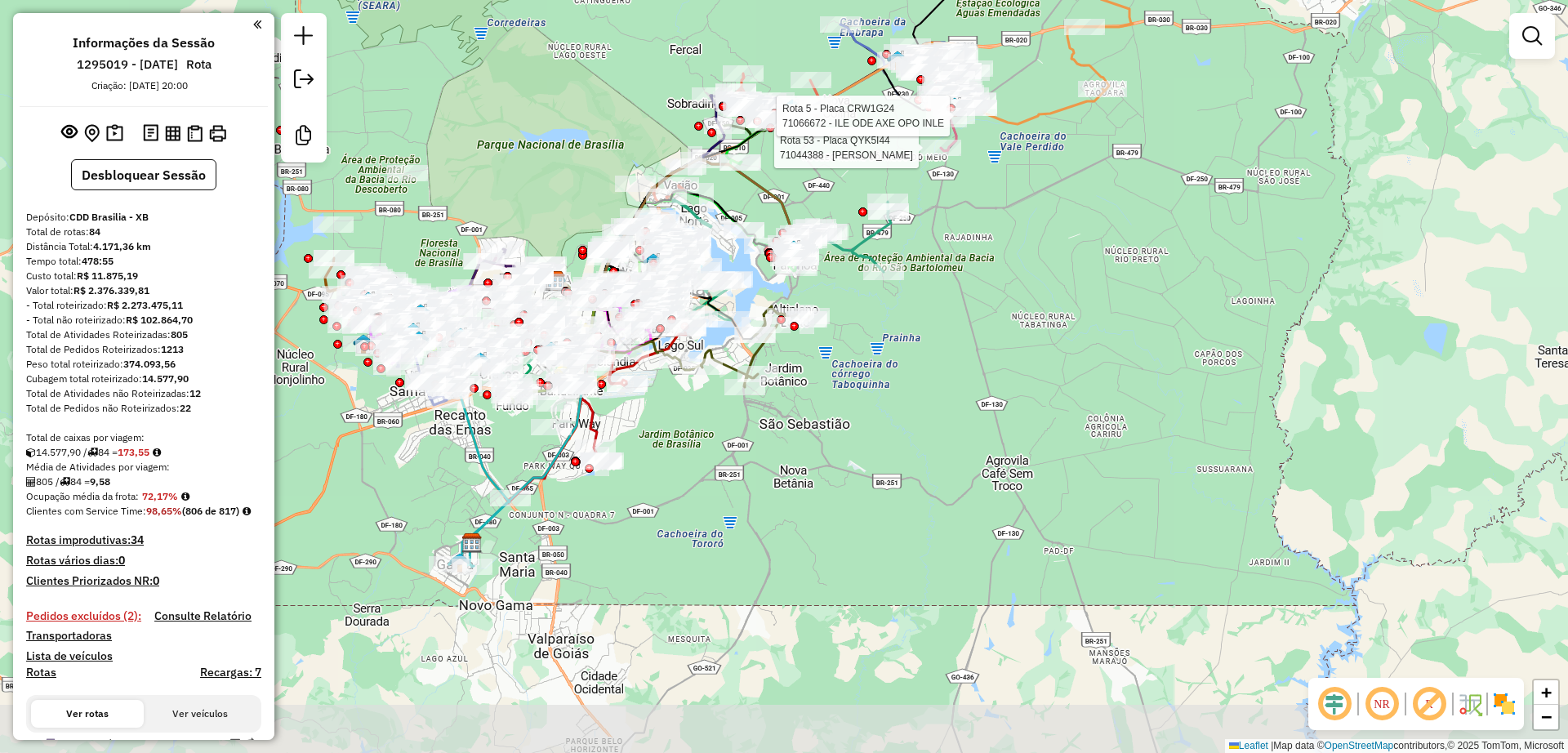
click at [994, 408] on div "Rota 53 - Placa QYK5I44 71044388 - MERCADO OLIVEIRA Rota 5 - Placa CRW1G24 7106…" at bounding box center [784, 376] width 1568 height 753
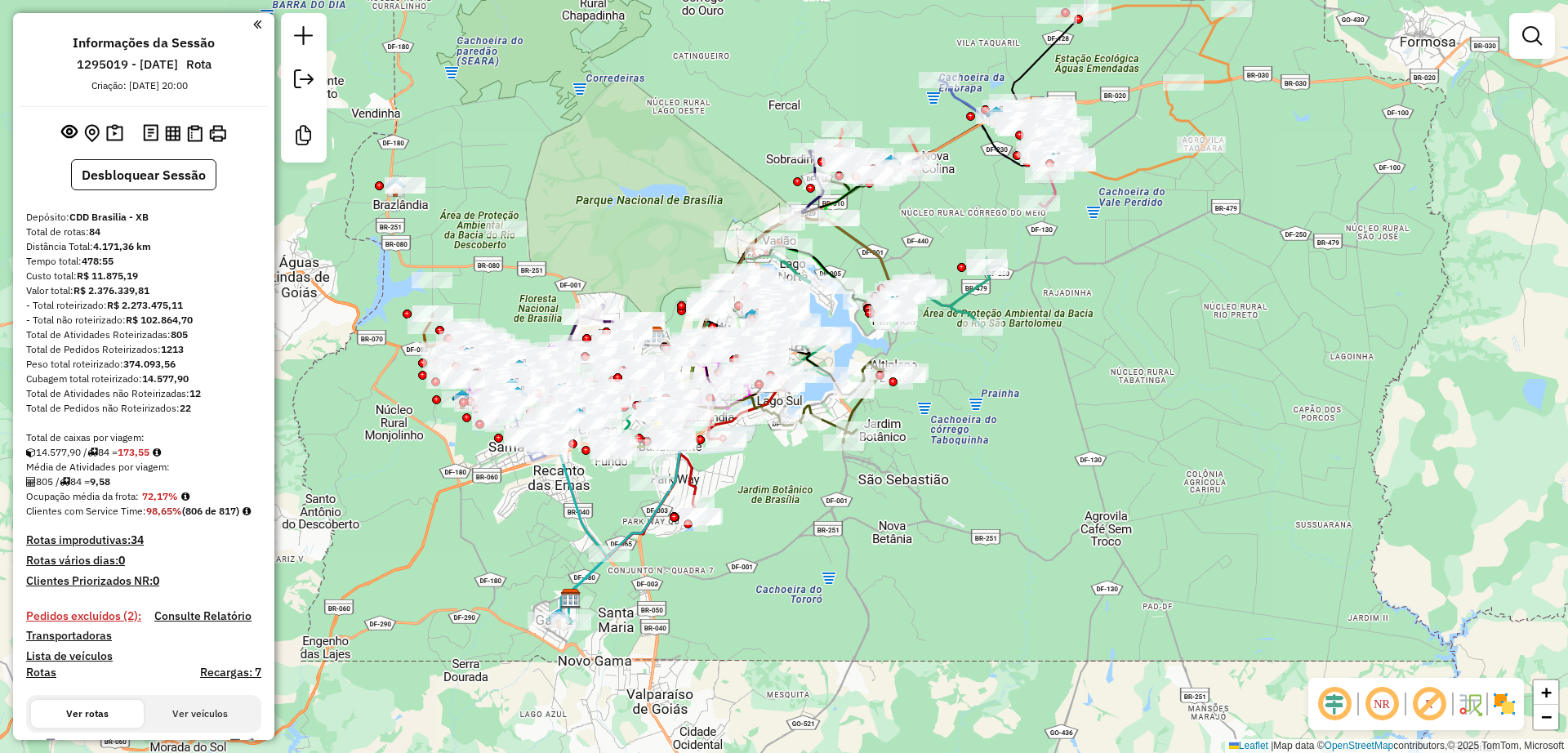
drag, startPoint x: 1056, startPoint y: 459, endPoint x: 1099, endPoint y: 458, distance: 43.0
click at [1084, 459] on div "Janela de atendimento Grade de atendimento Capacidade Transportadoras Veículos …" at bounding box center [784, 376] width 1568 height 753
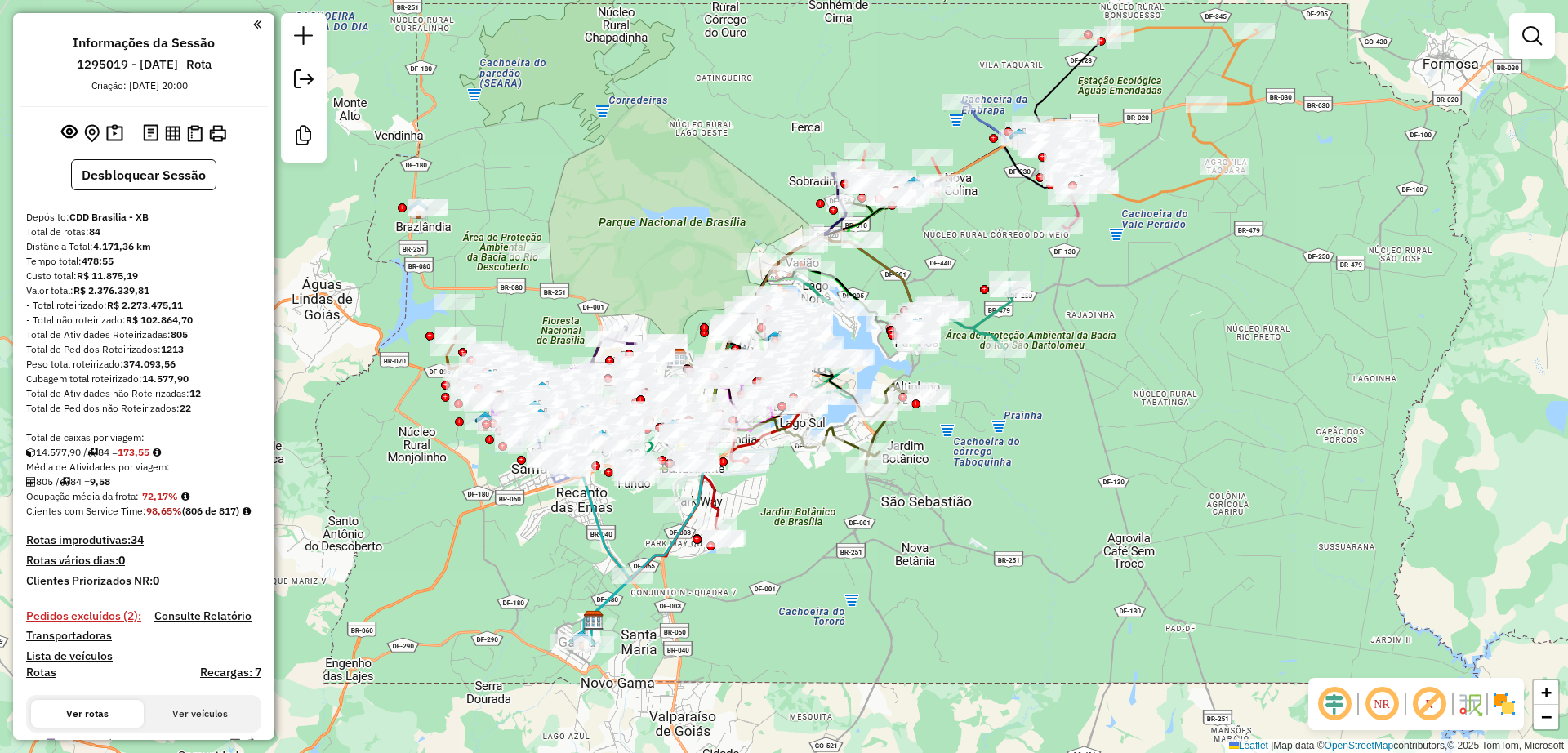
drag, startPoint x: 1200, startPoint y: 325, endPoint x: 1188, endPoint y: 341, distance: 20.0
click at [1188, 340] on div "Janela de atendimento Grade de atendimento Capacidade Transportadoras Veículos …" at bounding box center [784, 376] width 1568 height 753
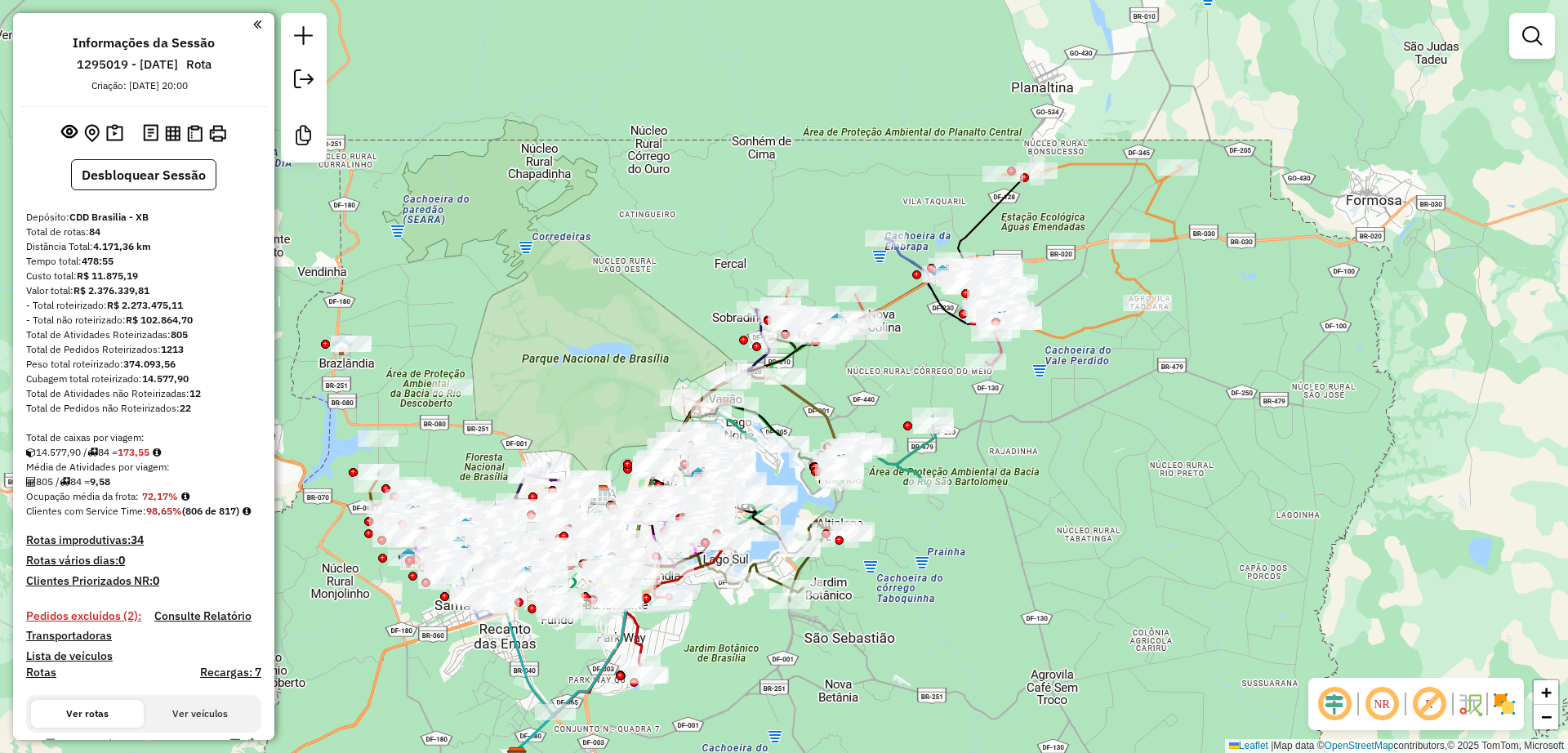
click at [1122, 435] on div "Janela de atendimento Grade de atendimento Capacidade Transportadoras Veículos …" at bounding box center [784, 376] width 1568 height 753
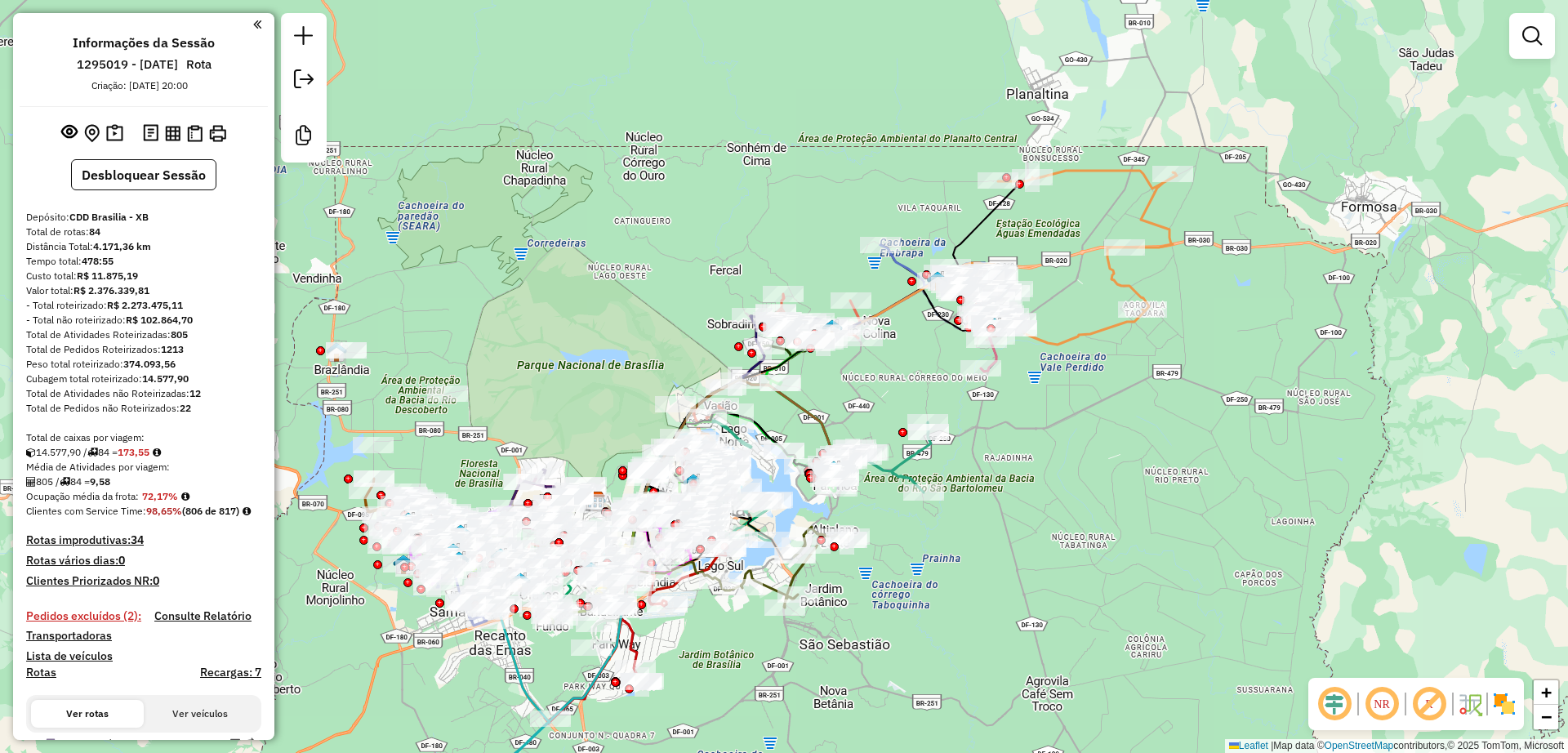
click at [1104, 284] on icon at bounding box center [1081, 257] width 189 height 174
select select "**********"
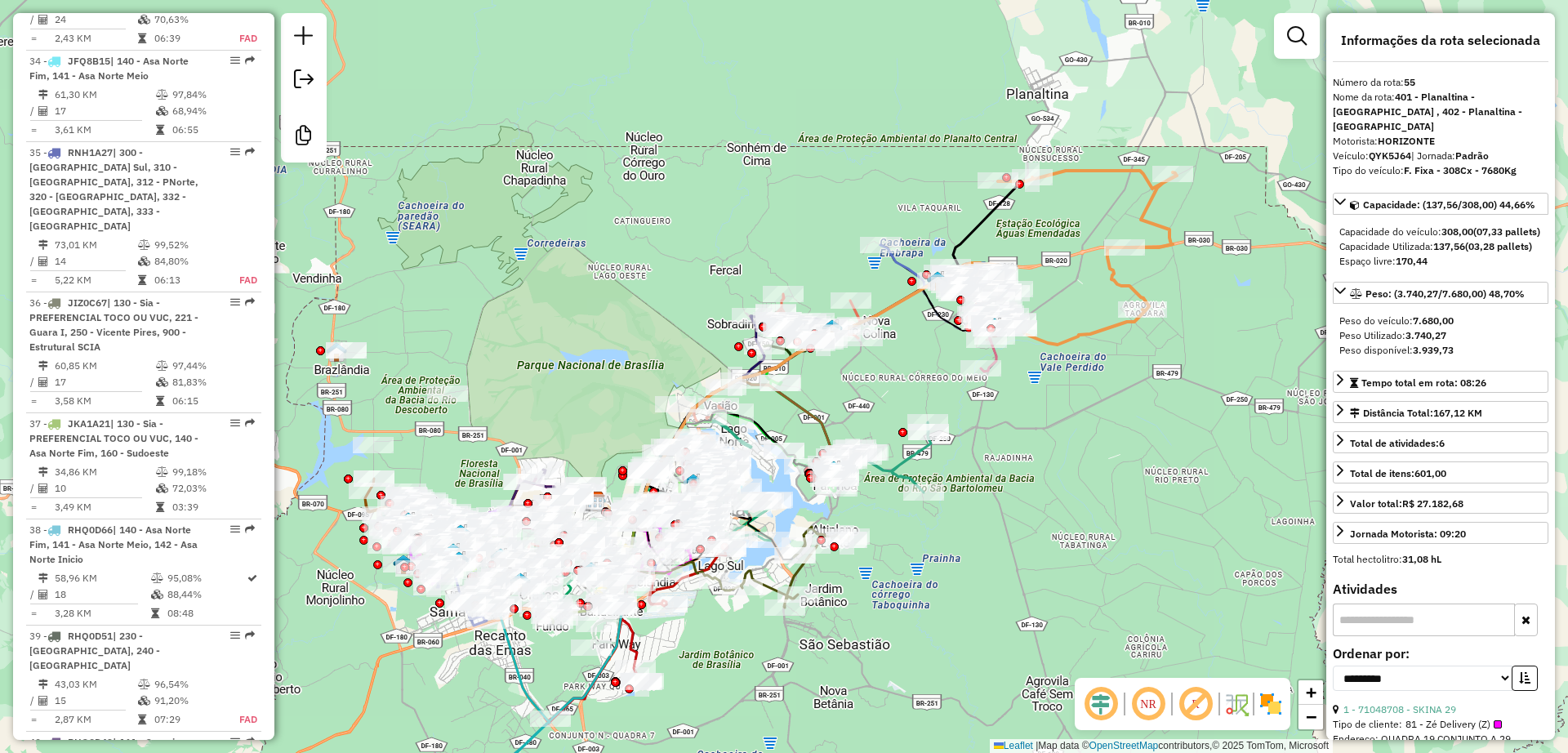
scroll to position [6191, 0]
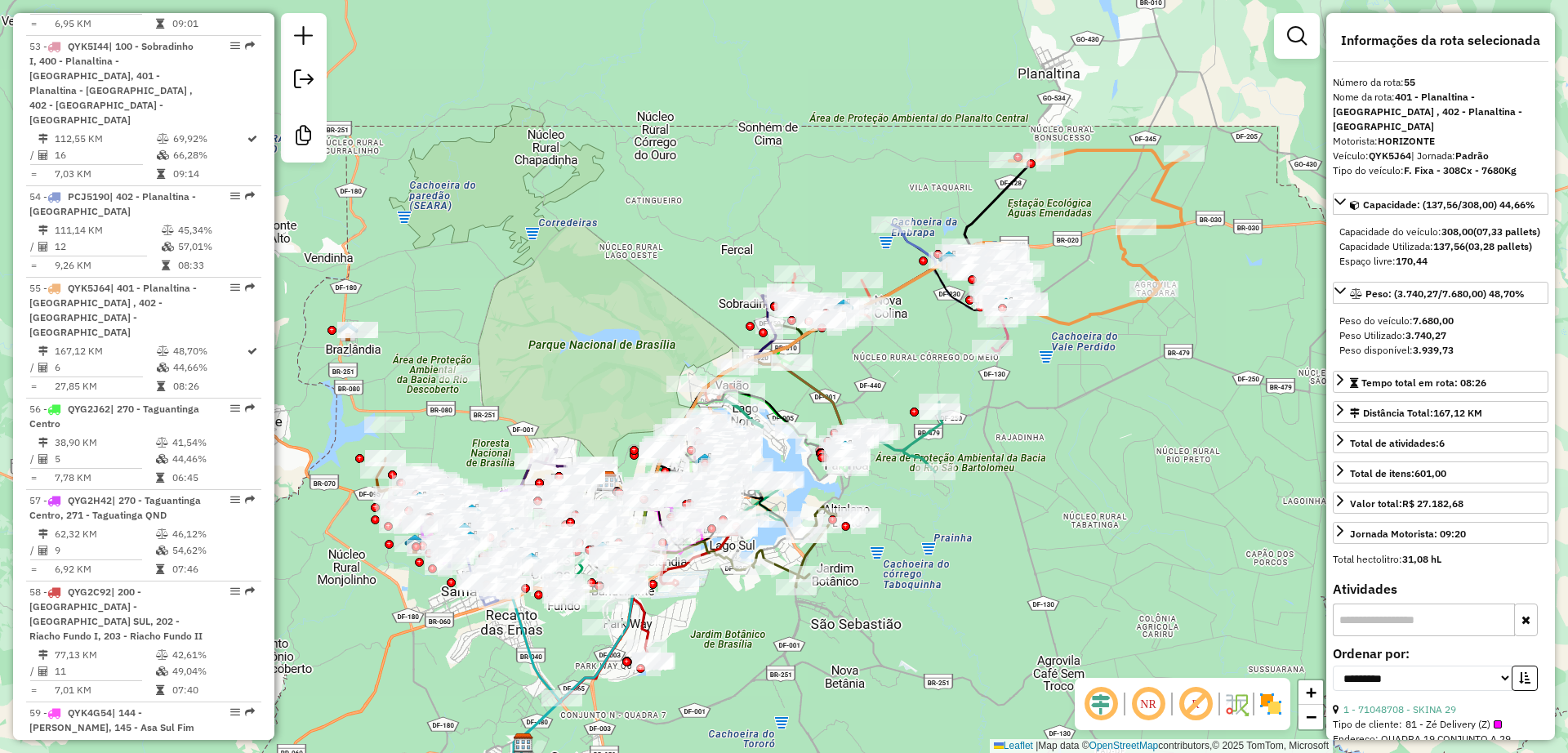
click at [1051, 457] on div "Janela de atendimento Grade de atendimento Capacidade Transportadoras Veículos …" at bounding box center [784, 376] width 1568 height 753
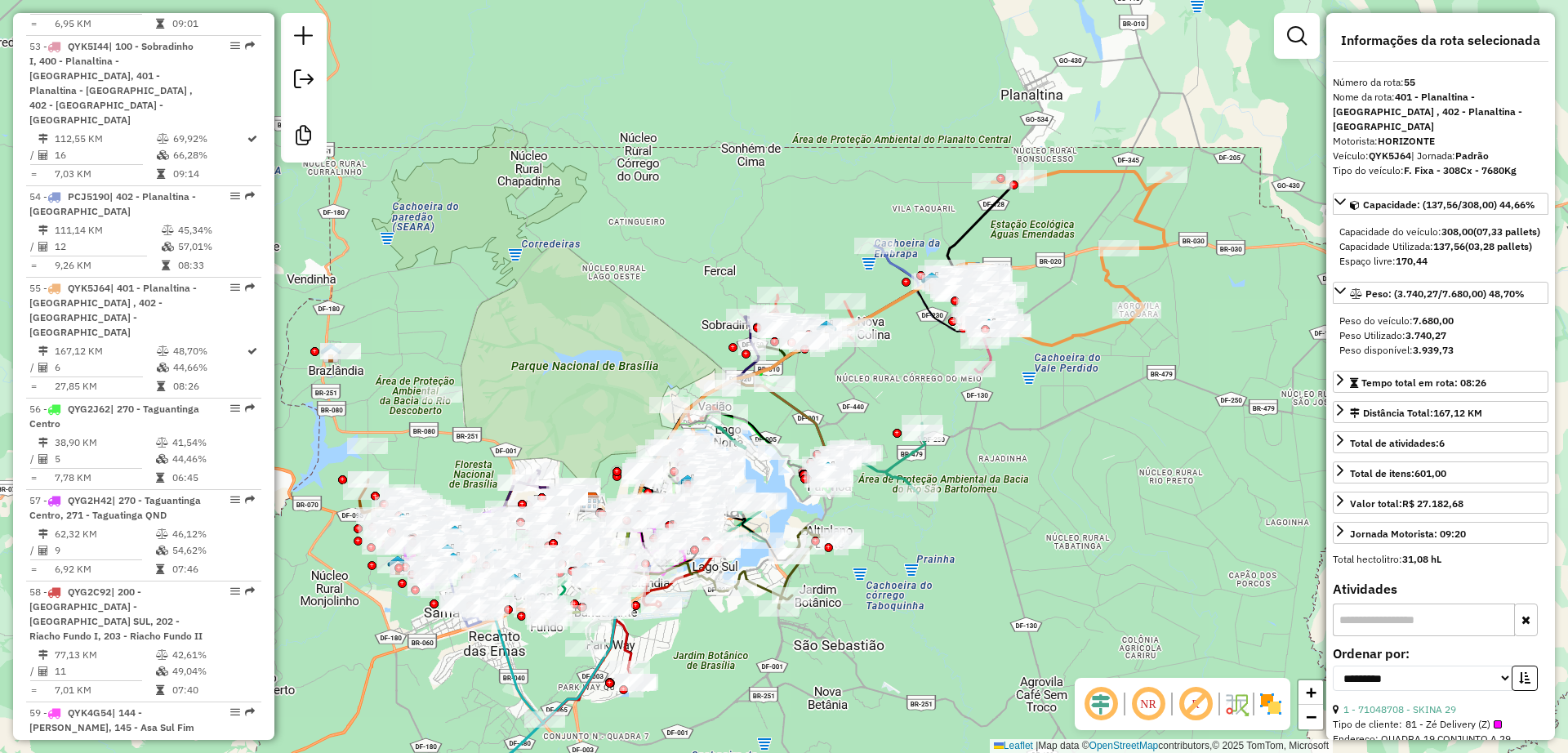
drag, startPoint x: 544, startPoint y: 273, endPoint x: 543, endPoint y: 265, distance: 8.1
click at [543, 265] on div "Janela de atendimento Grade de atendimento Capacidade Transportadoras Veículos …" at bounding box center [784, 376] width 1568 height 753
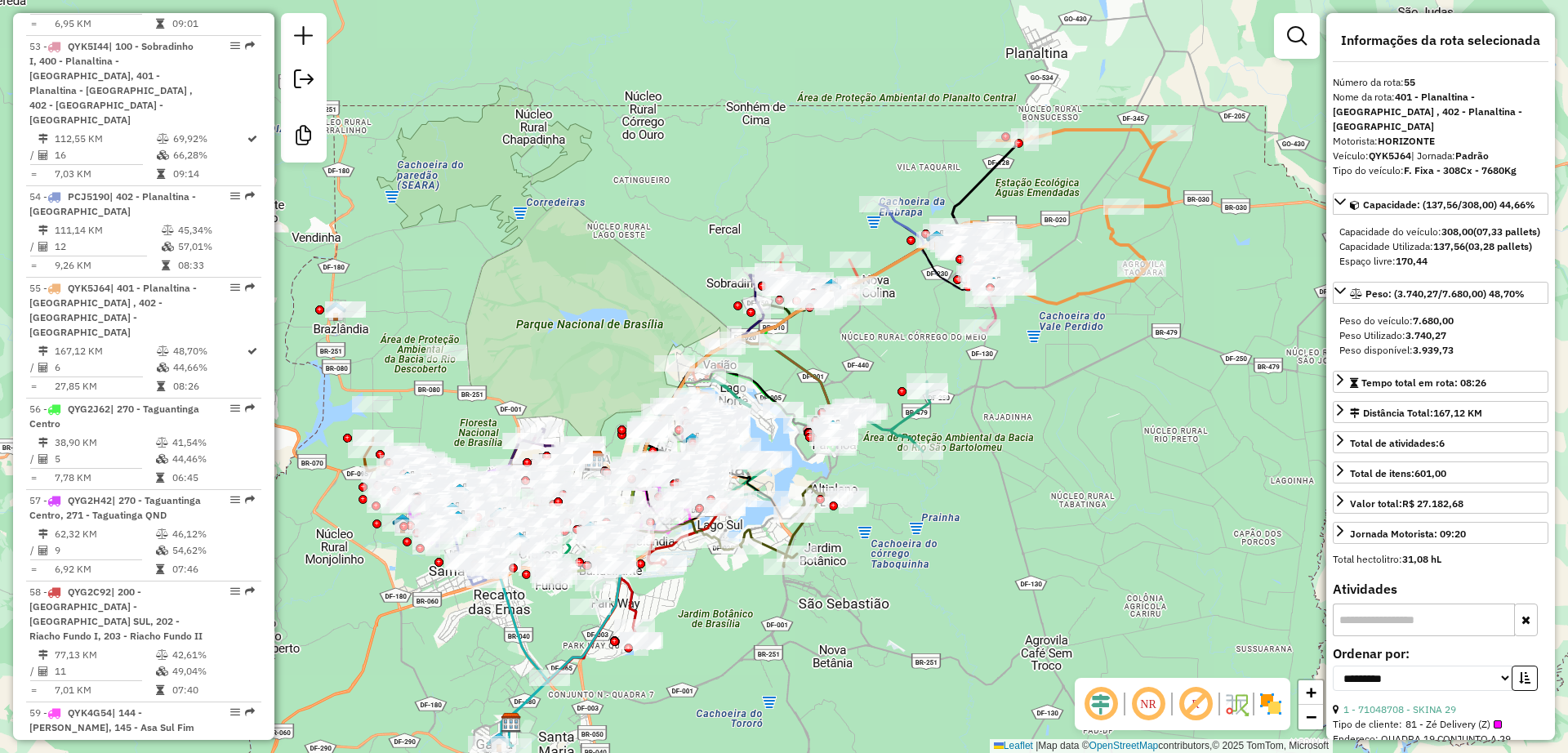
click at [748, 111] on div "Janela de atendimento Grade de atendimento Capacidade Transportadoras Veículos …" at bounding box center [784, 376] width 1568 height 753
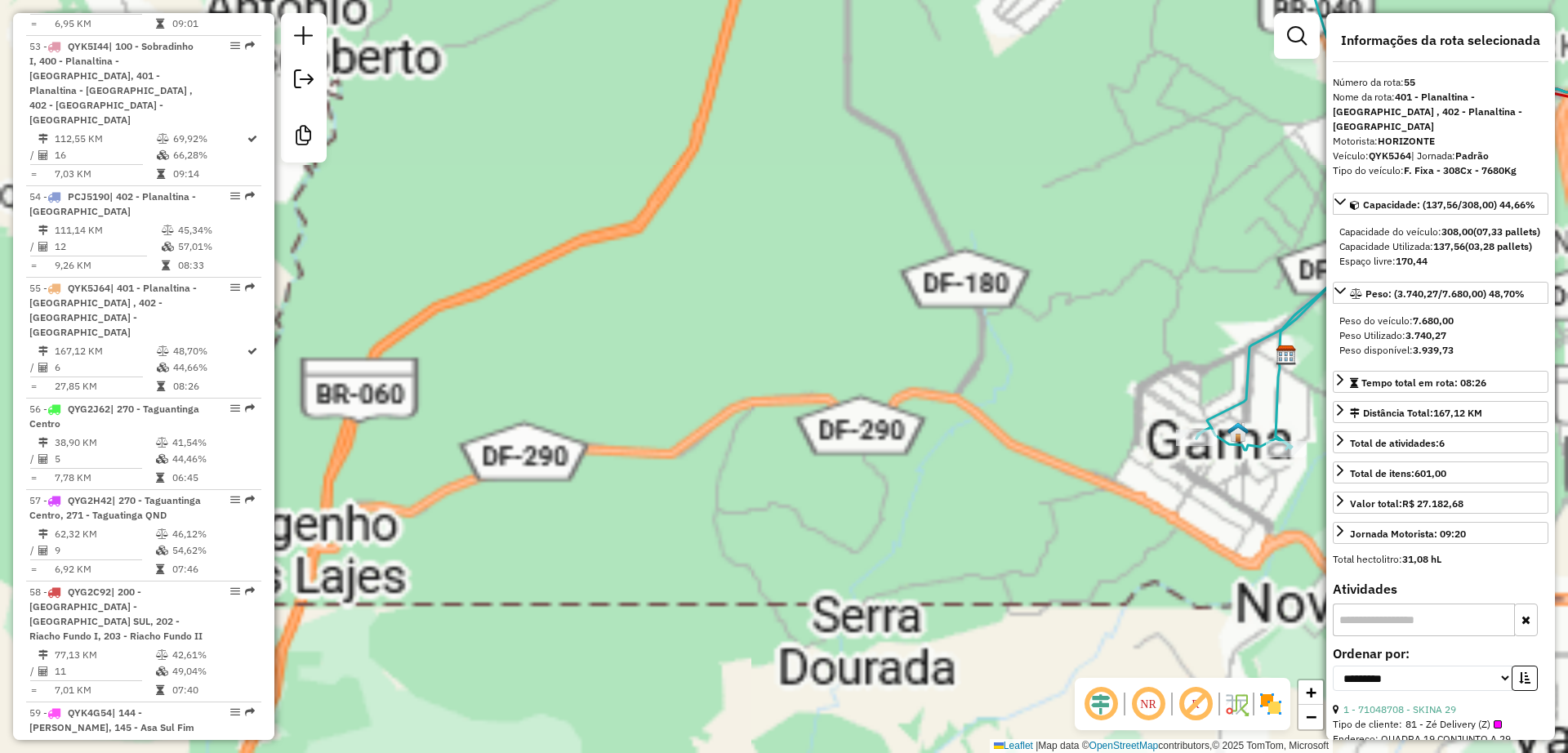
click at [764, 538] on div "Janela de atendimento Grade de atendimento Capacidade Transportadoras Veículos …" at bounding box center [784, 376] width 1568 height 753
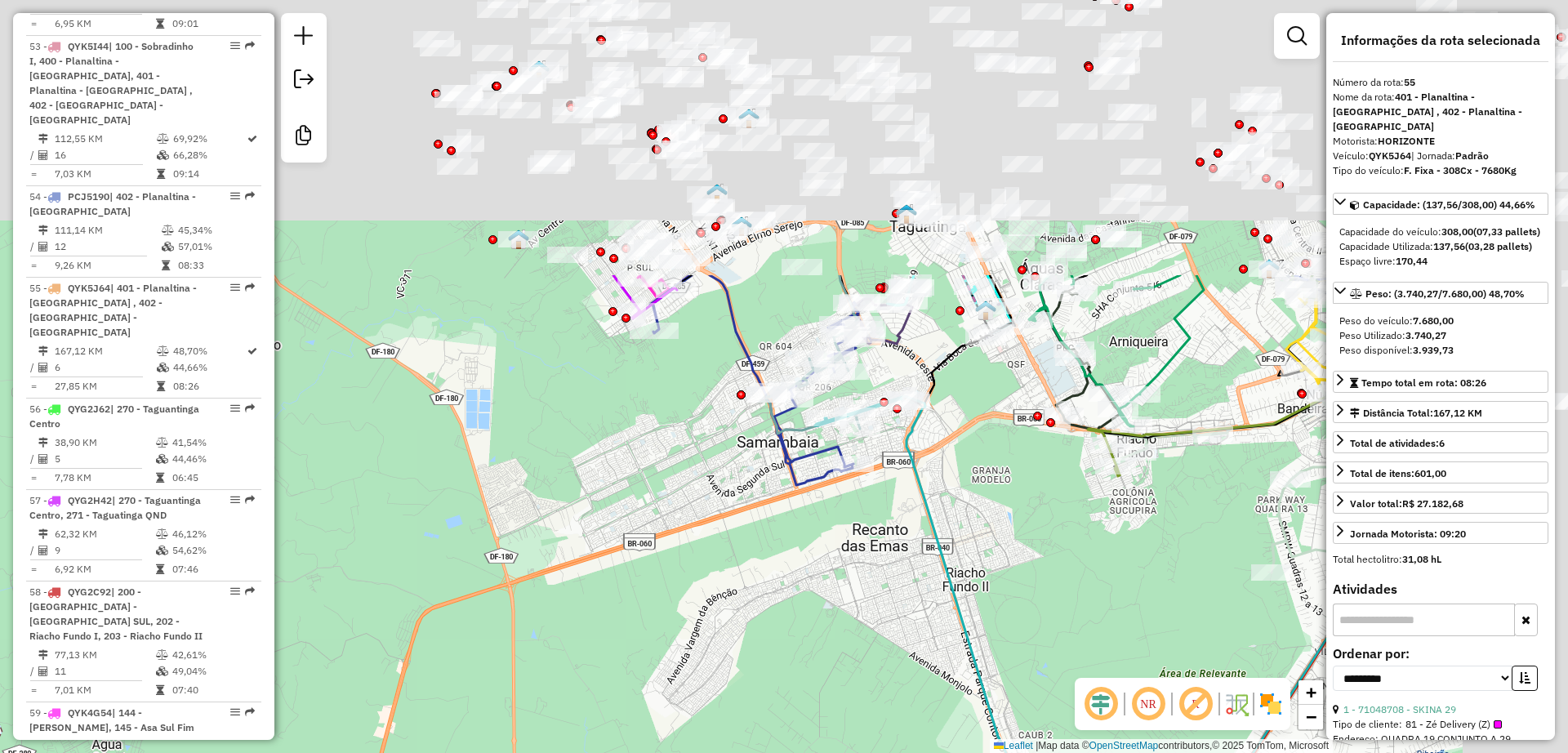
drag, startPoint x: 586, startPoint y: 507, endPoint x: 565, endPoint y: 532, distance: 32.6
click at [565, 532] on div "Janela de atendimento Grade de atendimento Capacidade Transportadoras Veículos …" at bounding box center [784, 376] width 1568 height 753
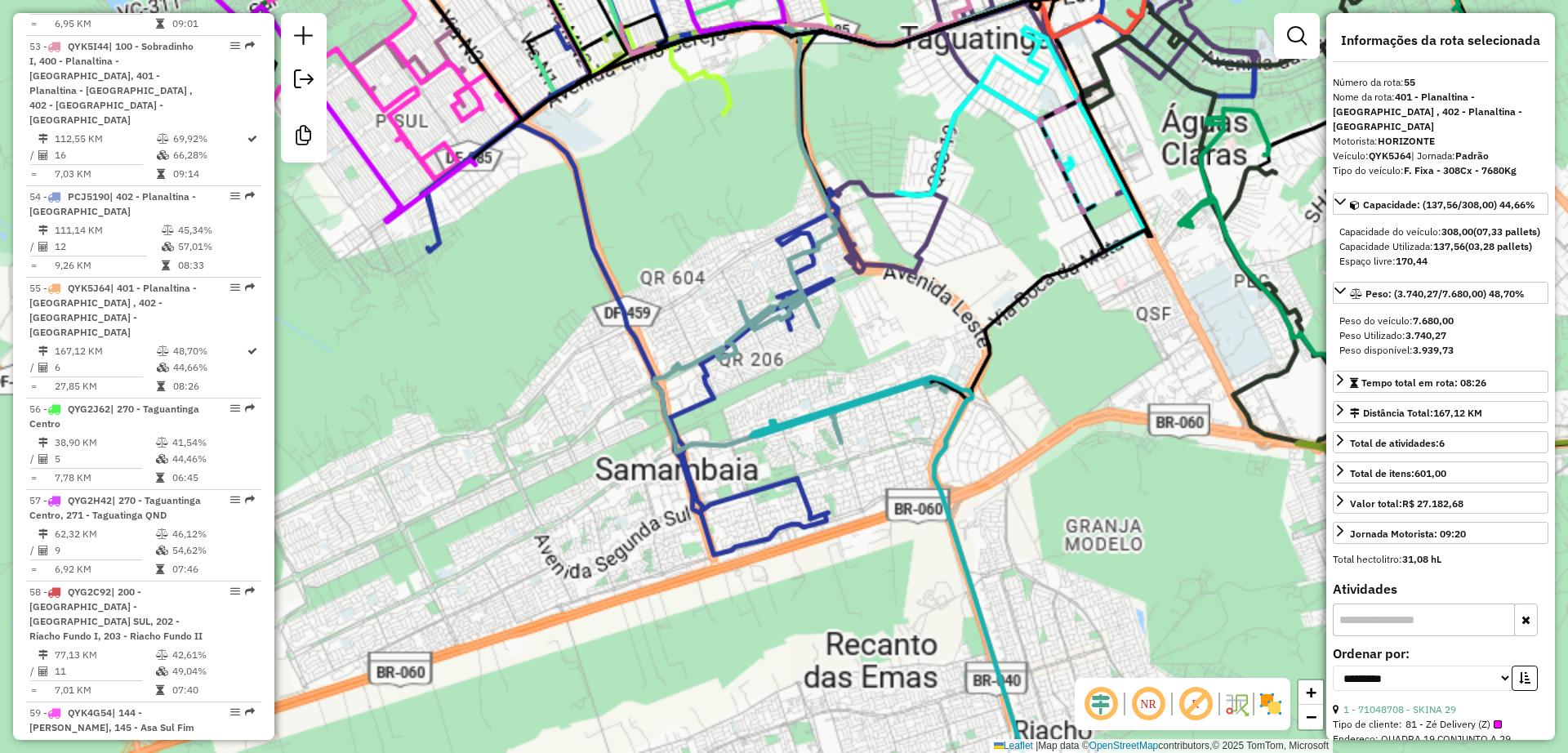
click at [1190, 696] on em at bounding box center [1196, 704] width 39 height 39
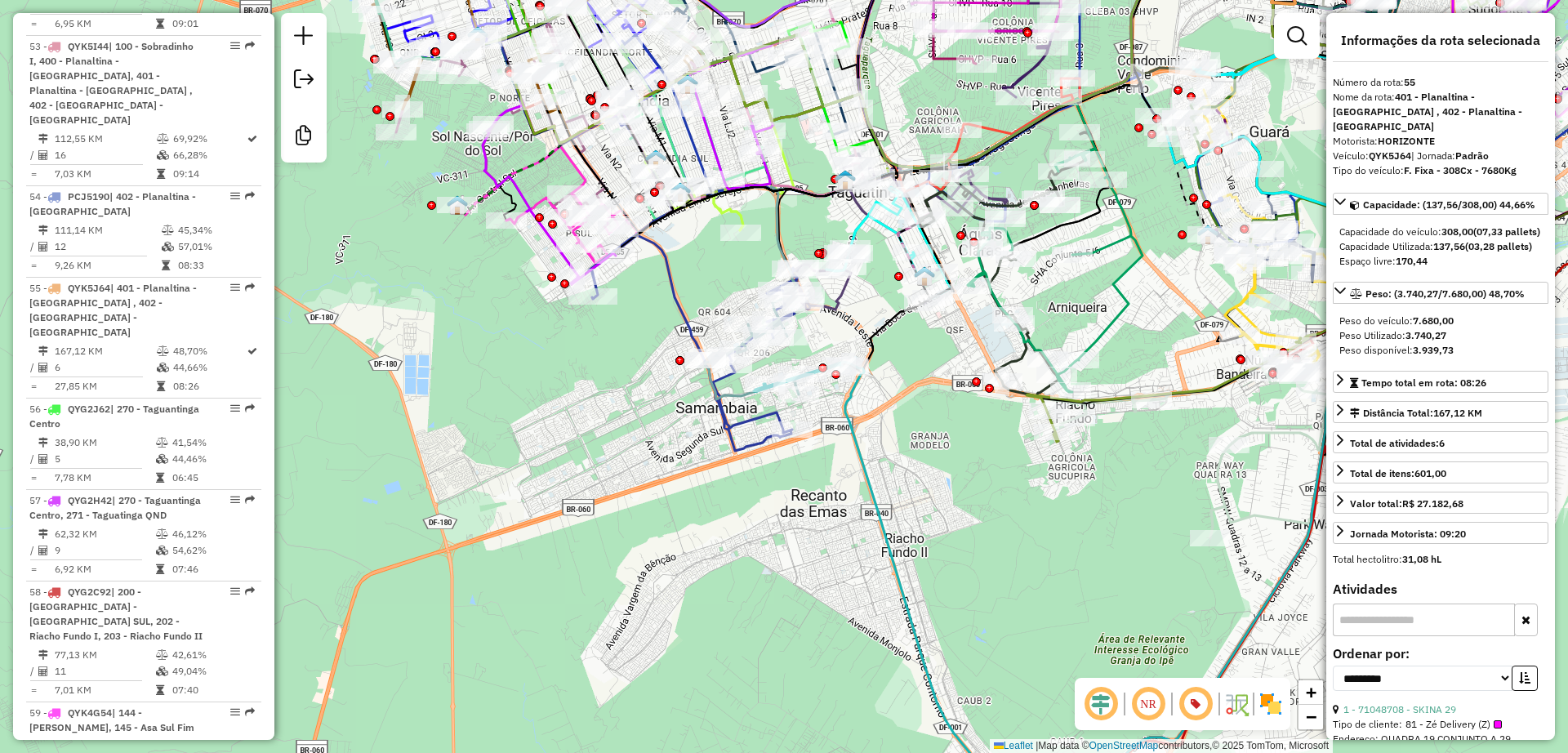
drag, startPoint x: 977, startPoint y: 562, endPoint x: 957, endPoint y: 512, distance: 53.9
click at [957, 512] on div "Janela de atendimento Grade de atendimento Capacidade Transportadoras Veículos …" at bounding box center [784, 376] width 1568 height 753
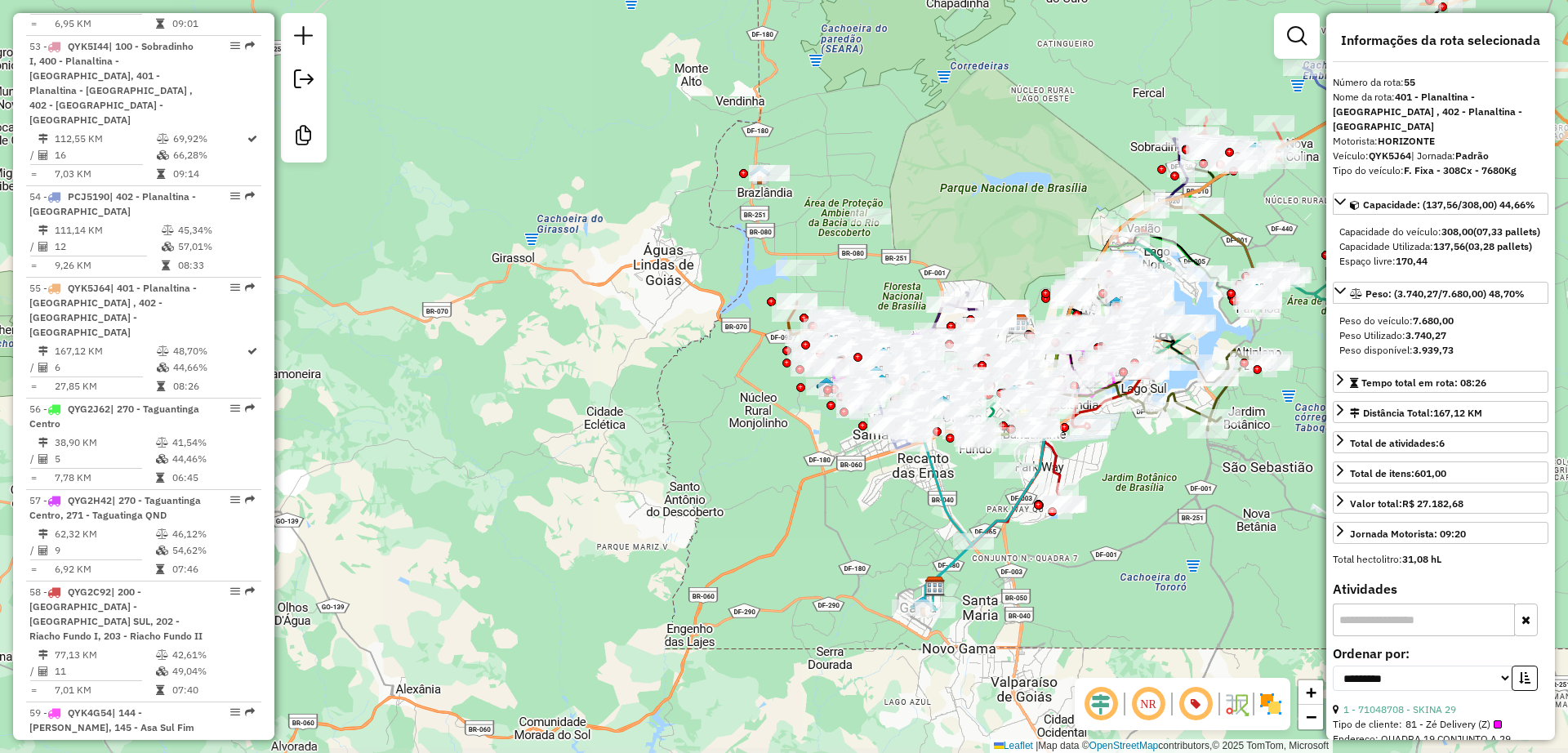
click at [1098, 581] on div "Janela de atendimento Grade de atendimento Capacidade Transportadoras Veículos …" at bounding box center [784, 376] width 1568 height 753
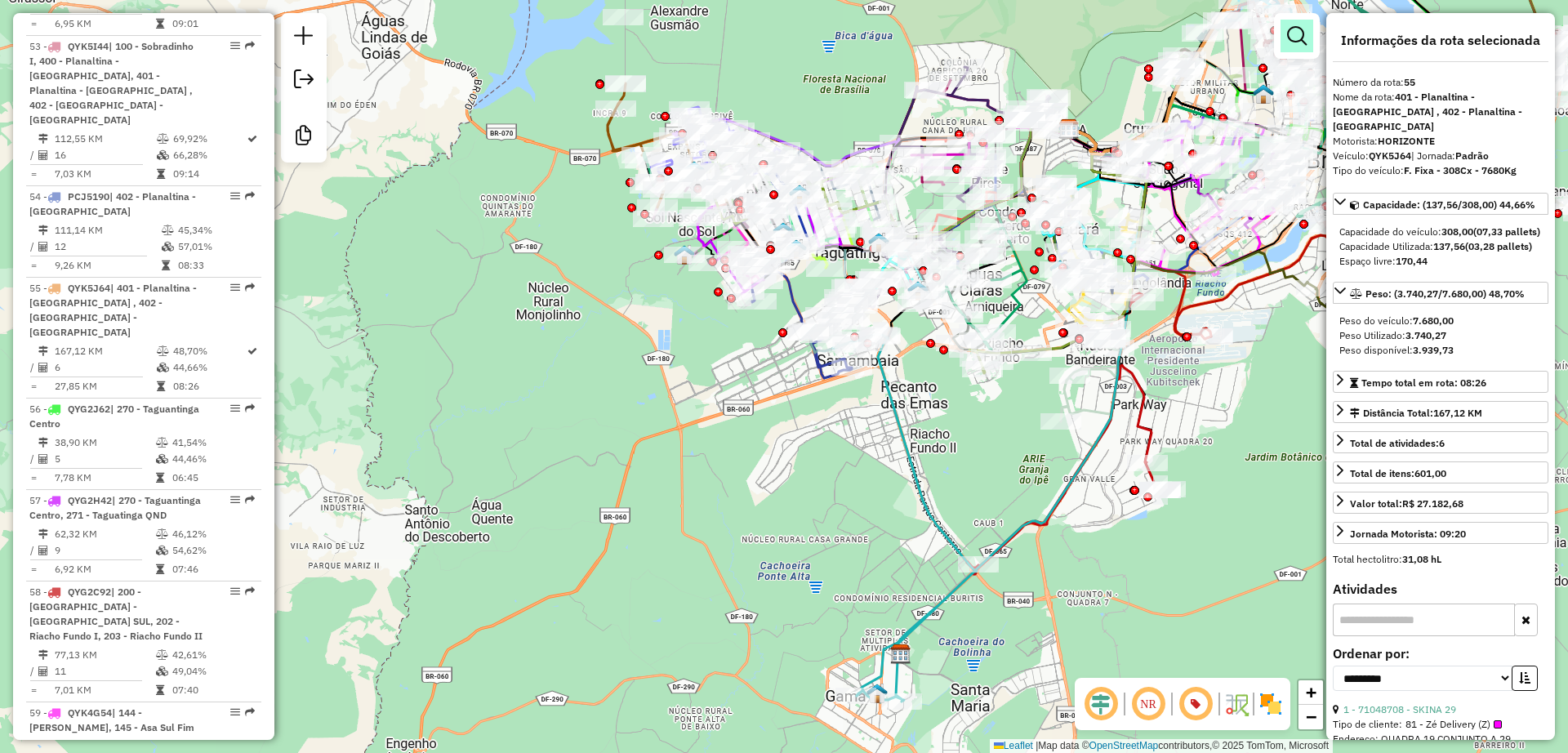
click at [1291, 33] on em at bounding box center [1297, 36] width 20 height 20
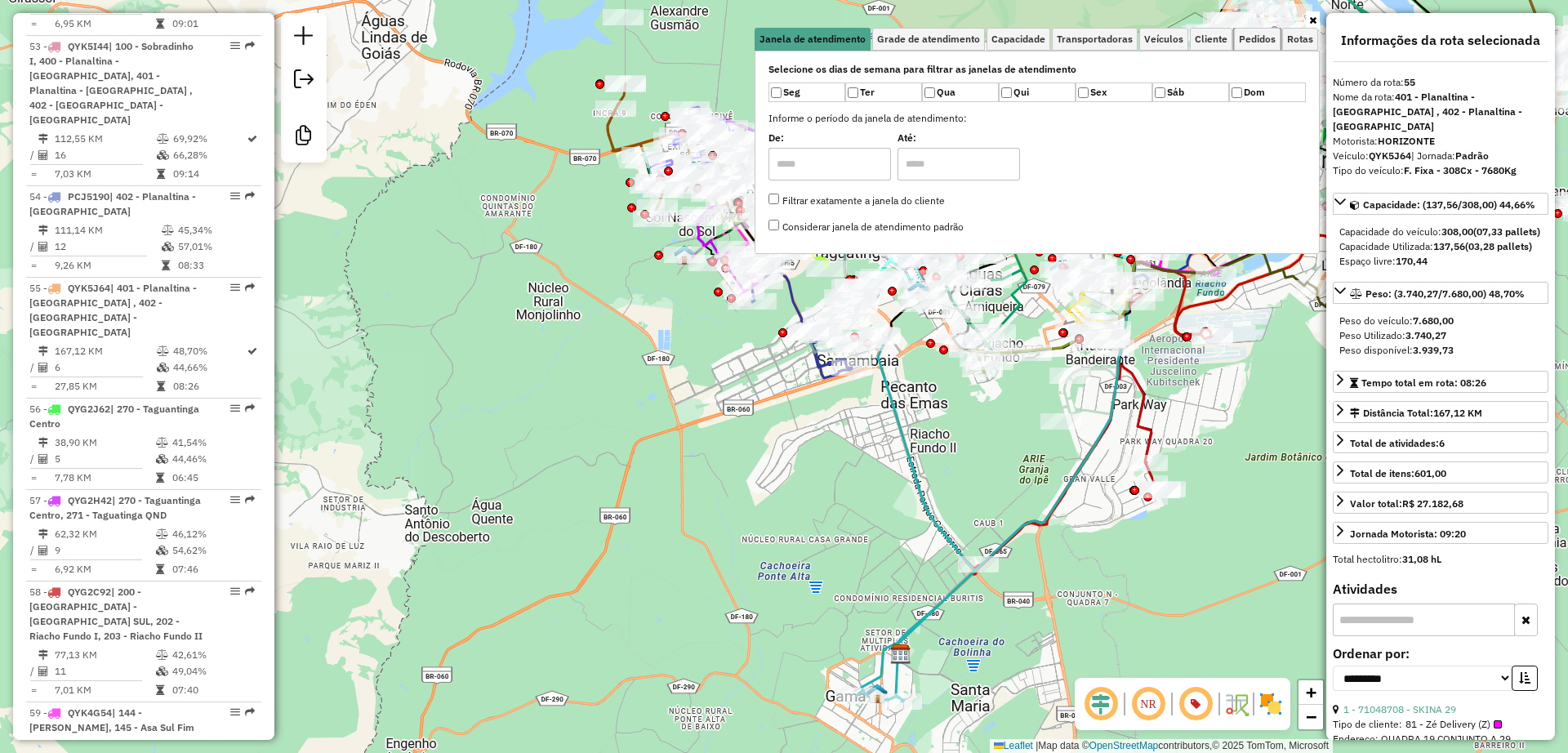
click at [1261, 39] on span "Pedidos" at bounding box center [1256, 39] width 36 height 10
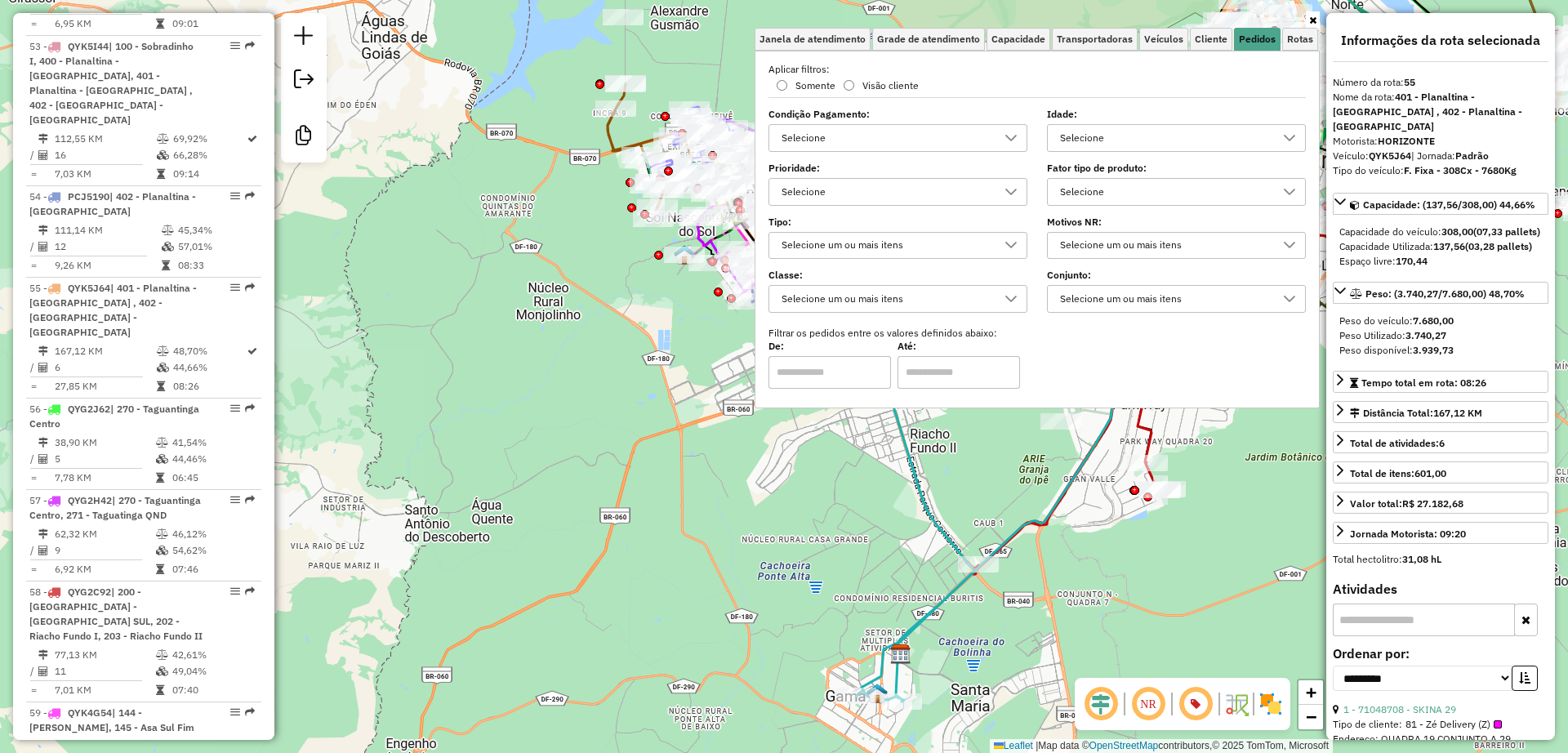
click at [1136, 192] on div "Selecione" at bounding box center [1164, 191] width 220 height 26
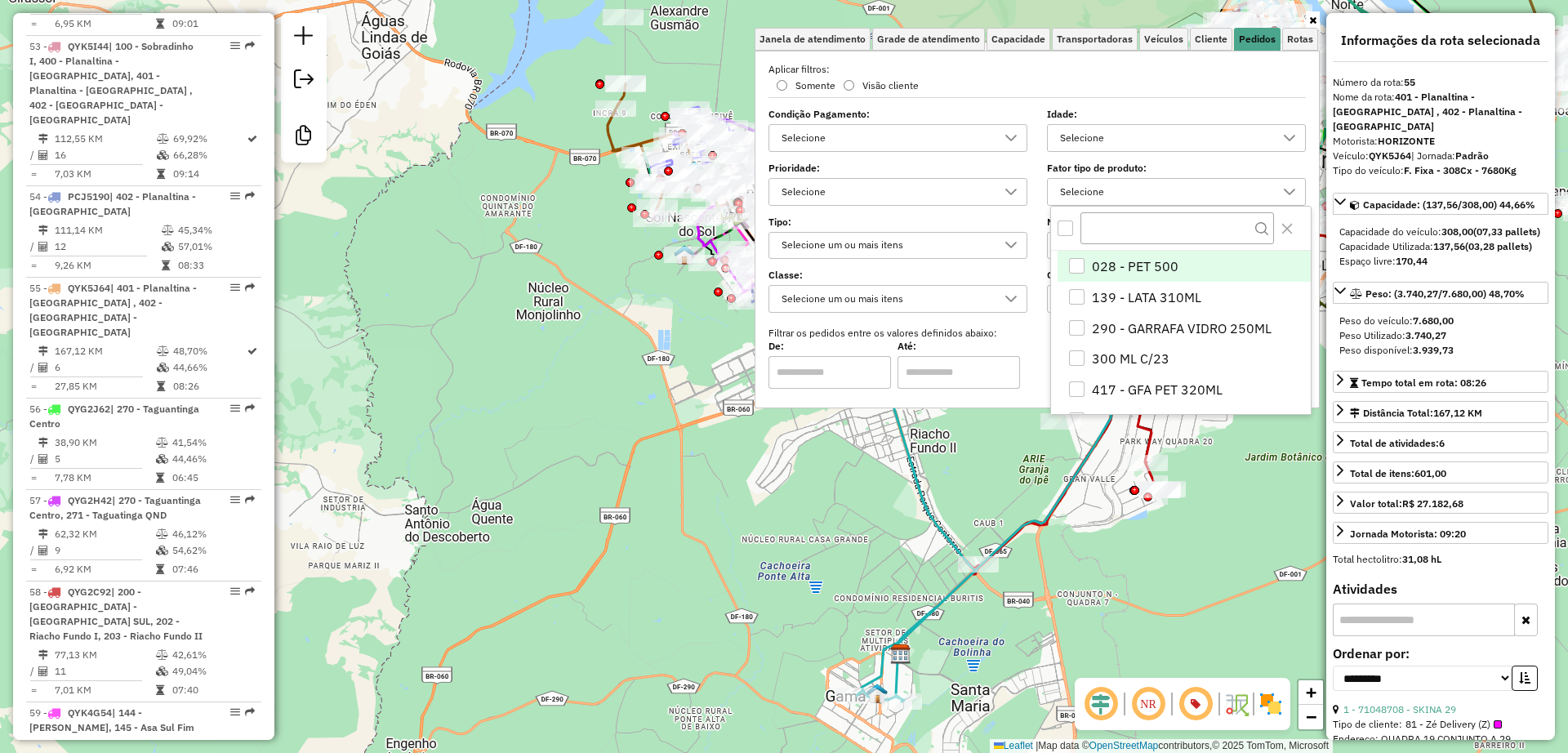
scroll to position [10, 56]
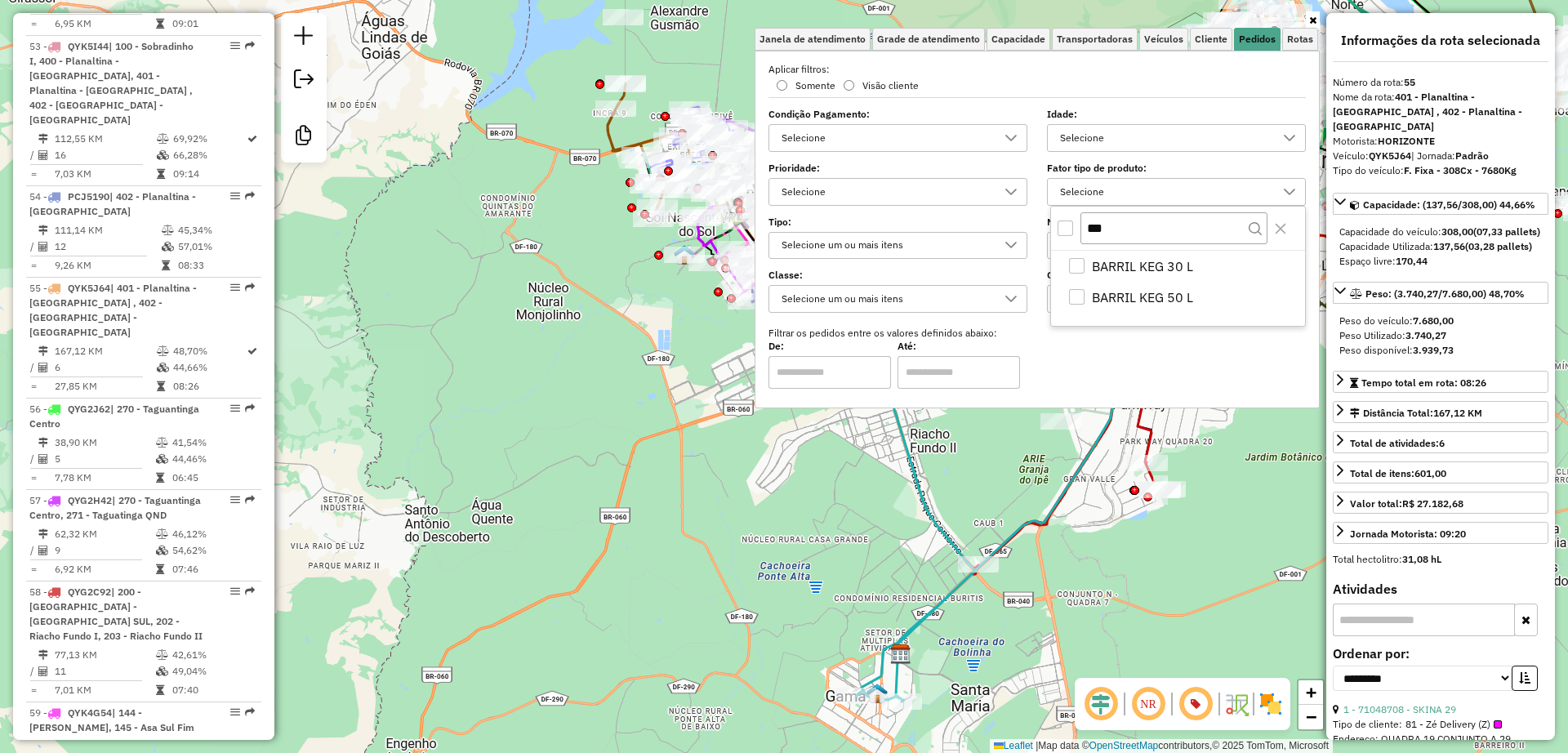
type input "***"
click at [1057, 225] on div "All items unselected" at bounding box center [1065, 228] width 16 height 16
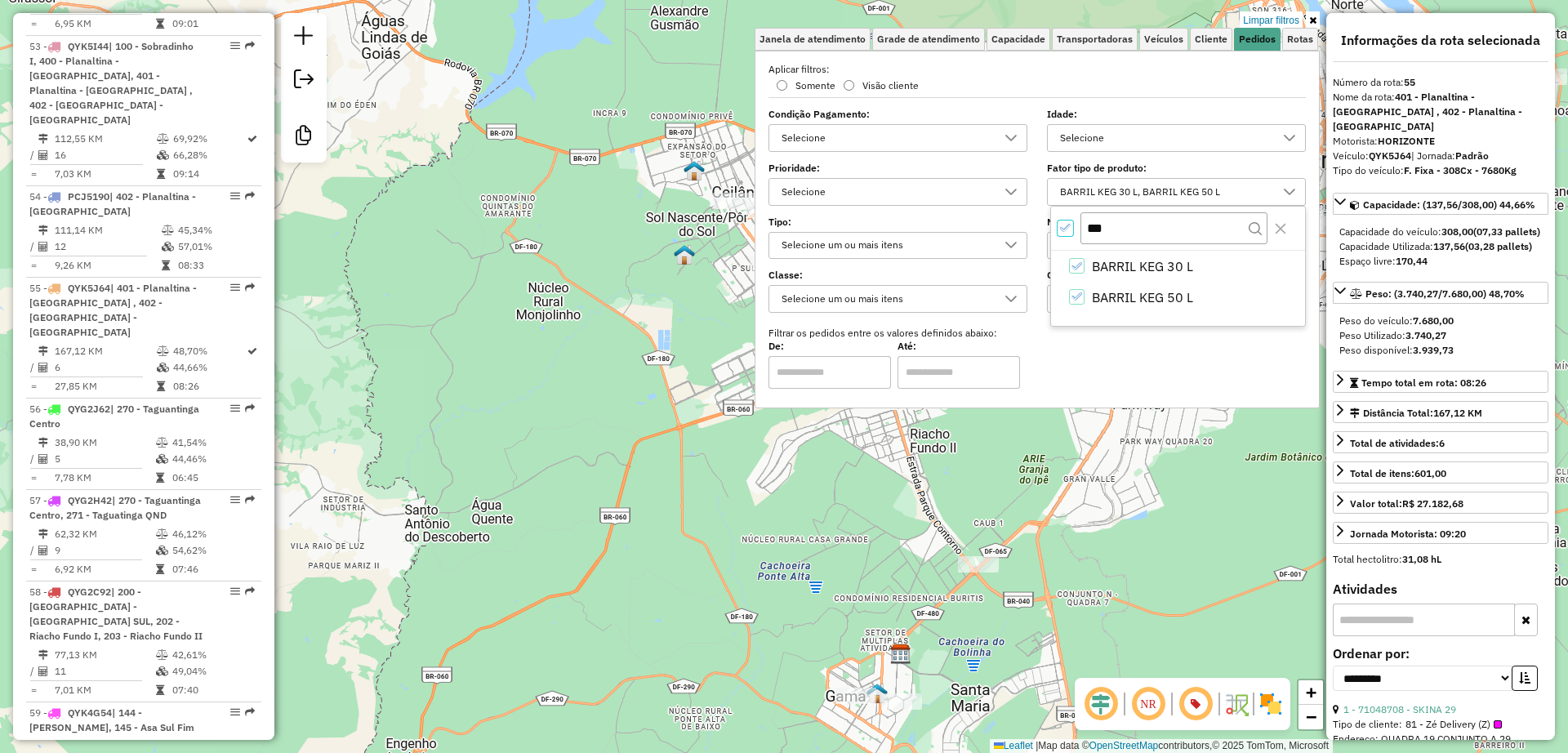
click at [654, 517] on div "Limpar filtros Janela de atendimento Grade de atendimento Capacidade Transporta…" at bounding box center [784, 376] width 1568 height 753
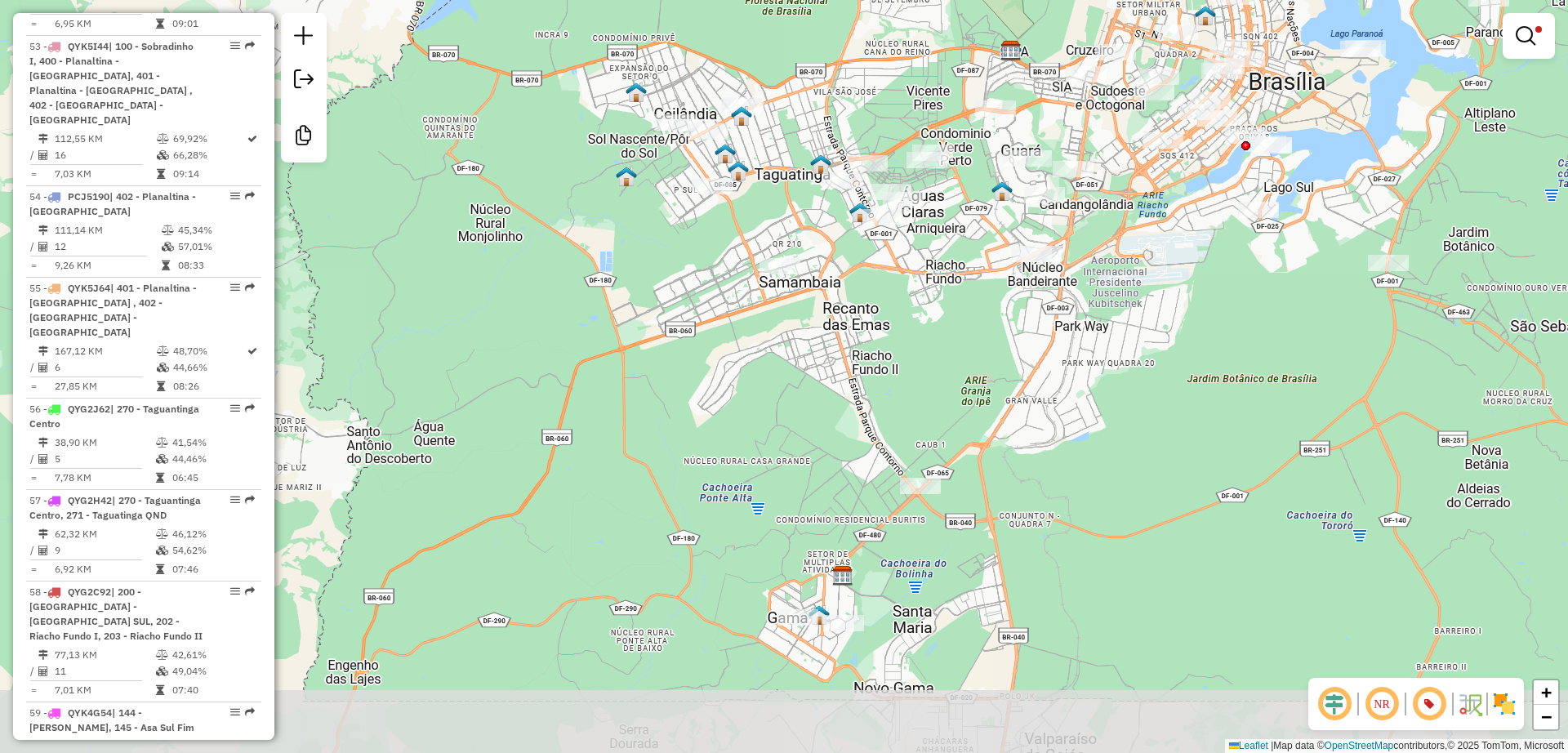
drag, startPoint x: 741, startPoint y: 447, endPoint x: 731, endPoint y: 409, distance: 39.3
click at [731, 409] on div "Limpar filtros Janela de atendimento Grade de atendimento Capacidade Transporta…" at bounding box center [784, 376] width 1568 height 753
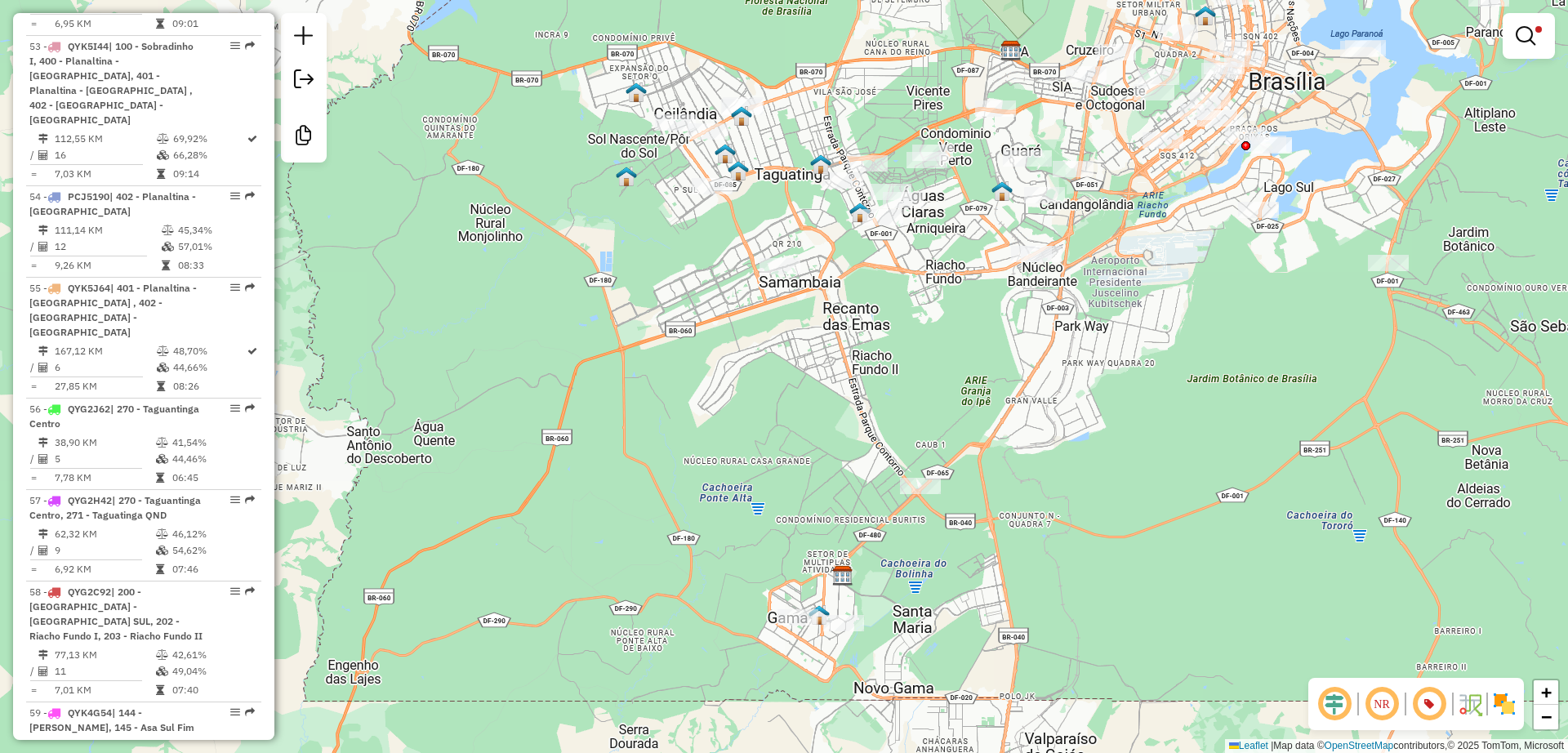
click at [741, 474] on div "Limpar filtros Janela de atendimento Grade de atendimento Capacidade Transporta…" at bounding box center [784, 376] width 1568 height 753
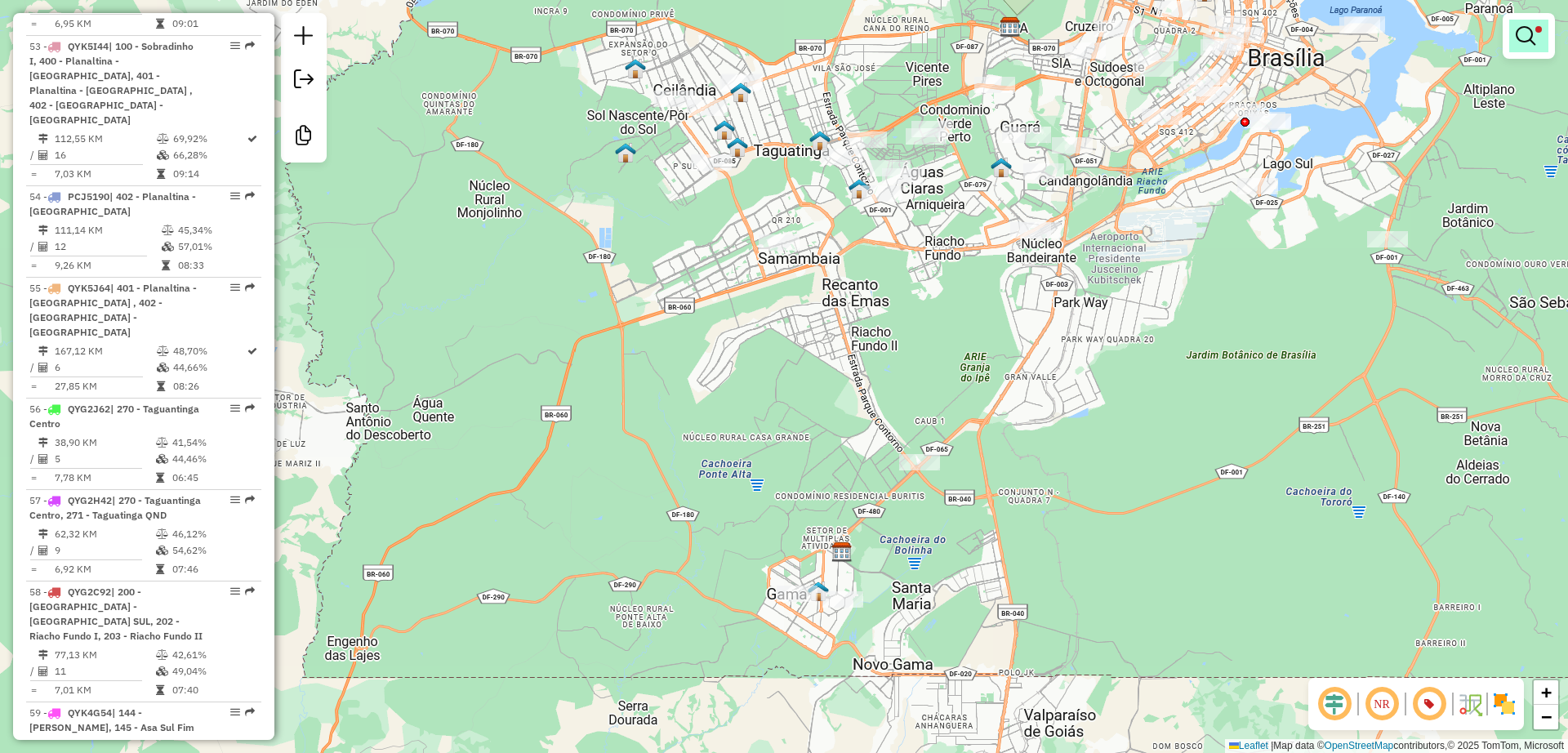
click at [1520, 41] on em at bounding box center [1526, 36] width 20 height 20
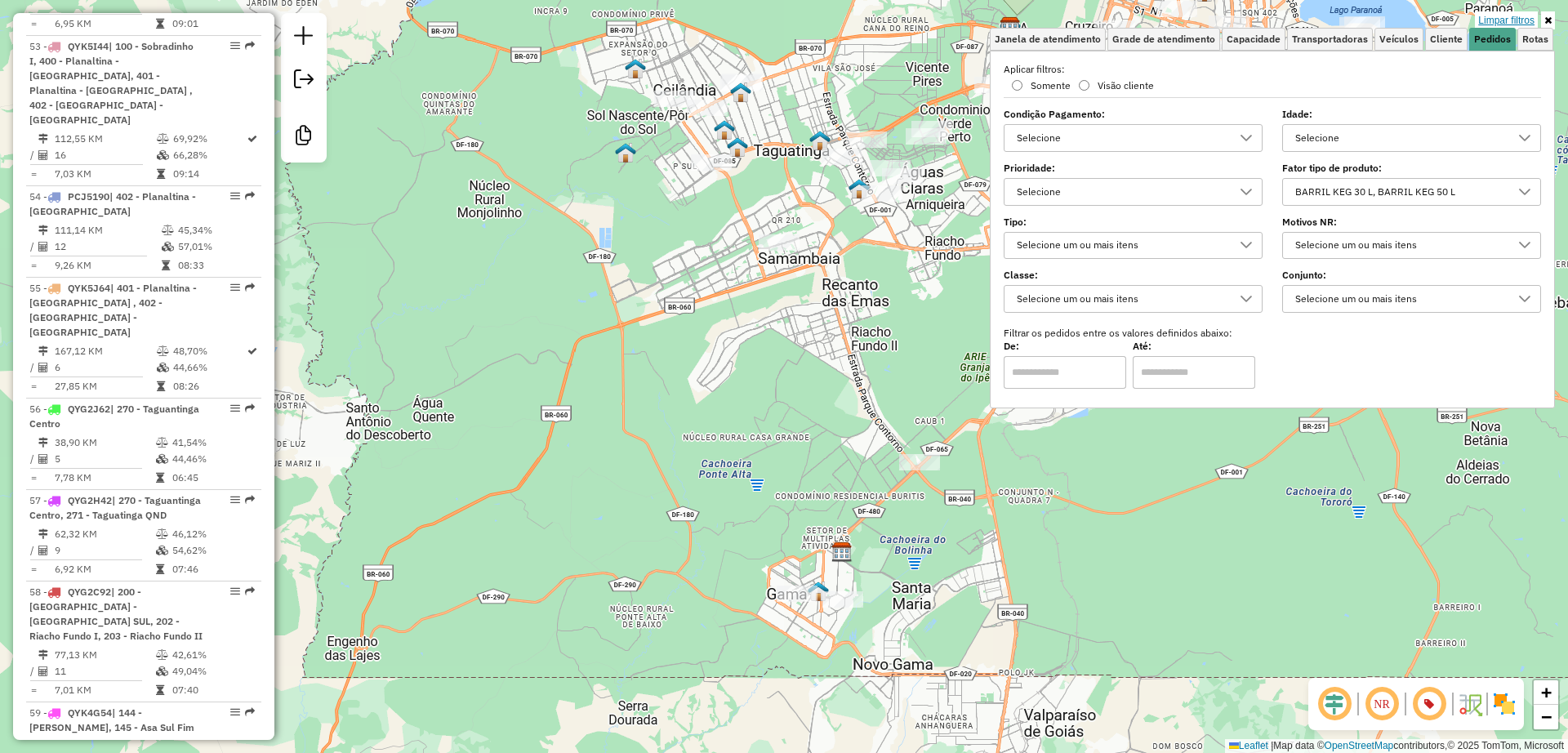
click at [1521, 25] on link "Limpar filtros" at bounding box center [1506, 21] width 63 height 18
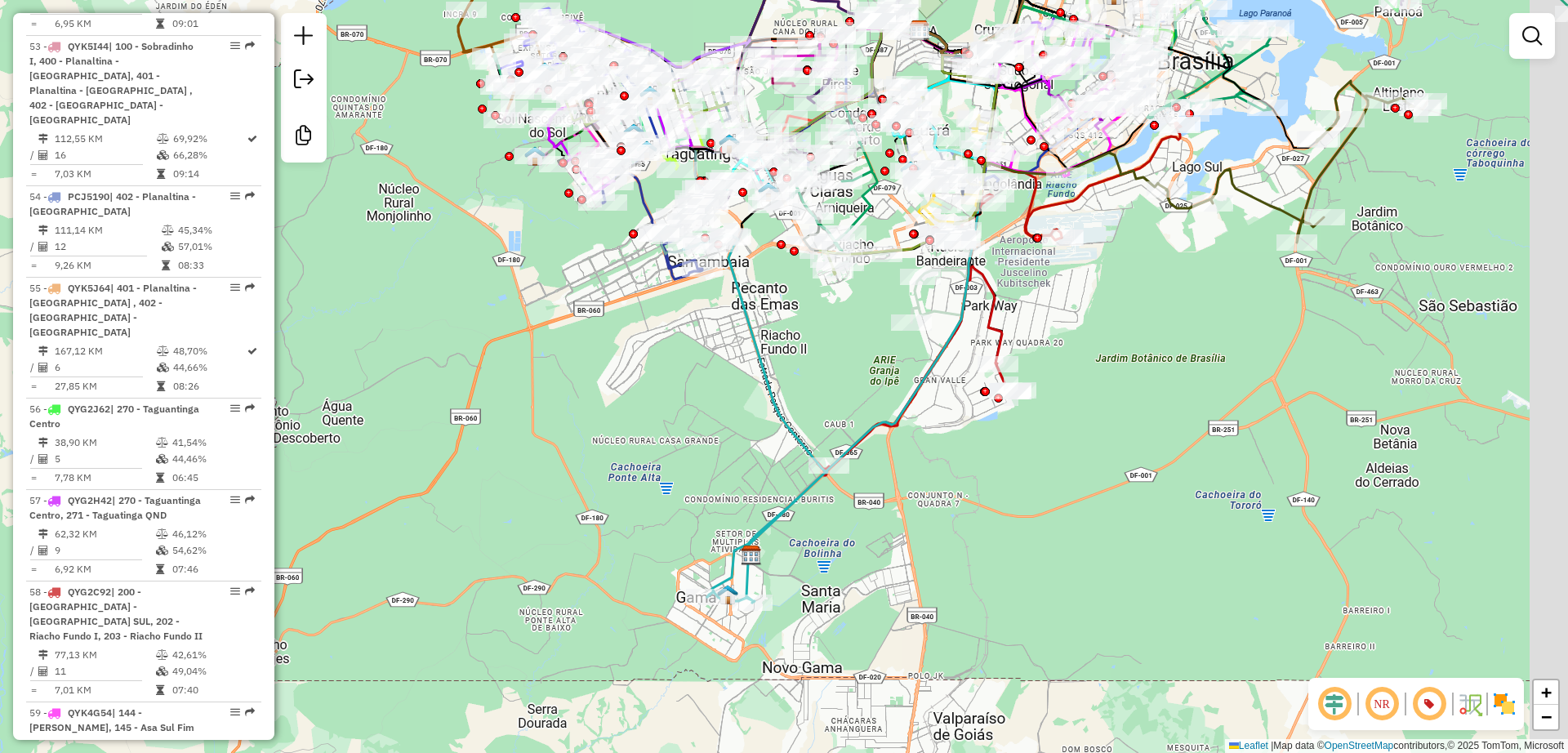
drag, startPoint x: 955, startPoint y: 467, endPoint x: 933, endPoint y: 458, distance: 23.8
click at [933, 458] on div "Janela de atendimento Grade de atendimento Capacidade Transportadoras Veículos …" at bounding box center [784, 376] width 1568 height 753
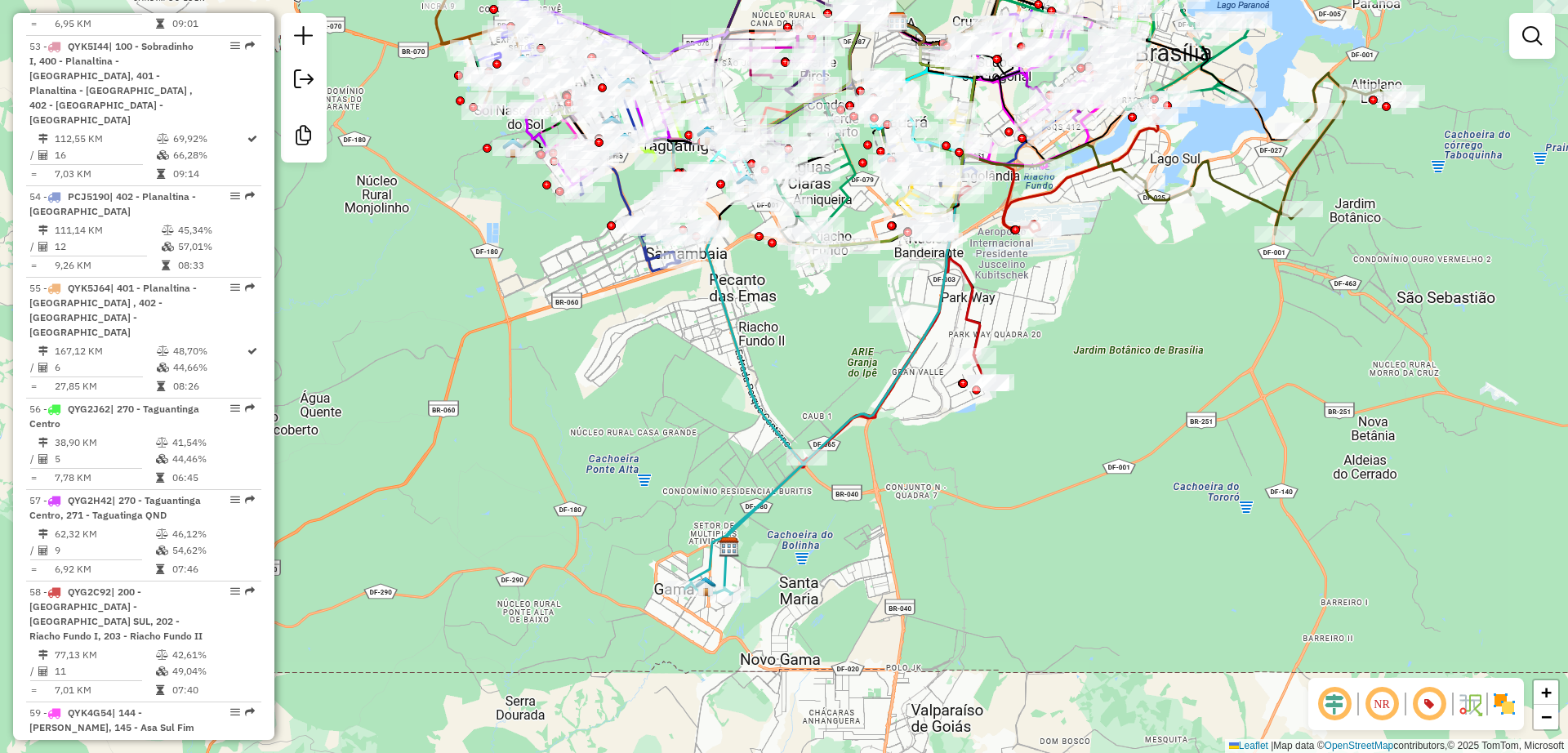
drag, startPoint x: 933, startPoint y: 458, endPoint x: 962, endPoint y: 488, distance: 41.7
click at [962, 488] on div "Janela de atendimento Grade de atendimento Capacidade Transportadoras Veículos …" at bounding box center [784, 376] width 1568 height 753
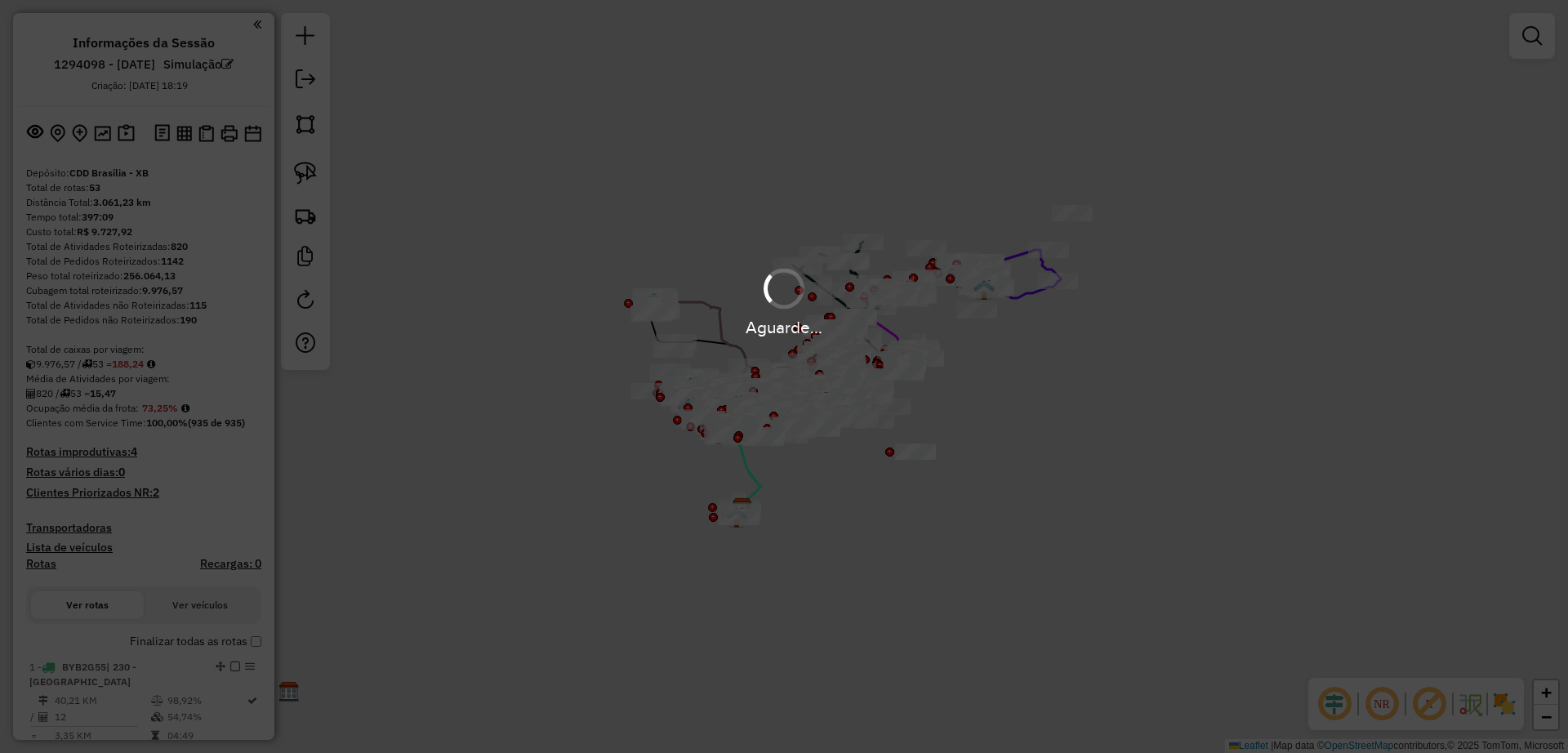
click at [1433, 702] on em at bounding box center [1429, 704] width 39 height 39
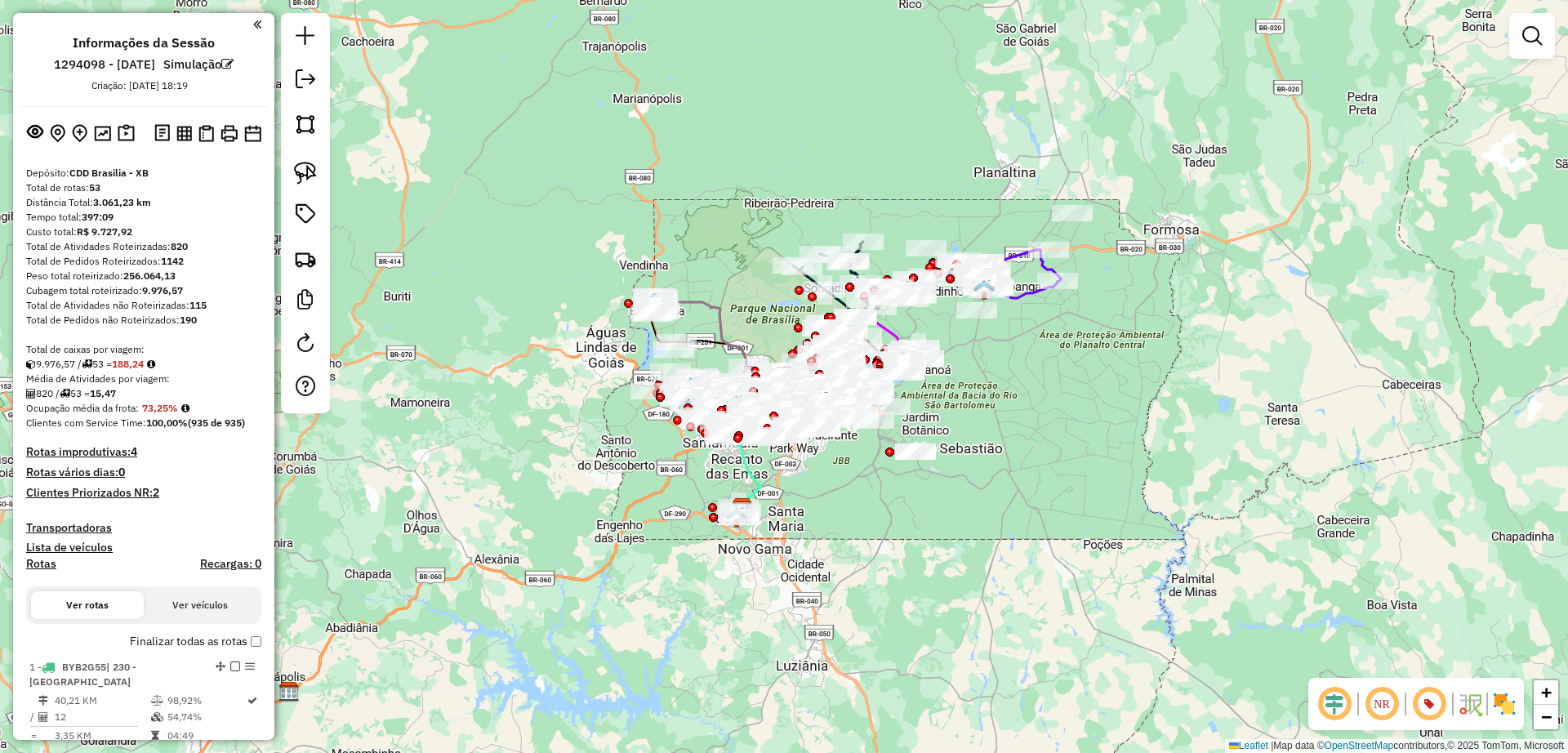
drag, startPoint x: 1330, startPoint y: 707, endPoint x: 1200, endPoint y: 653, distance: 140.8
click at [1330, 707] on em at bounding box center [1335, 704] width 39 height 39
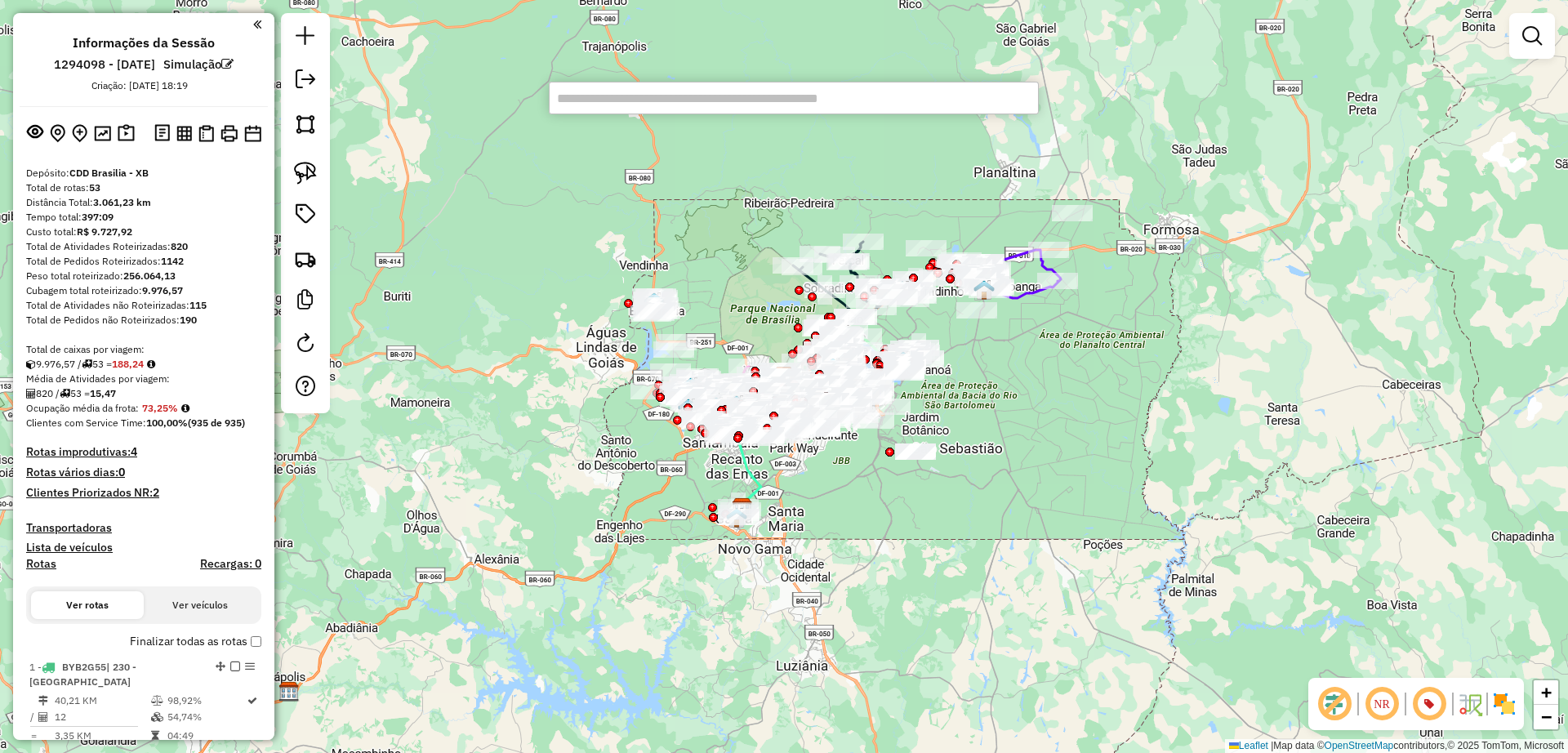
click at [788, 95] on input "text" at bounding box center [794, 97] width 490 height 32
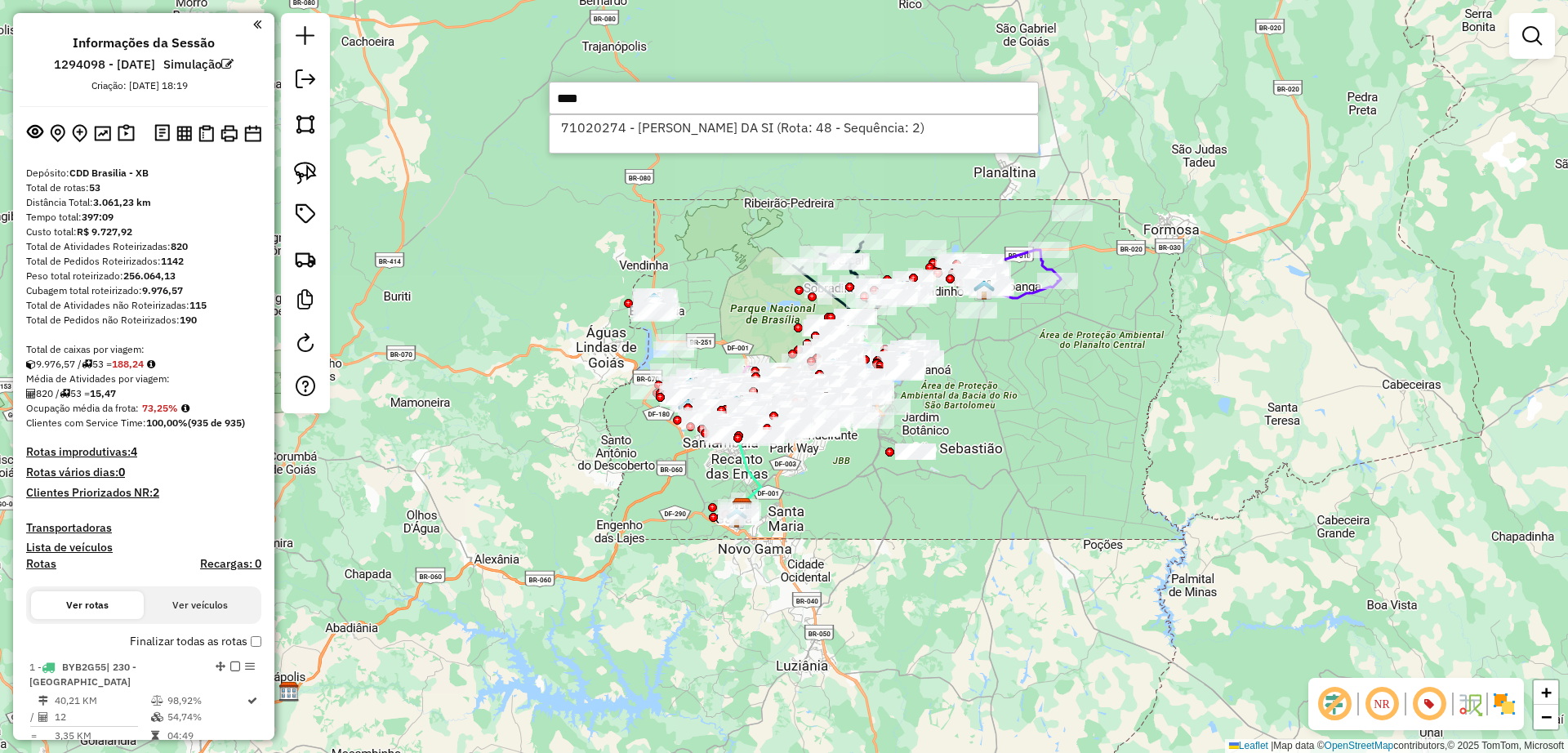
type input "*****"
click at [654, 126] on li "71020274 - CELIA BETHANIA DA SI (Rota: 48 - Sequência: 2)" at bounding box center [794, 126] width 488 height 25
select select "**********"
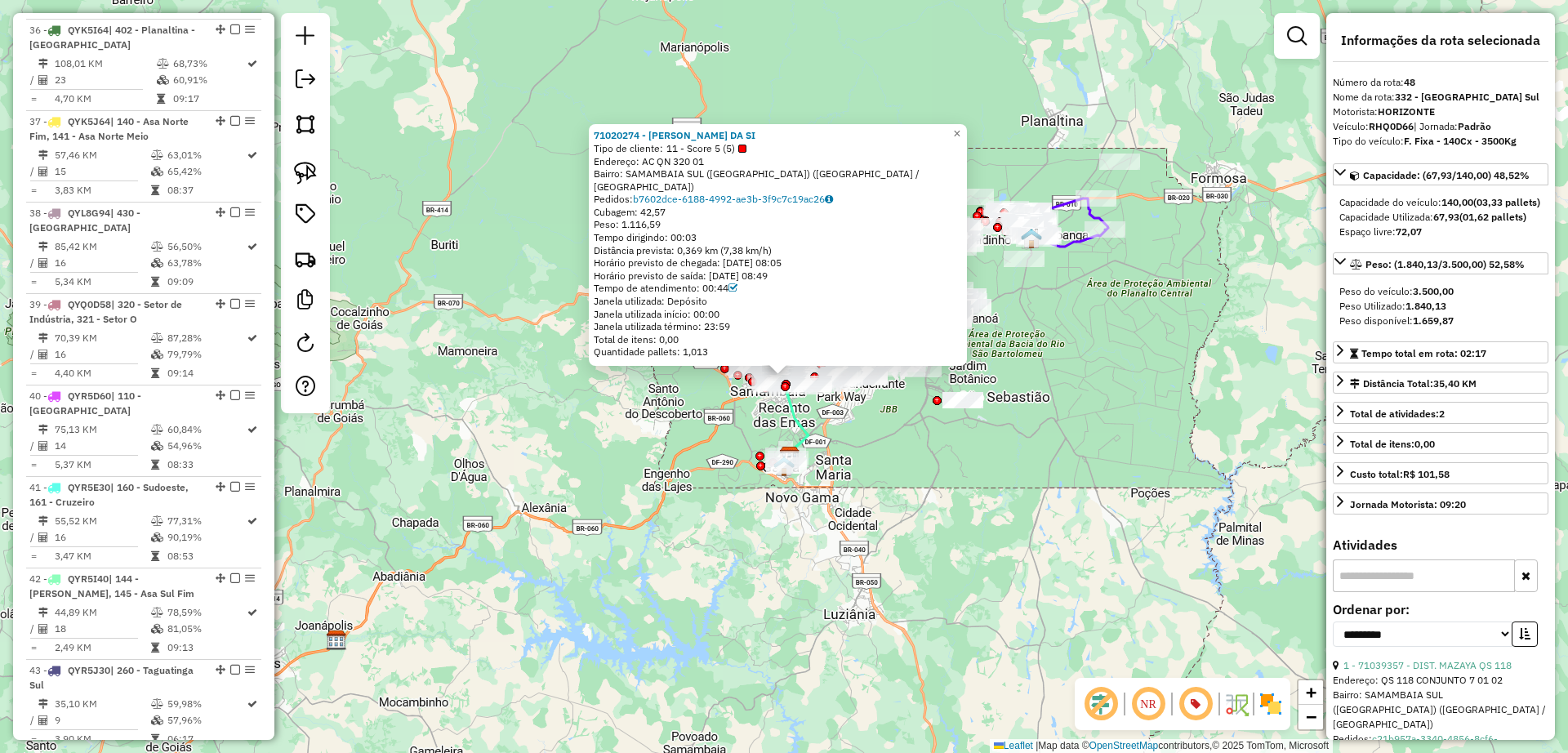
scroll to position [4856, 0]
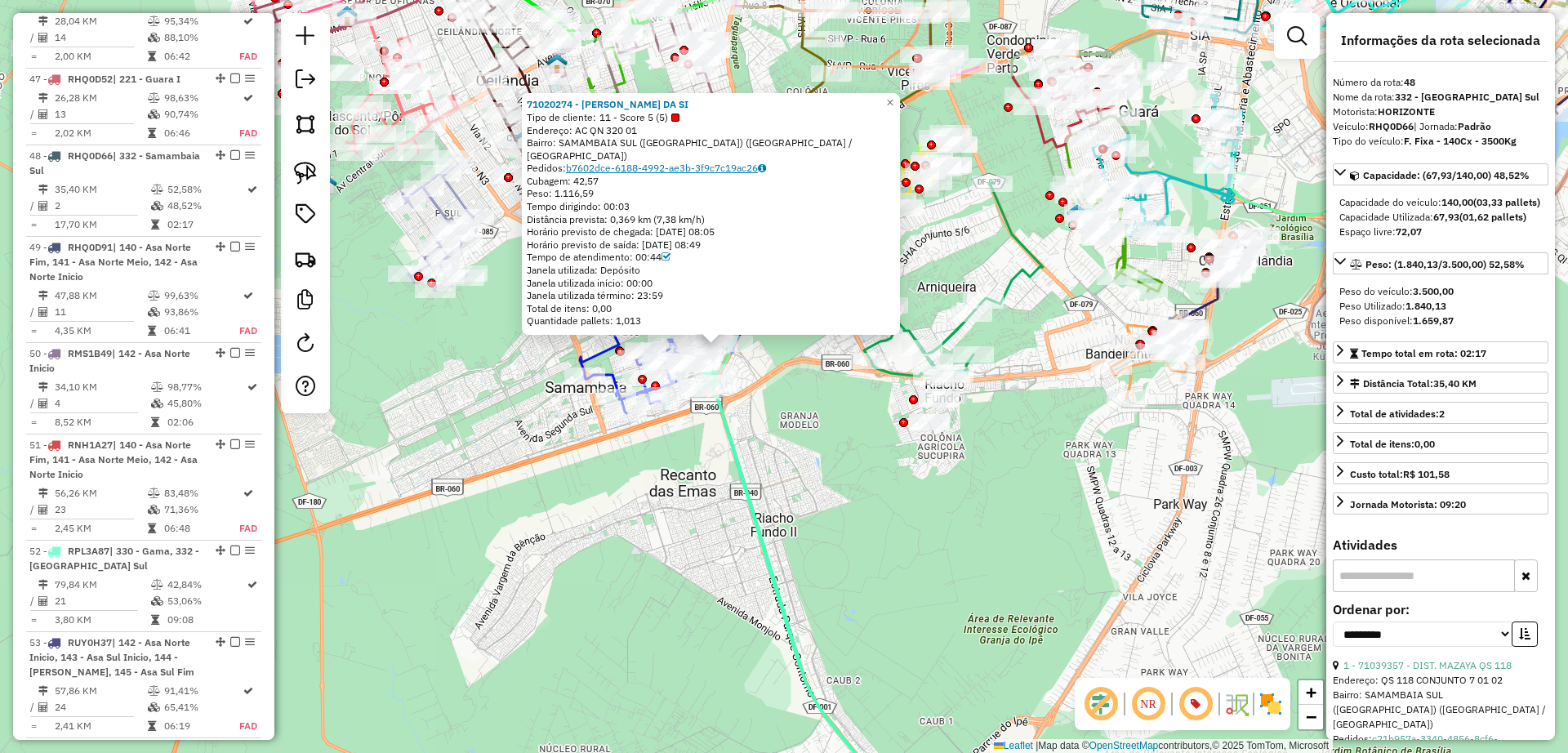
click at [697, 171] on link "b7602dce-6188-4992-ae3b-3f9c7c19ac26" at bounding box center [665, 168] width 200 height 12
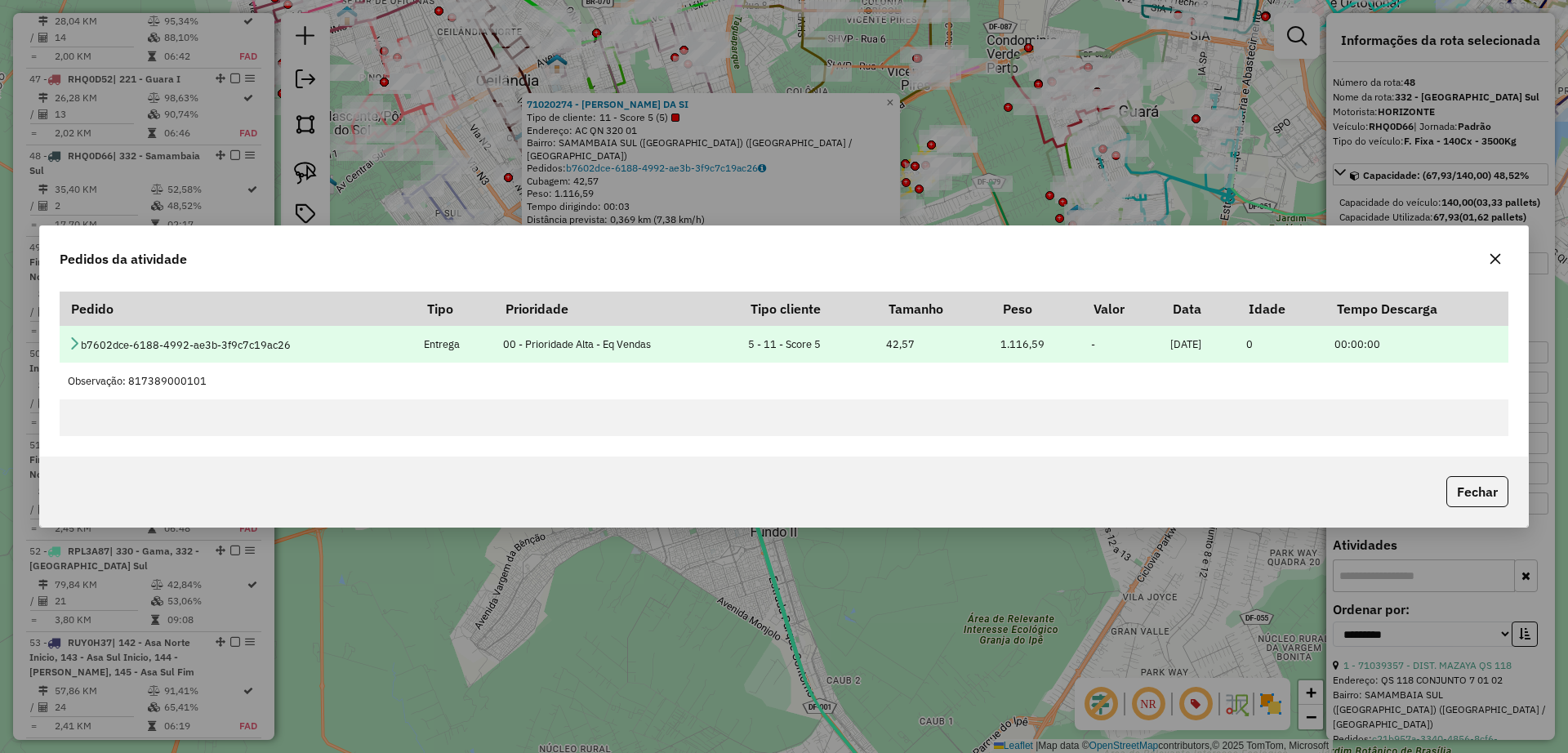
click at [72, 340] on icon at bounding box center [74, 342] width 13 height 13
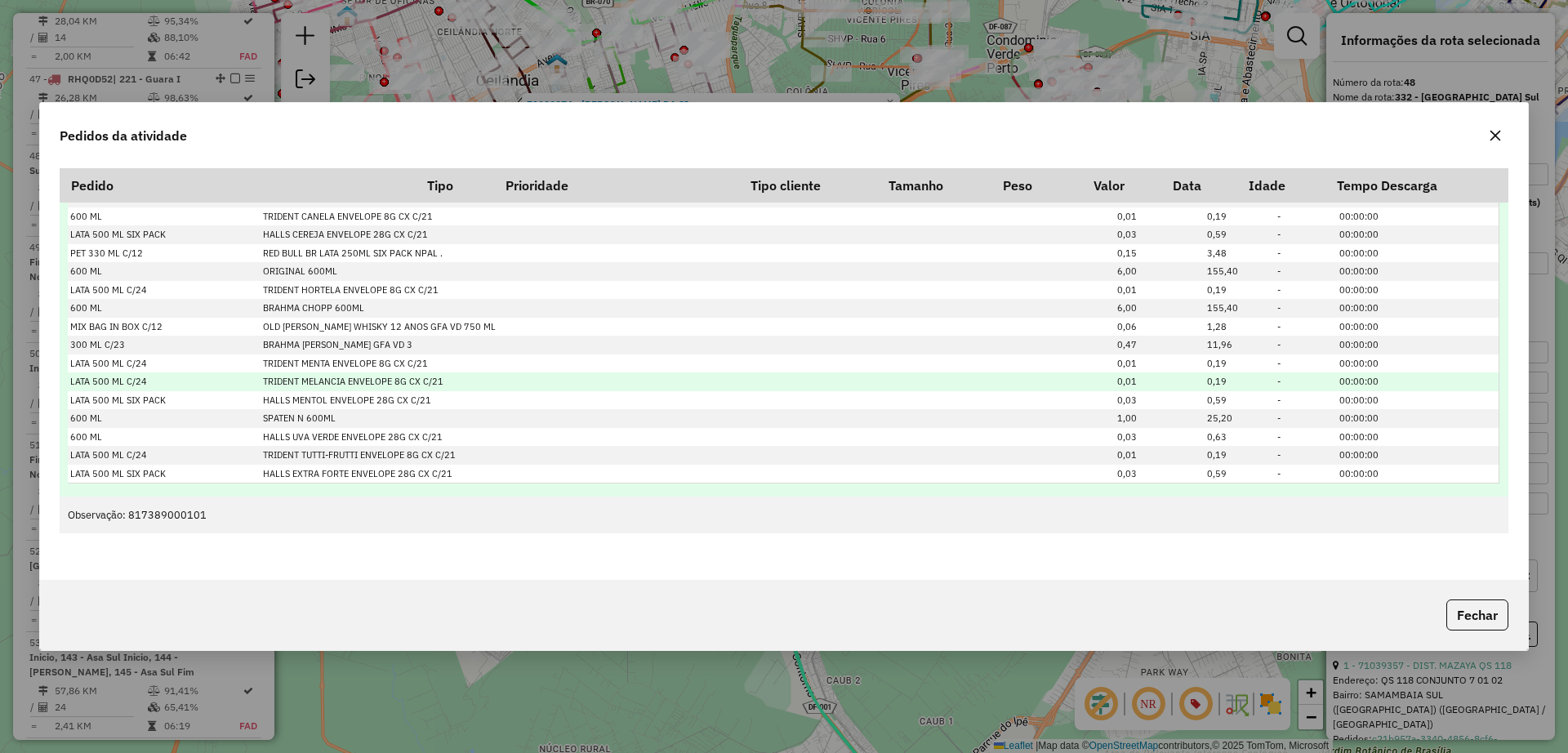
scroll to position [316, 0]
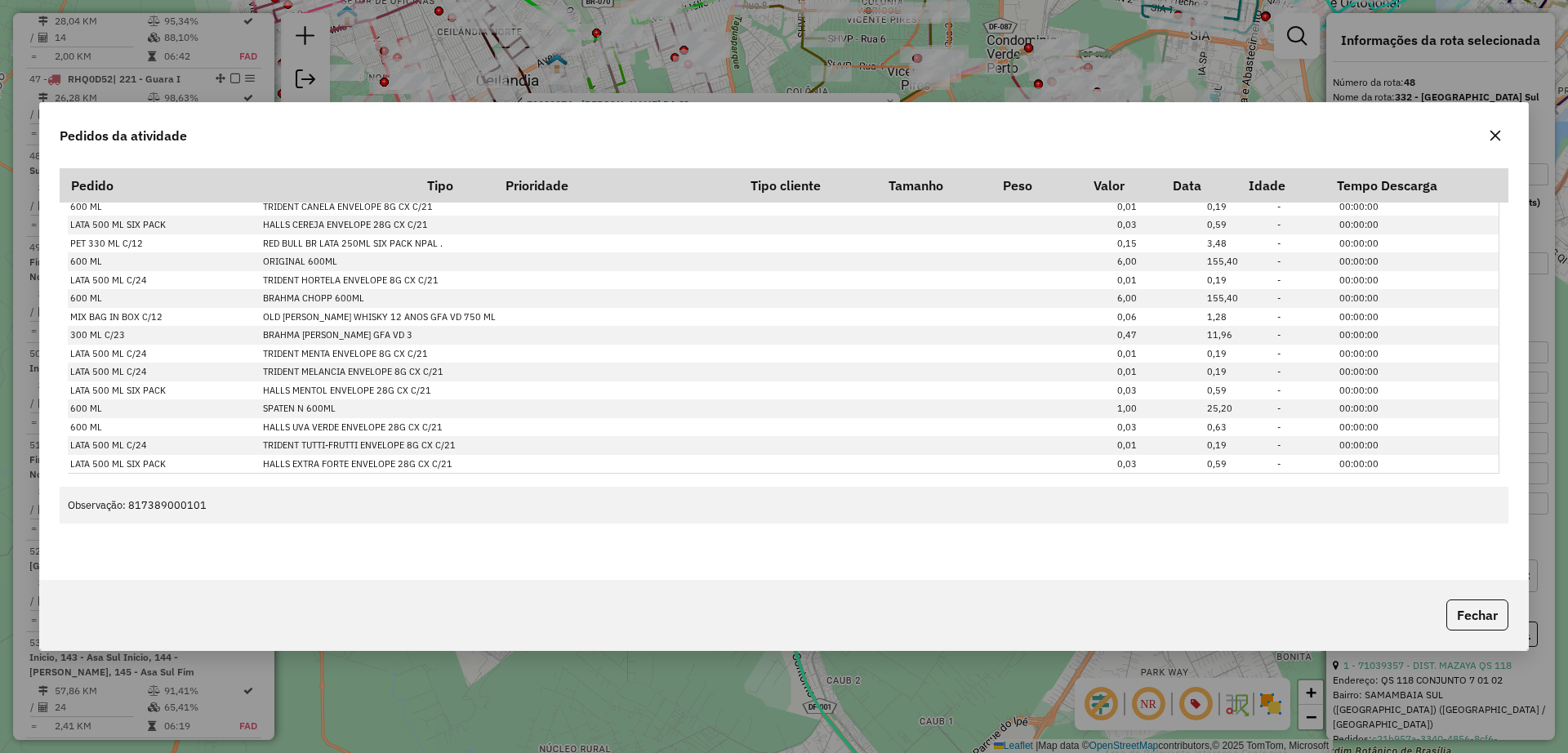
click at [1492, 132] on icon "button" at bounding box center [1494, 135] width 13 height 13
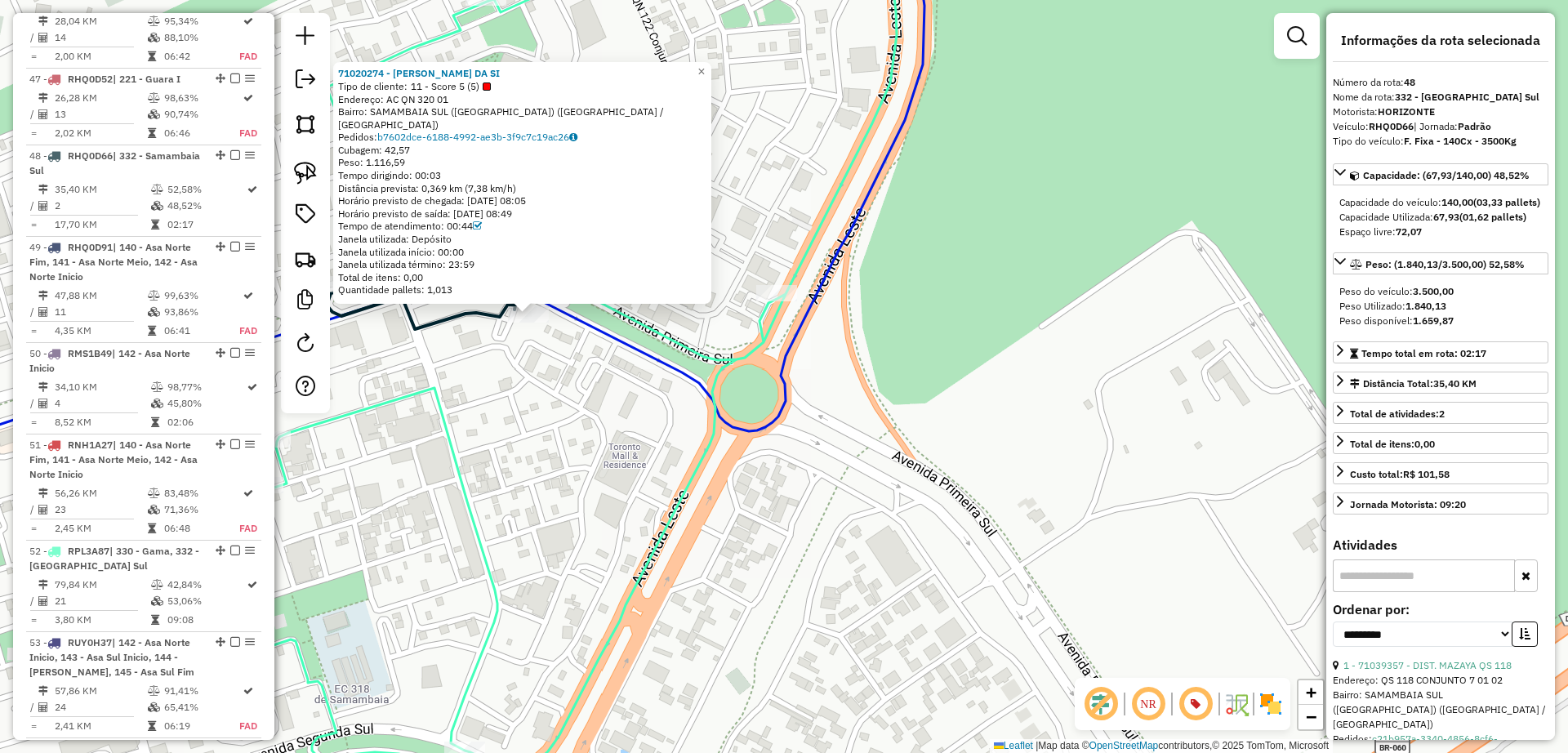
click at [638, 415] on div "71020274 - CELIA BETHANIA DA SI Tipo de cliente: 11 - Score 5 (5) Endereço: AC …" at bounding box center [784, 376] width 1568 height 753
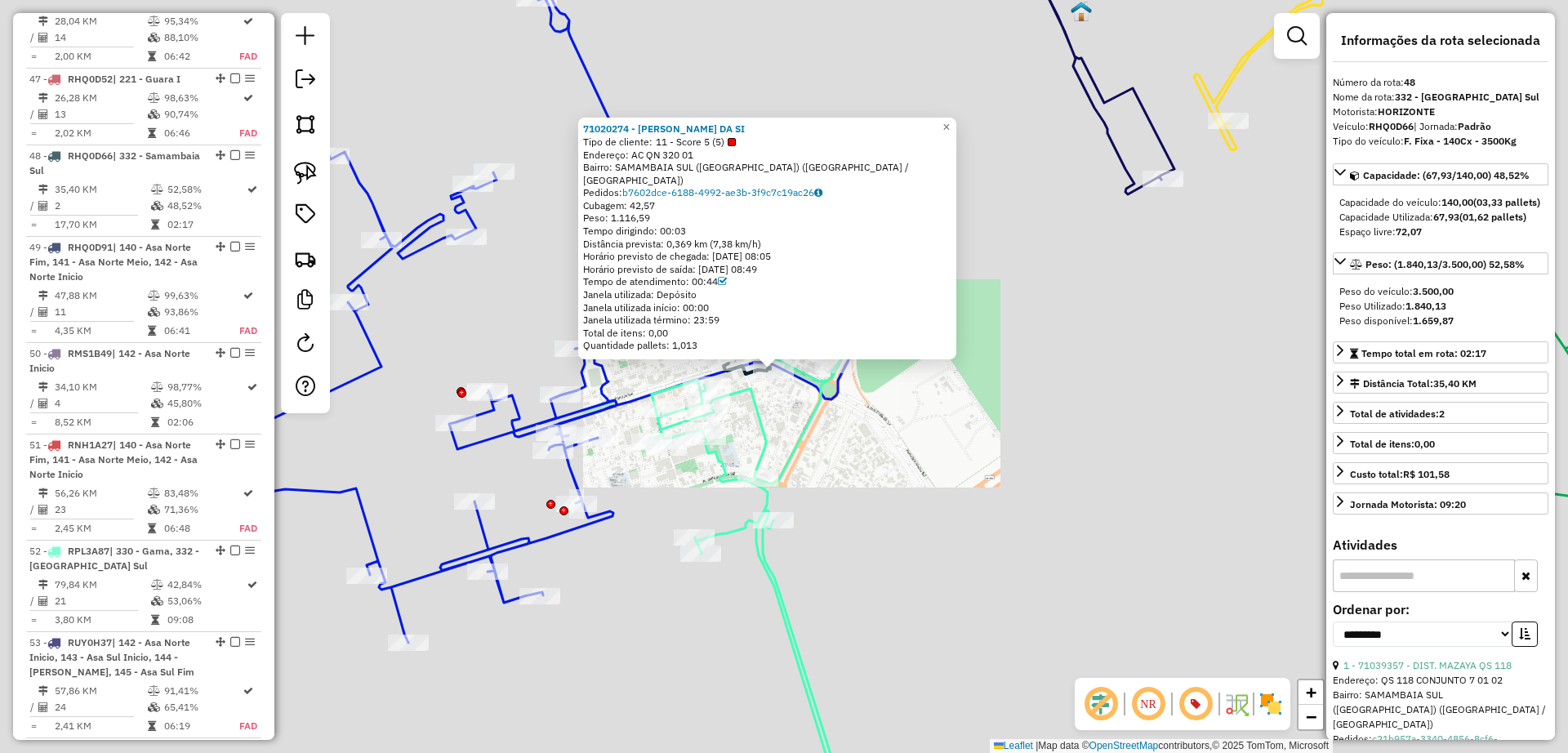
click at [908, 422] on div "71020274 - CELIA BETHANIA DA SI Tipo de cliente: 11 - Score 5 (5) Endereço: AC …" at bounding box center [784, 376] width 1568 height 753
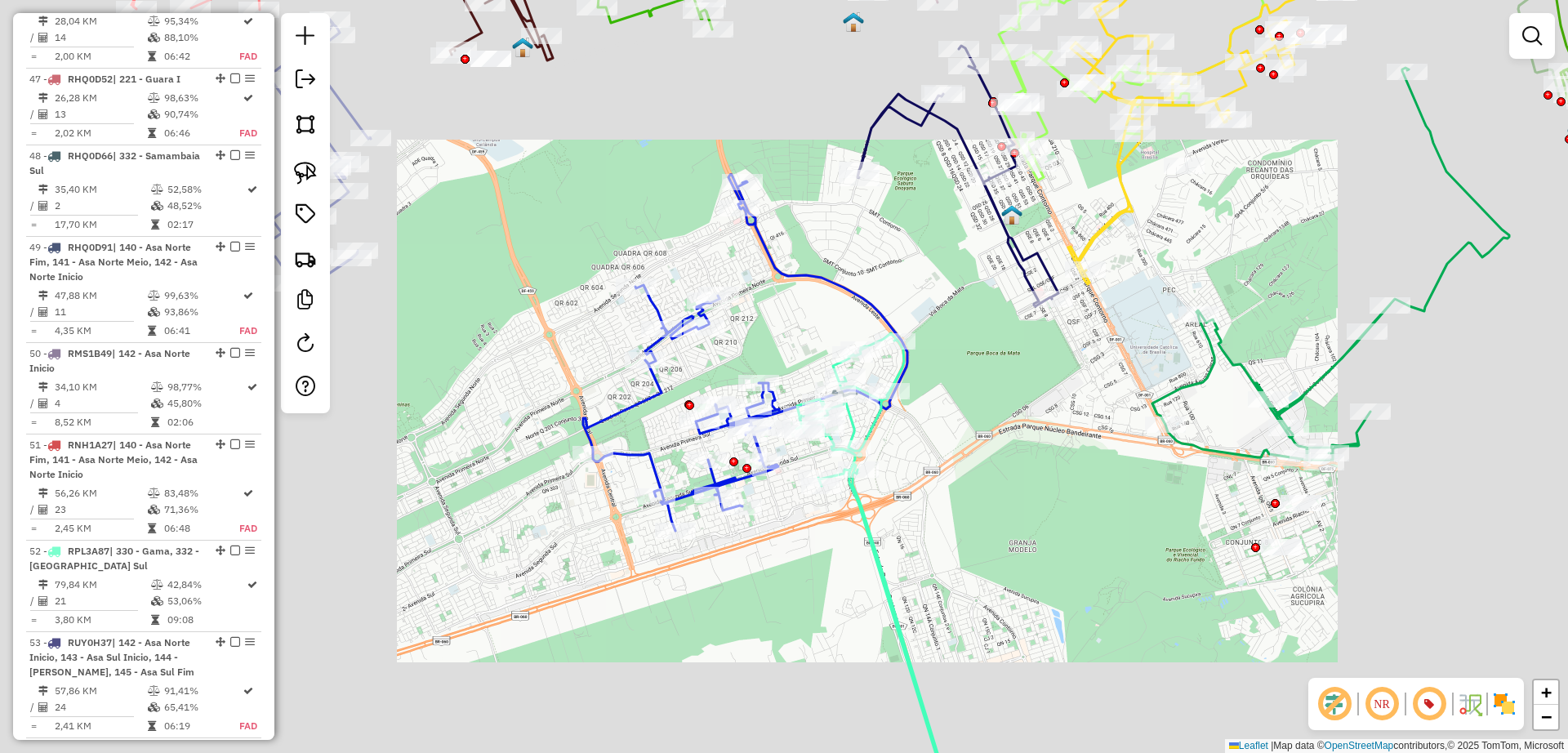
click at [1014, 369] on div "Janela de atendimento Grade de atendimento Capacidade Transportadoras Veículos …" at bounding box center [784, 376] width 1568 height 753
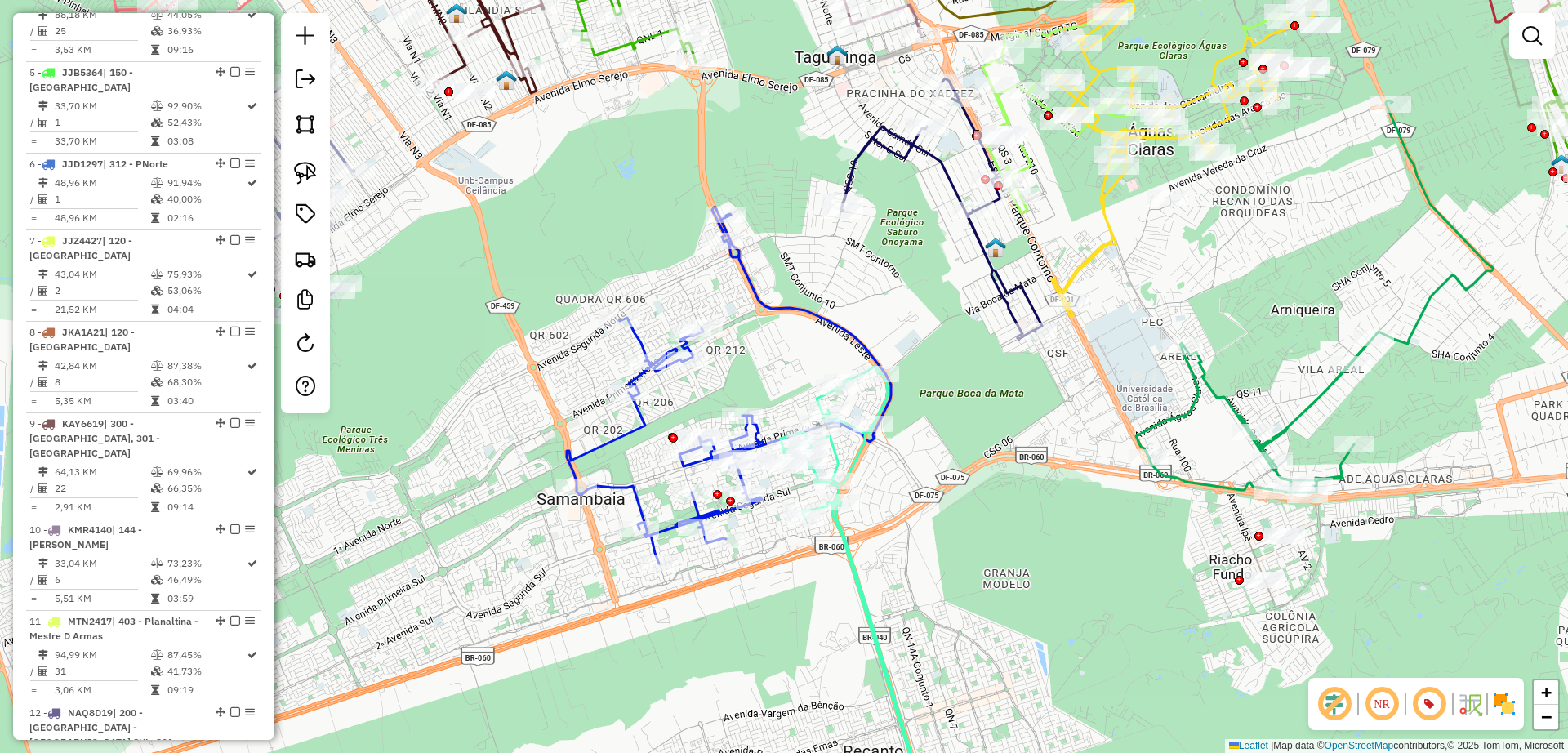
scroll to position [0, 0]
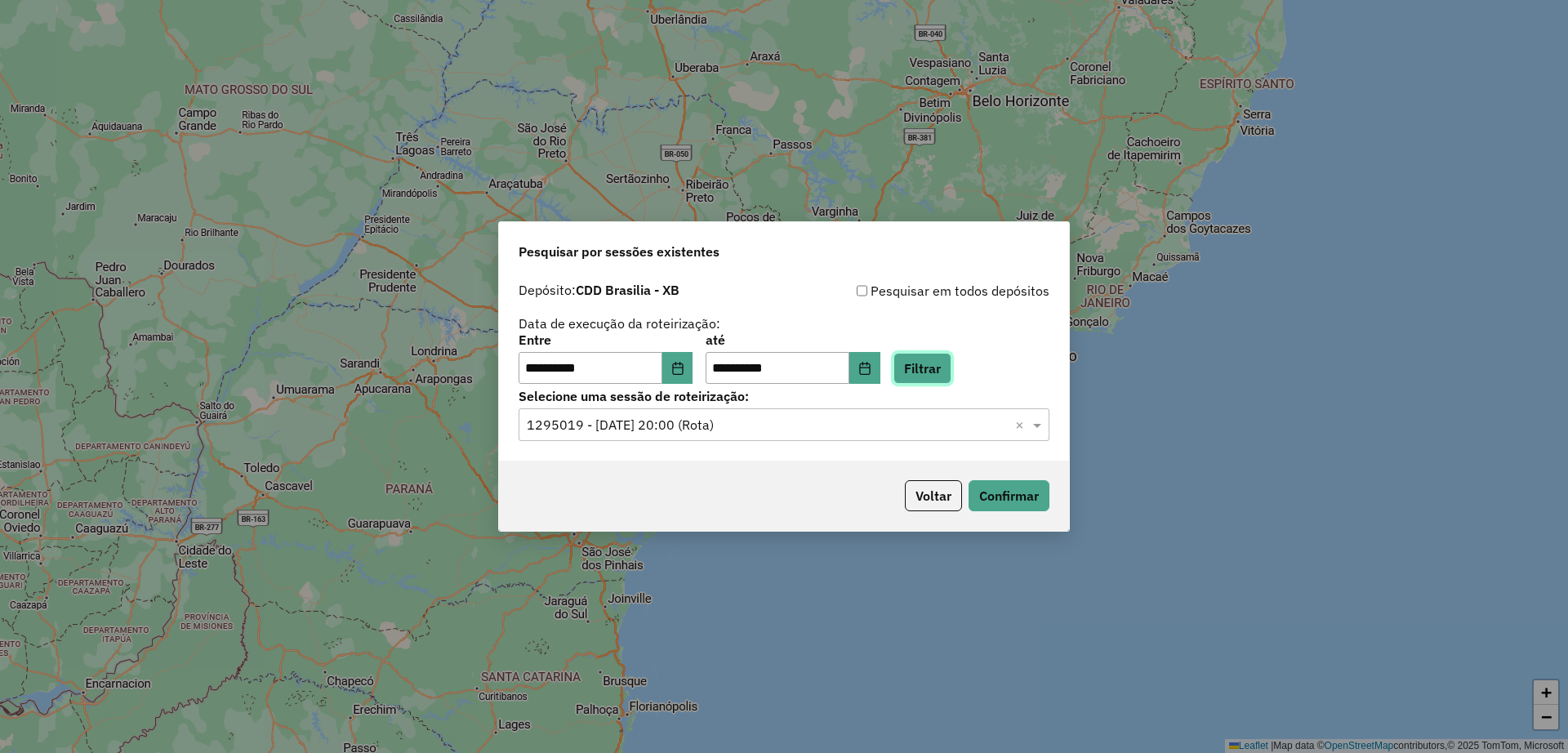
click at [948, 367] on button "Filtrar" at bounding box center [922, 369] width 58 height 31
click at [942, 488] on button "Voltar" at bounding box center [933, 496] width 57 height 31
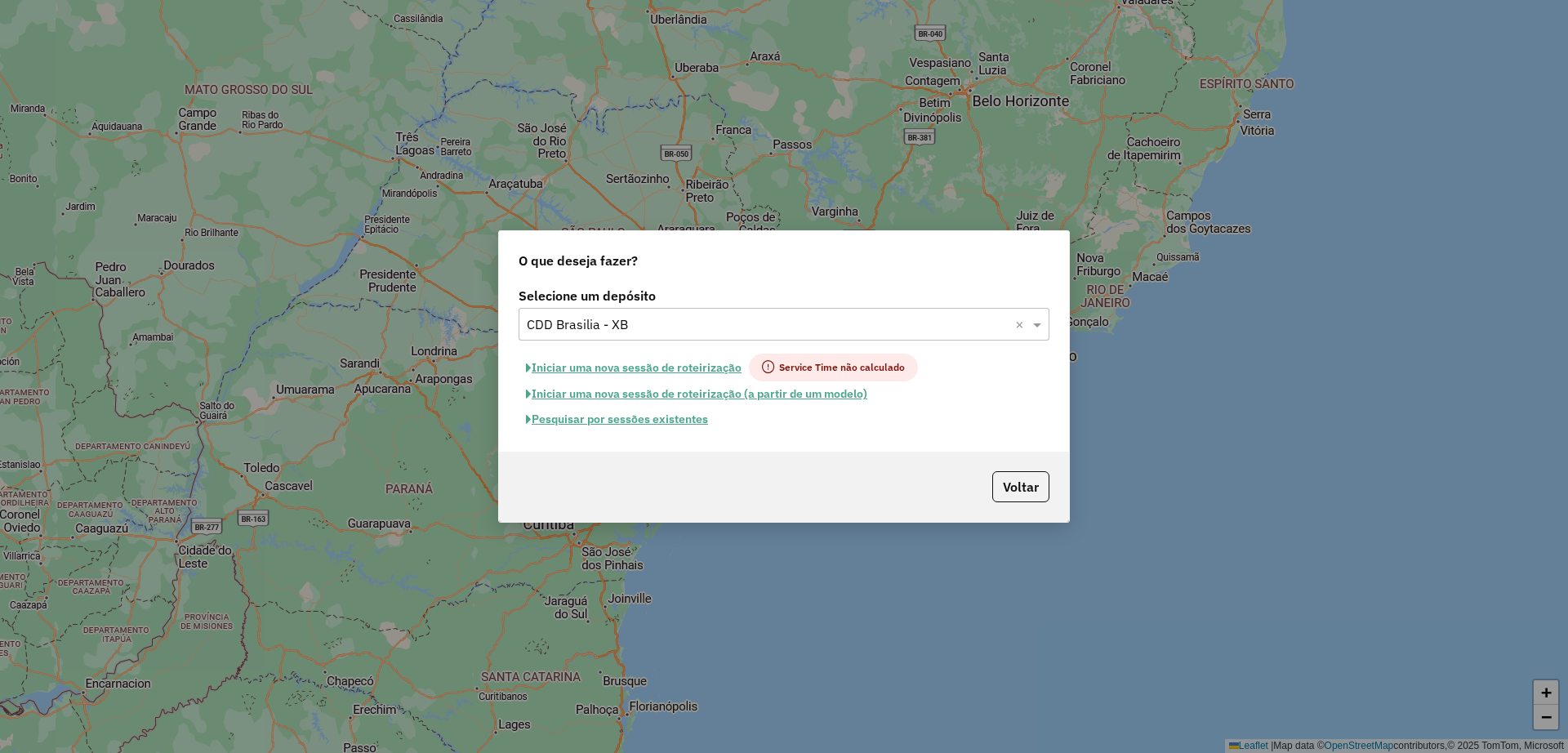
click at [696, 328] on input "text" at bounding box center [767, 326] width 482 height 20
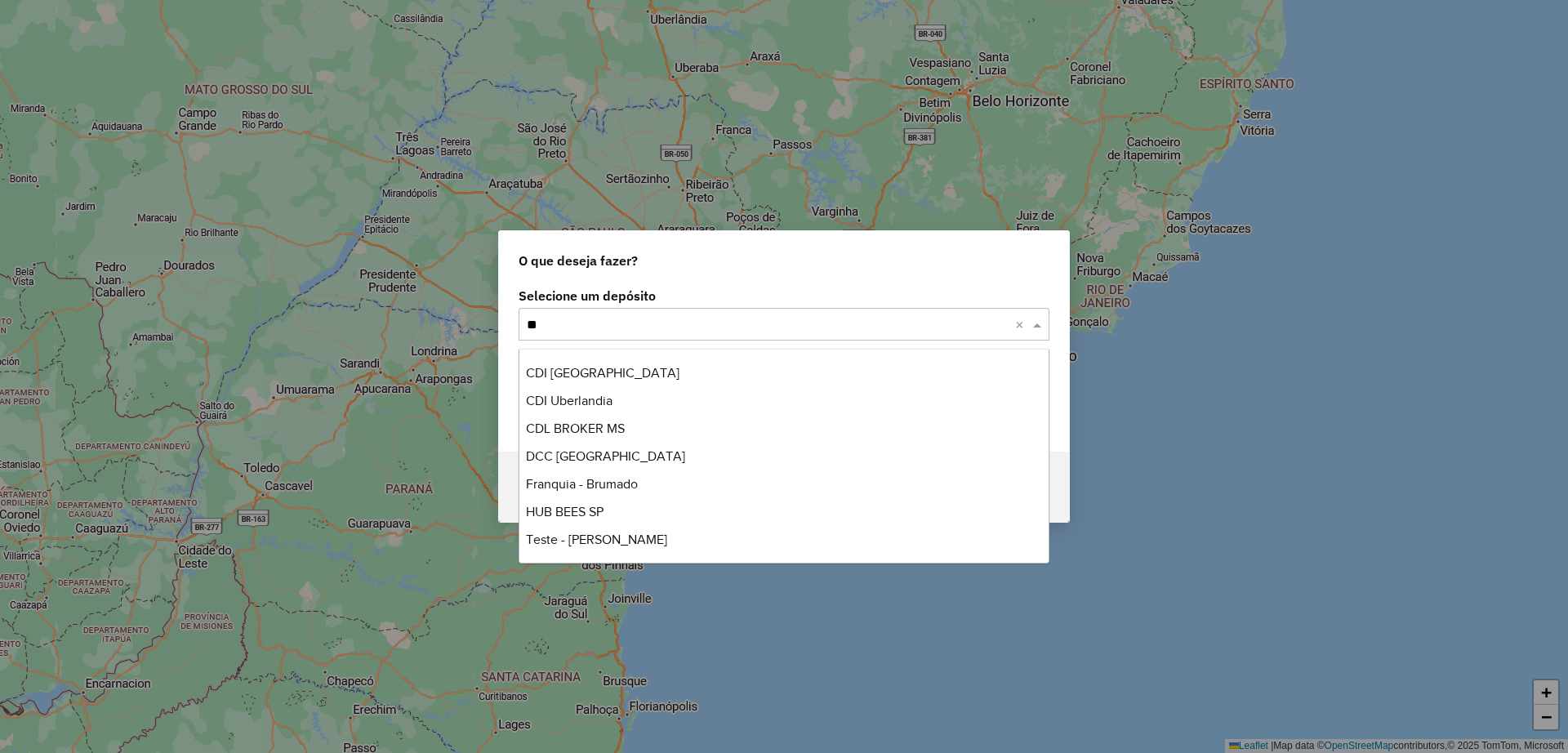
scroll to position [81, 0]
type input "****"
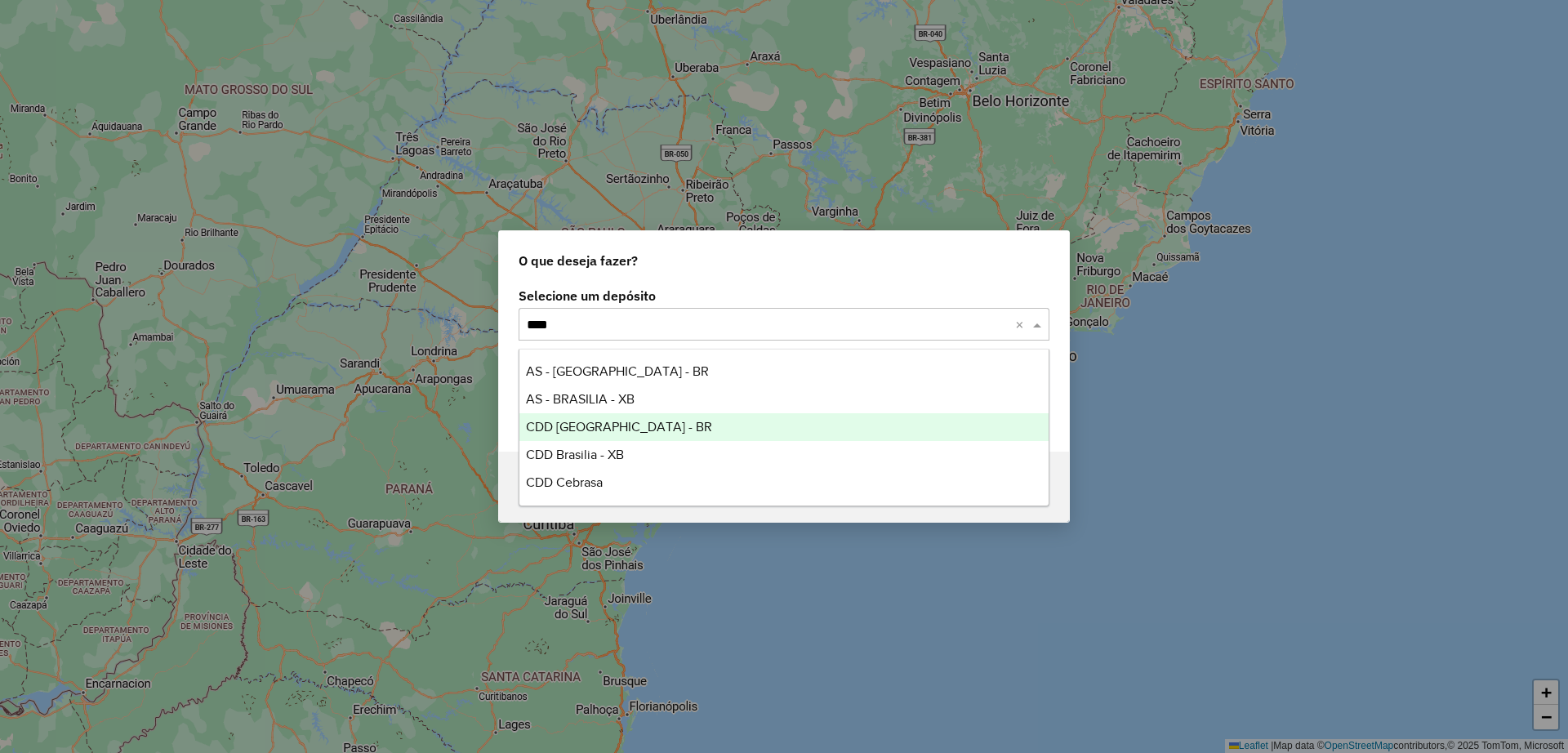
click at [638, 432] on div "CDD Brasilia - BR" at bounding box center [784, 427] width 529 height 27
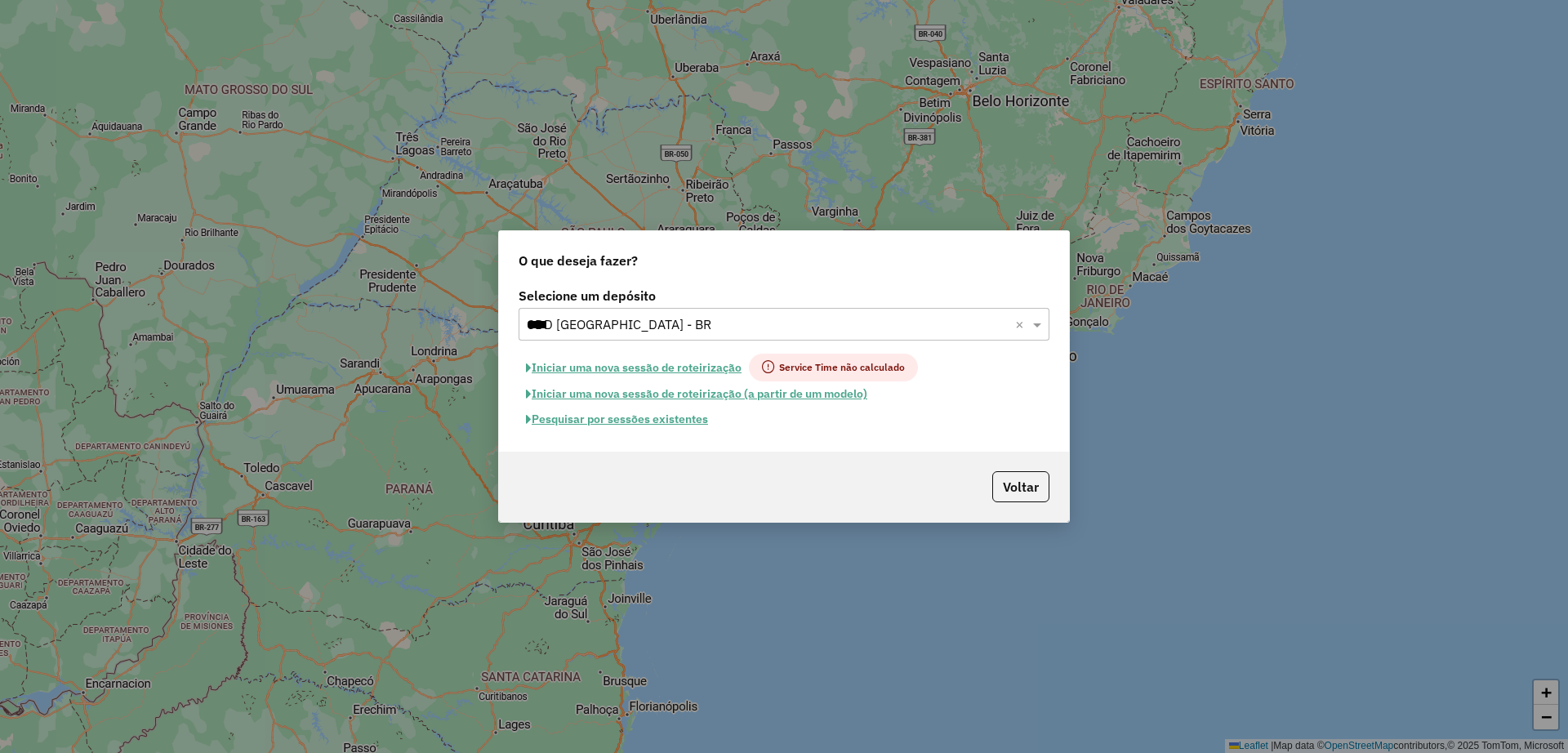
click at [680, 424] on button "Pesquisar por sessões existentes" at bounding box center [616, 420] width 197 height 25
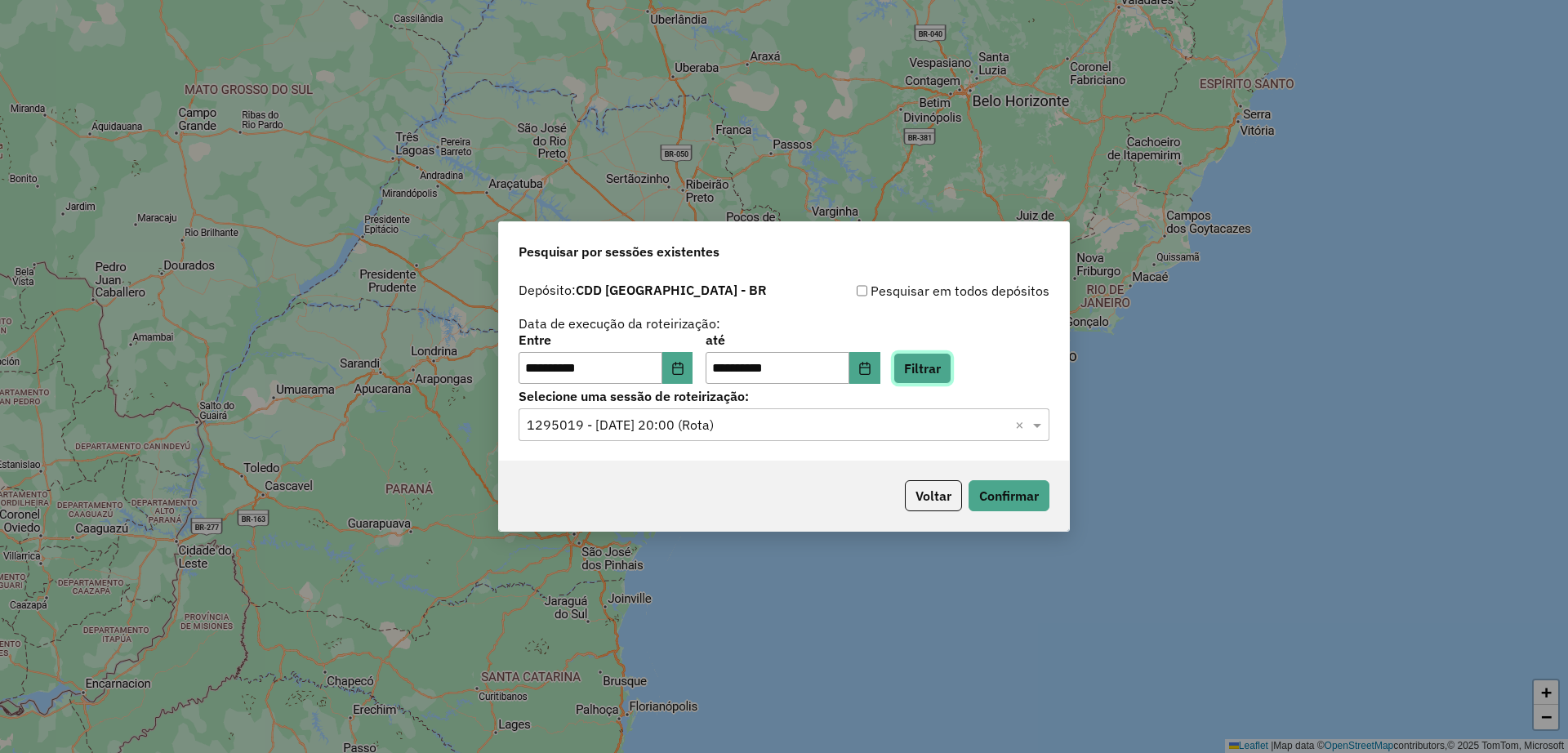
click at [943, 371] on button "Filtrar" at bounding box center [922, 369] width 58 height 31
click at [733, 410] on div "Selecione uma sessão × ×" at bounding box center [784, 425] width 531 height 32
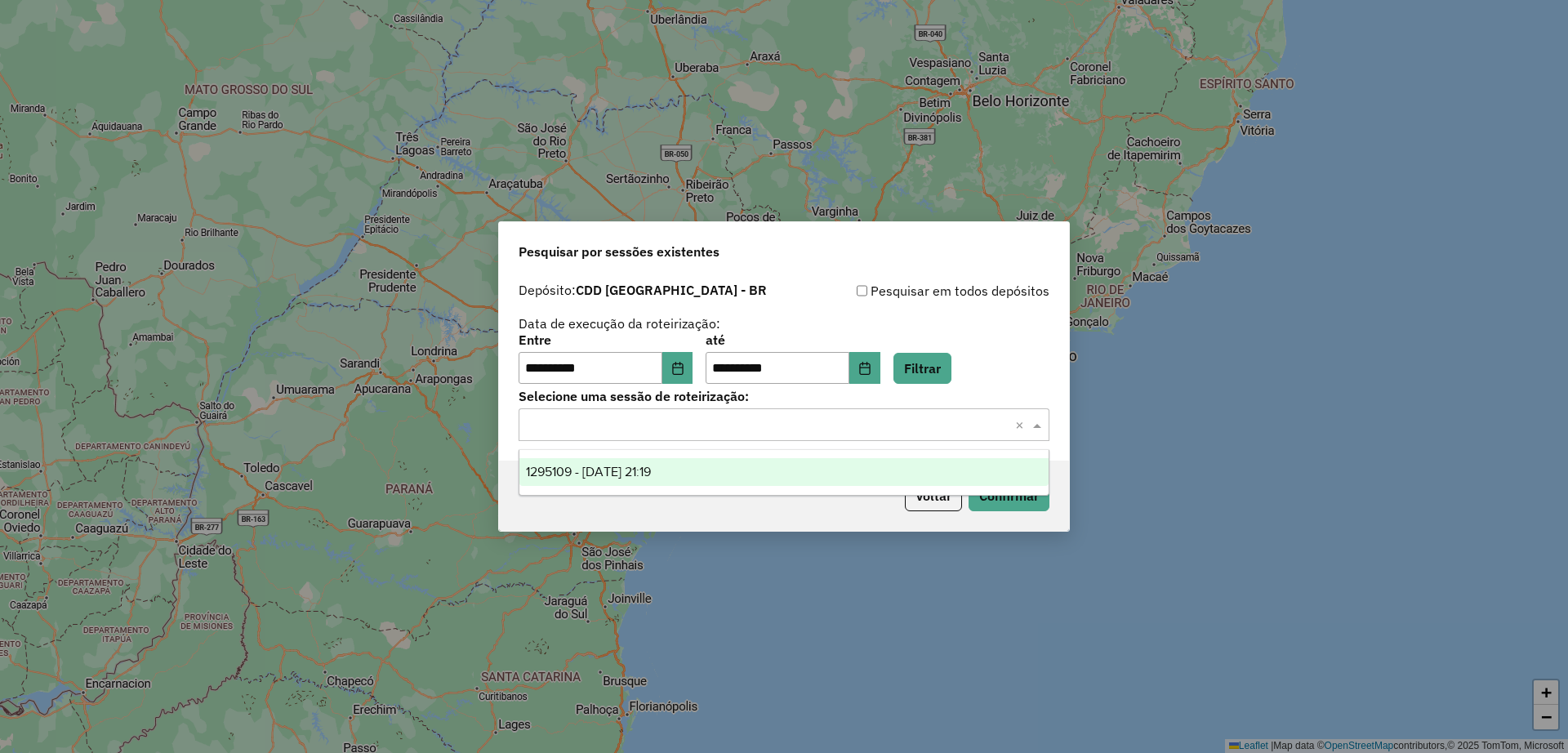
click at [682, 482] on div "1295109 - 15/10/2025 21:19" at bounding box center [784, 472] width 529 height 27
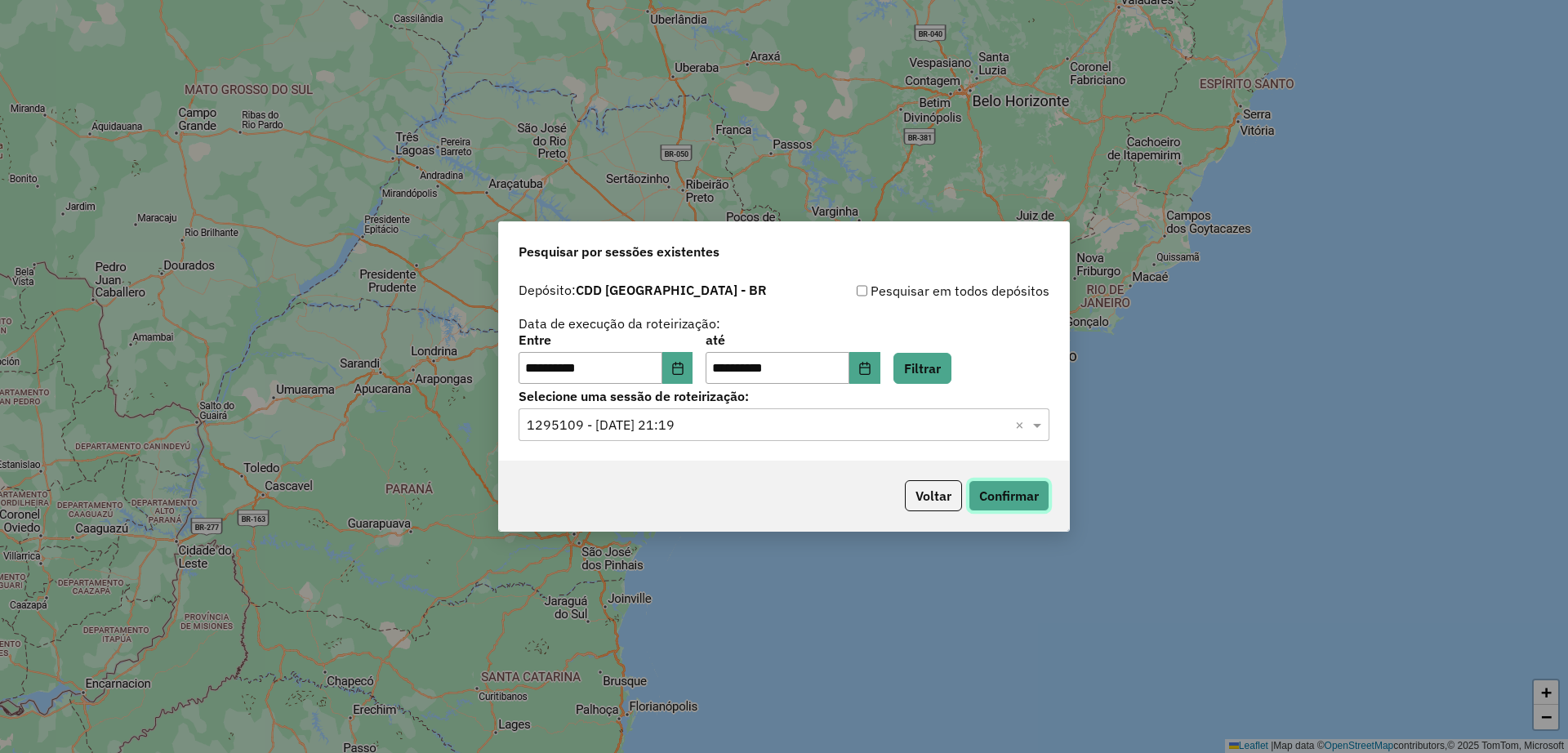
click at [1004, 498] on button "Confirmar" at bounding box center [1008, 496] width 80 height 31
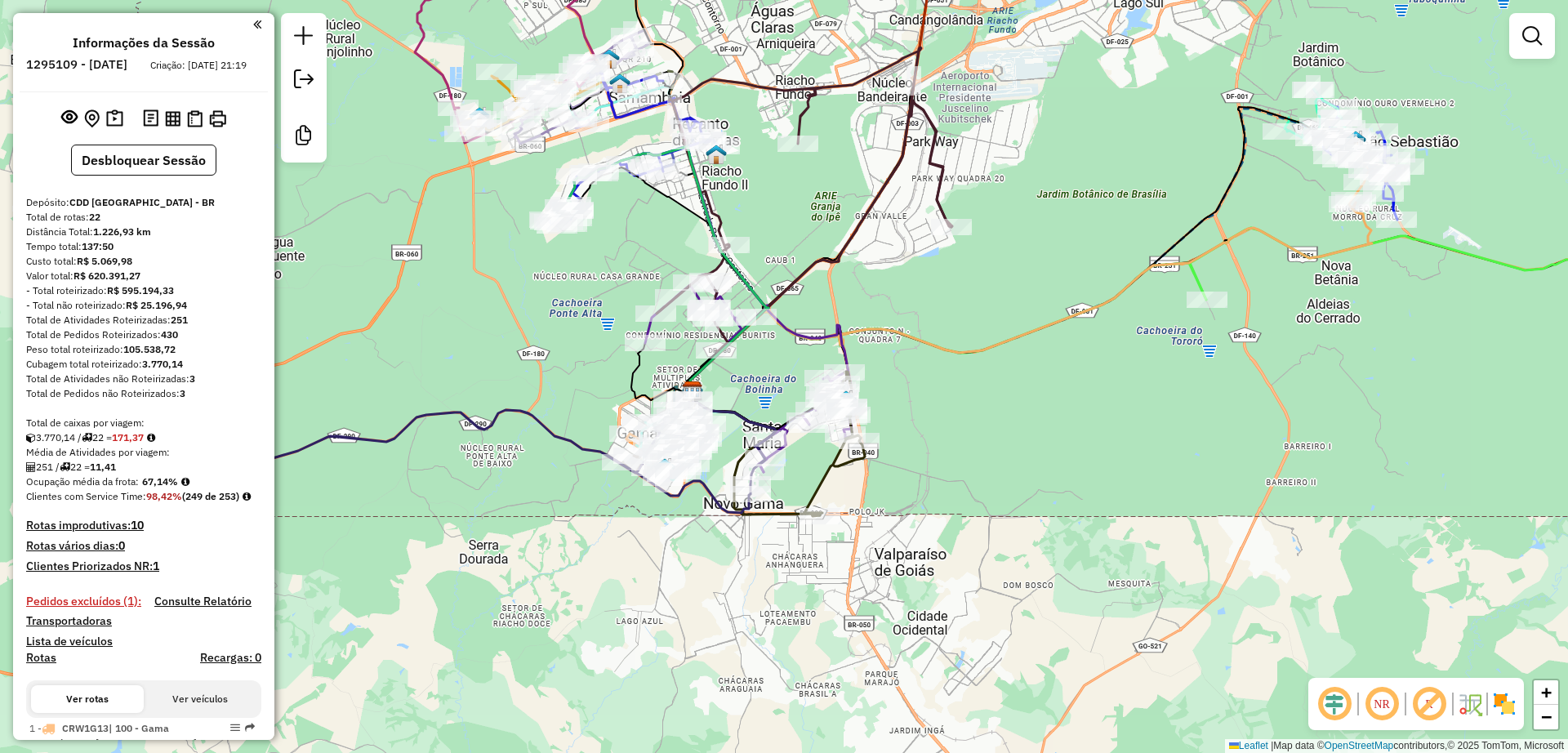
click at [1428, 697] on em at bounding box center [1429, 704] width 39 height 39
click at [1323, 705] on em at bounding box center [1335, 704] width 39 height 39
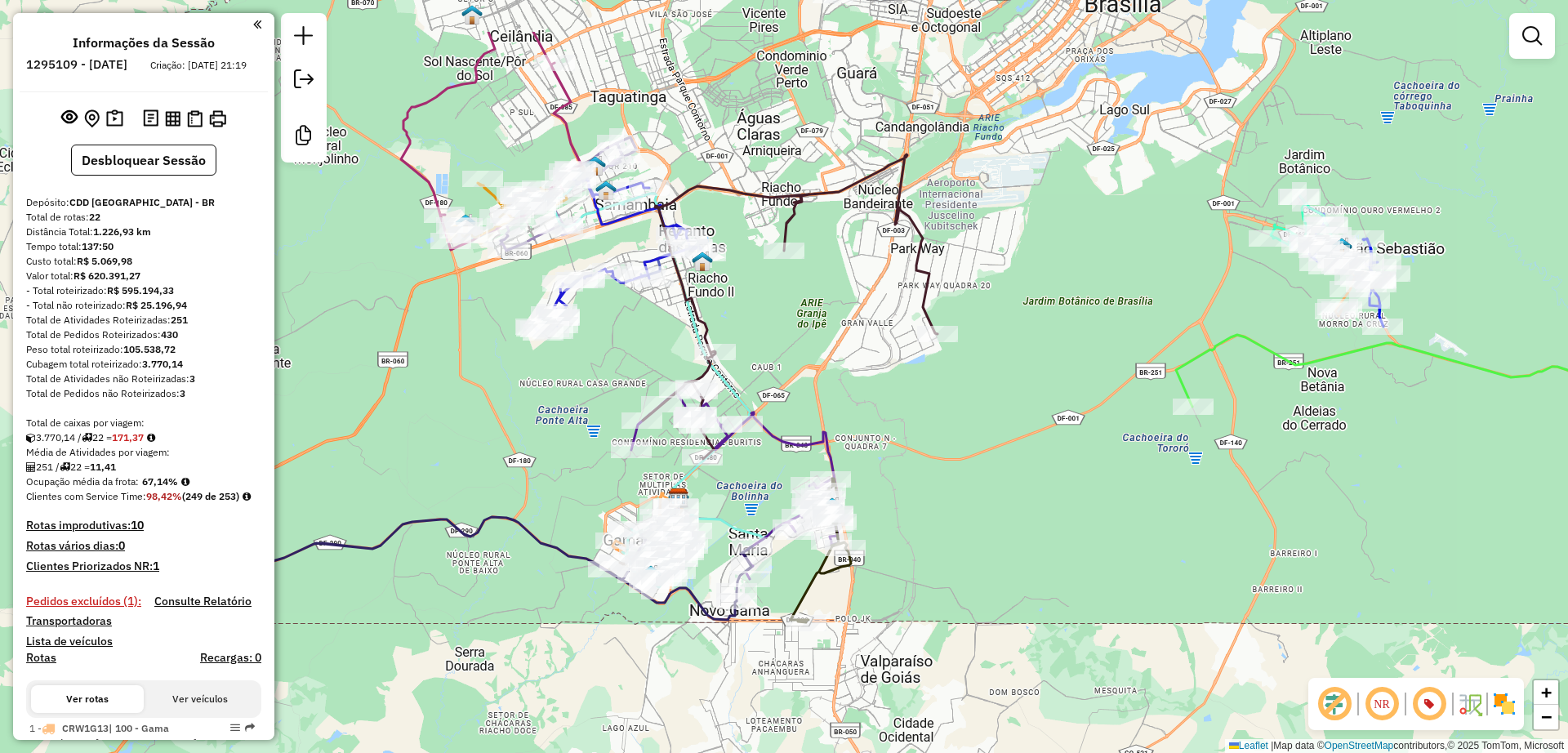
click at [1003, 366] on div "Janela de atendimento Grade de atendimento Capacidade Transportadoras Veículos …" at bounding box center [784, 376] width 1568 height 753
select select "**********"
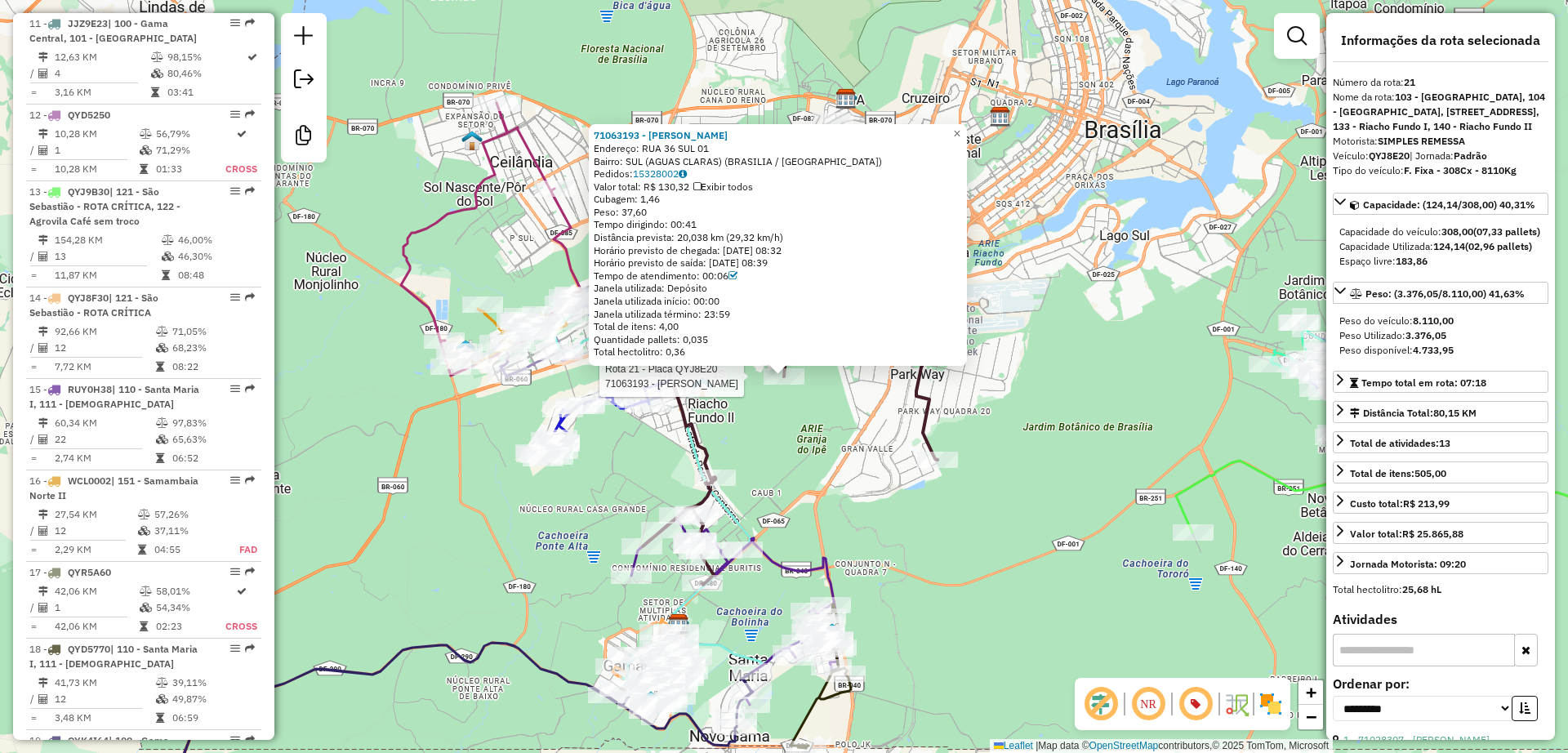
scroll to position [2482, 0]
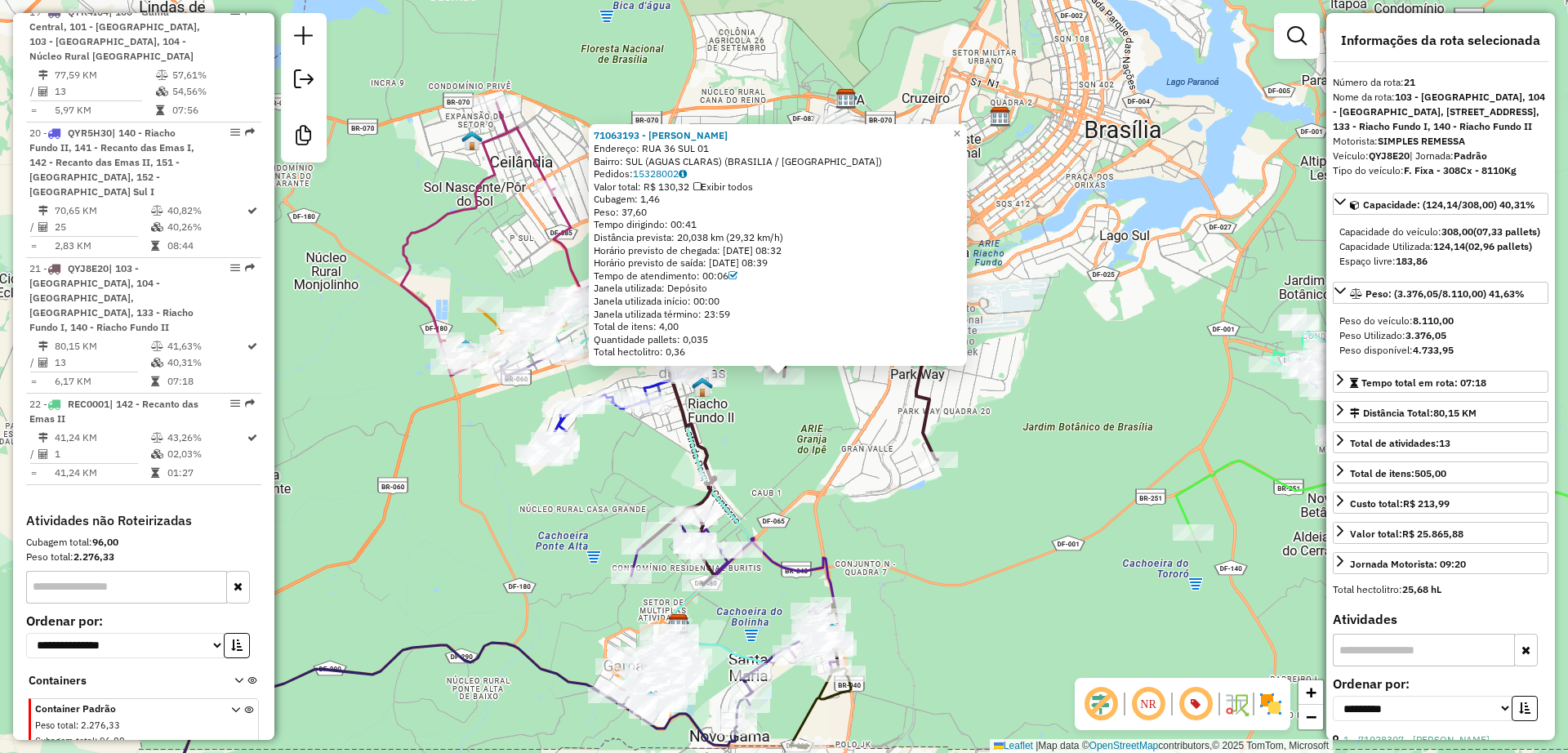
click at [837, 435] on div "71063193 - [PERSON_NAME] Endereço: RUA 36 SUL 01 Bairro: SUL ([GEOGRAPHIC_DATA]…" at bounding box center [784, 376] width 1568 height 753
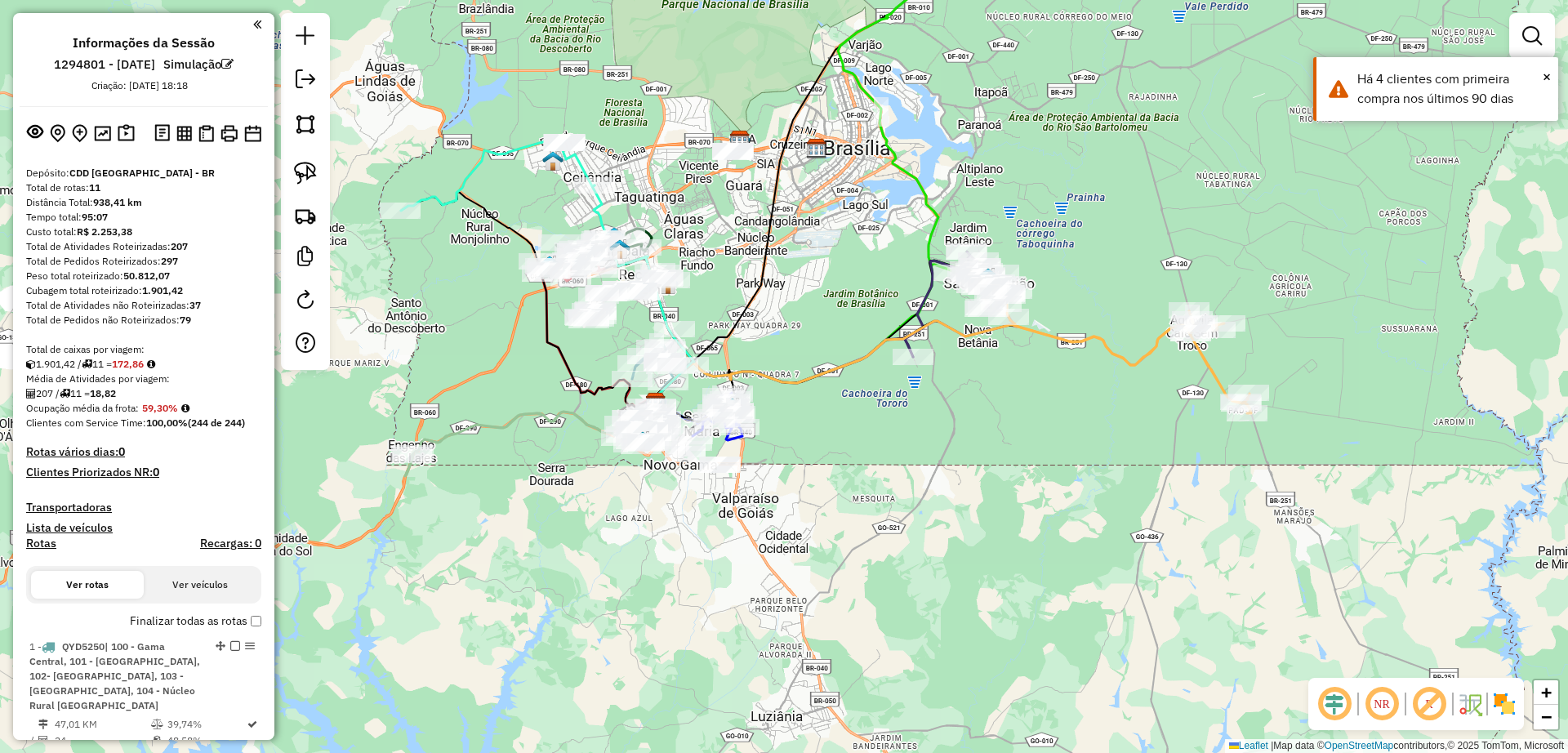
click at [1425, 695] on em at bounding box center [1429, 704] width 39 height 39
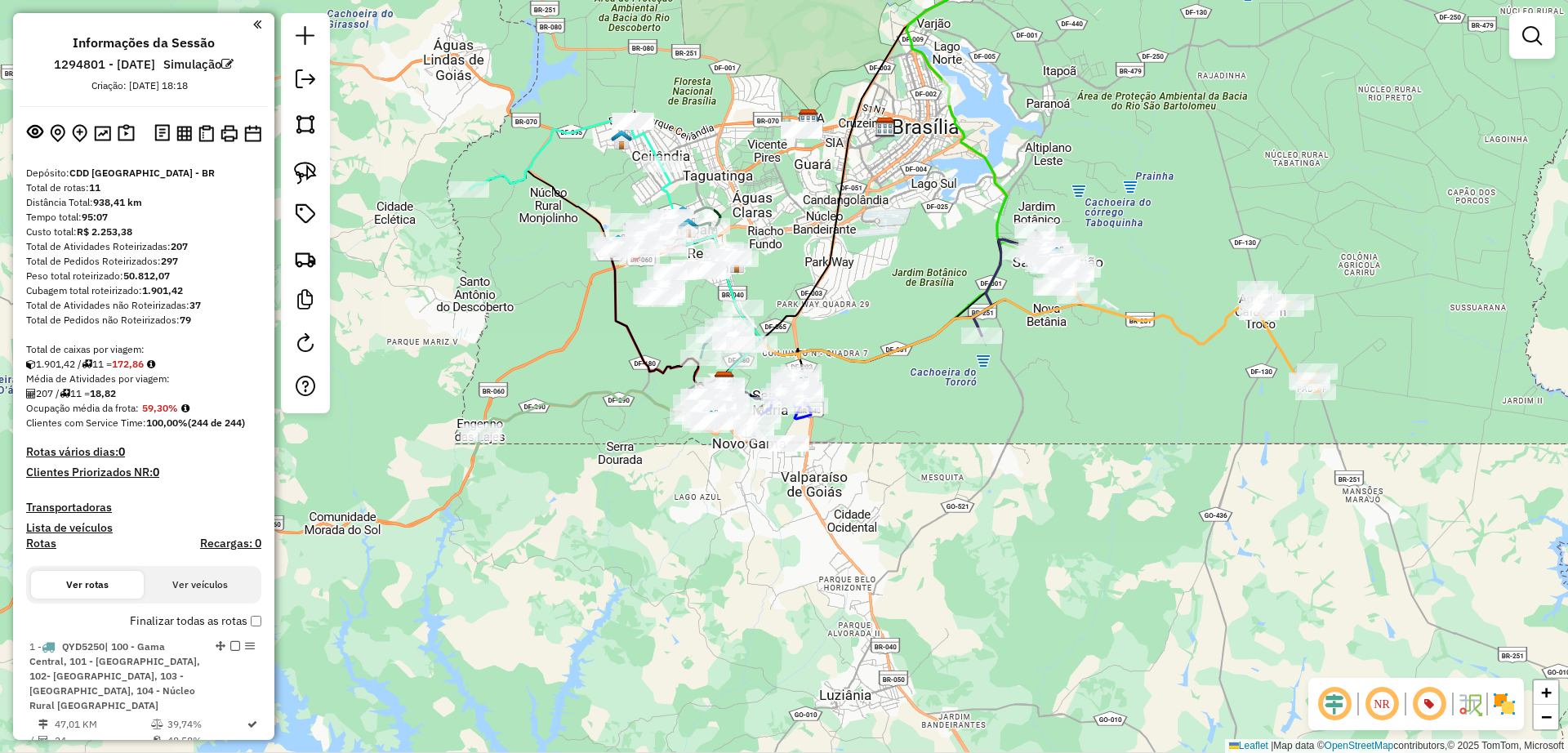
drag, startPoint x: 821, startPoint y: 343, endPoint x: 873, endPoint y: 326, distance: 54.7
click at [873, 326] on div "Janela de atendimento Grade de atendimento Capacidade Transportadoras Veículos …" at bounding box center [784, 376] width 1568 height 753
